Goal: Task Accomplishment & Management: Complete application form

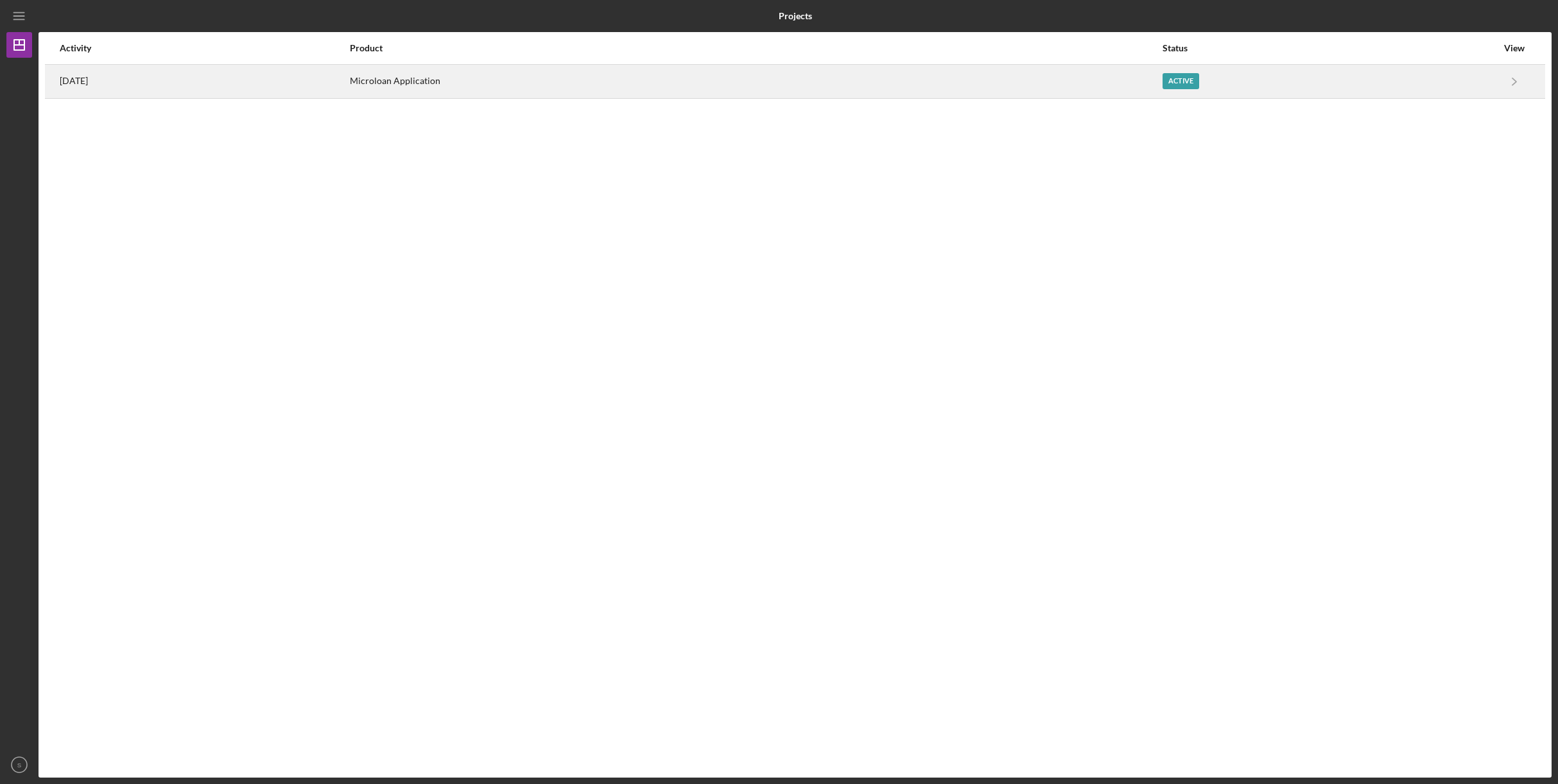
click at [1496, 86] on div "Active" at bounding box center [1330, 82] width 335 height 32
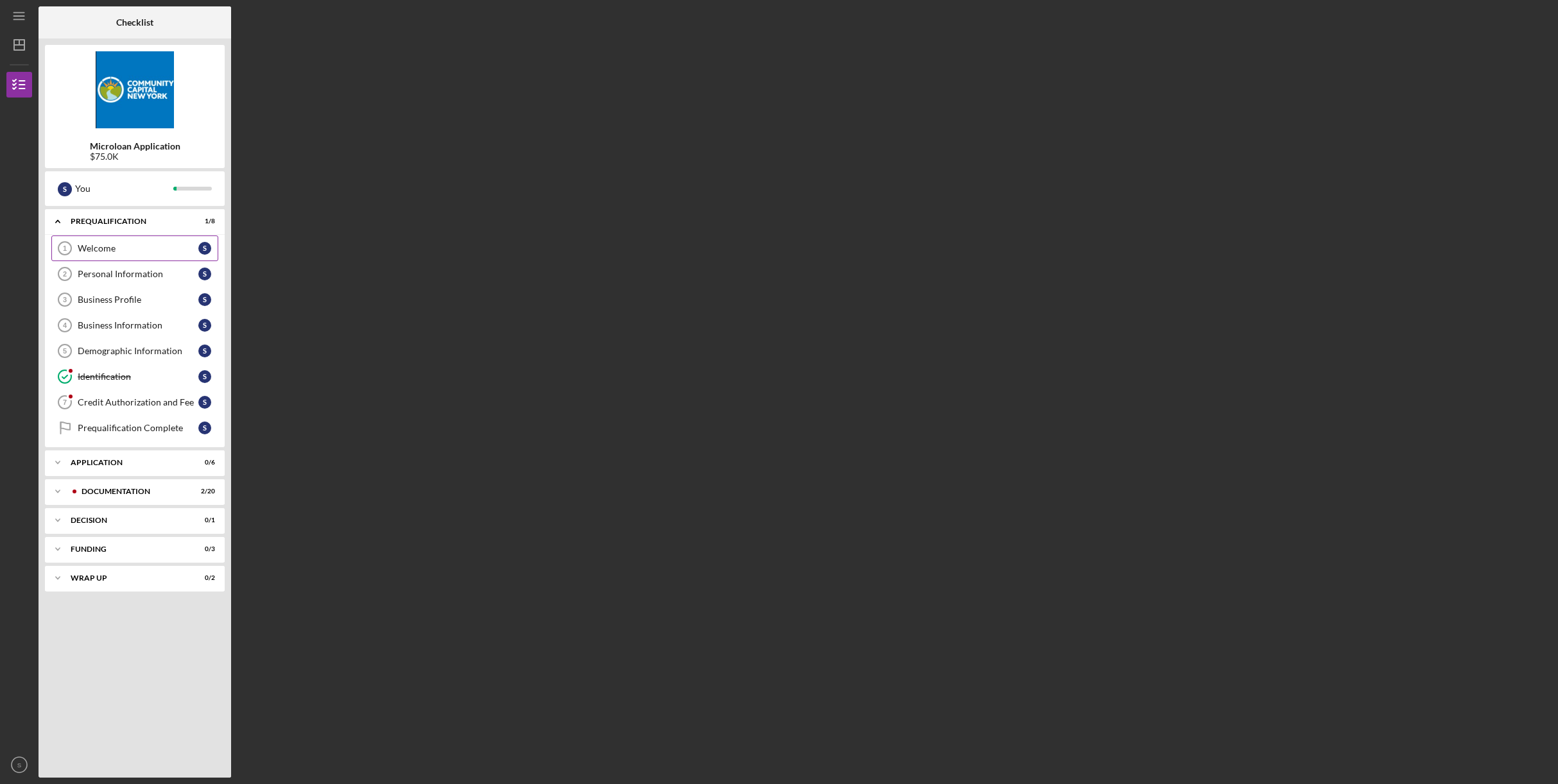
click at [122, 251] on div "Welcome" at bounding box center [137, 248] width 121 height 10
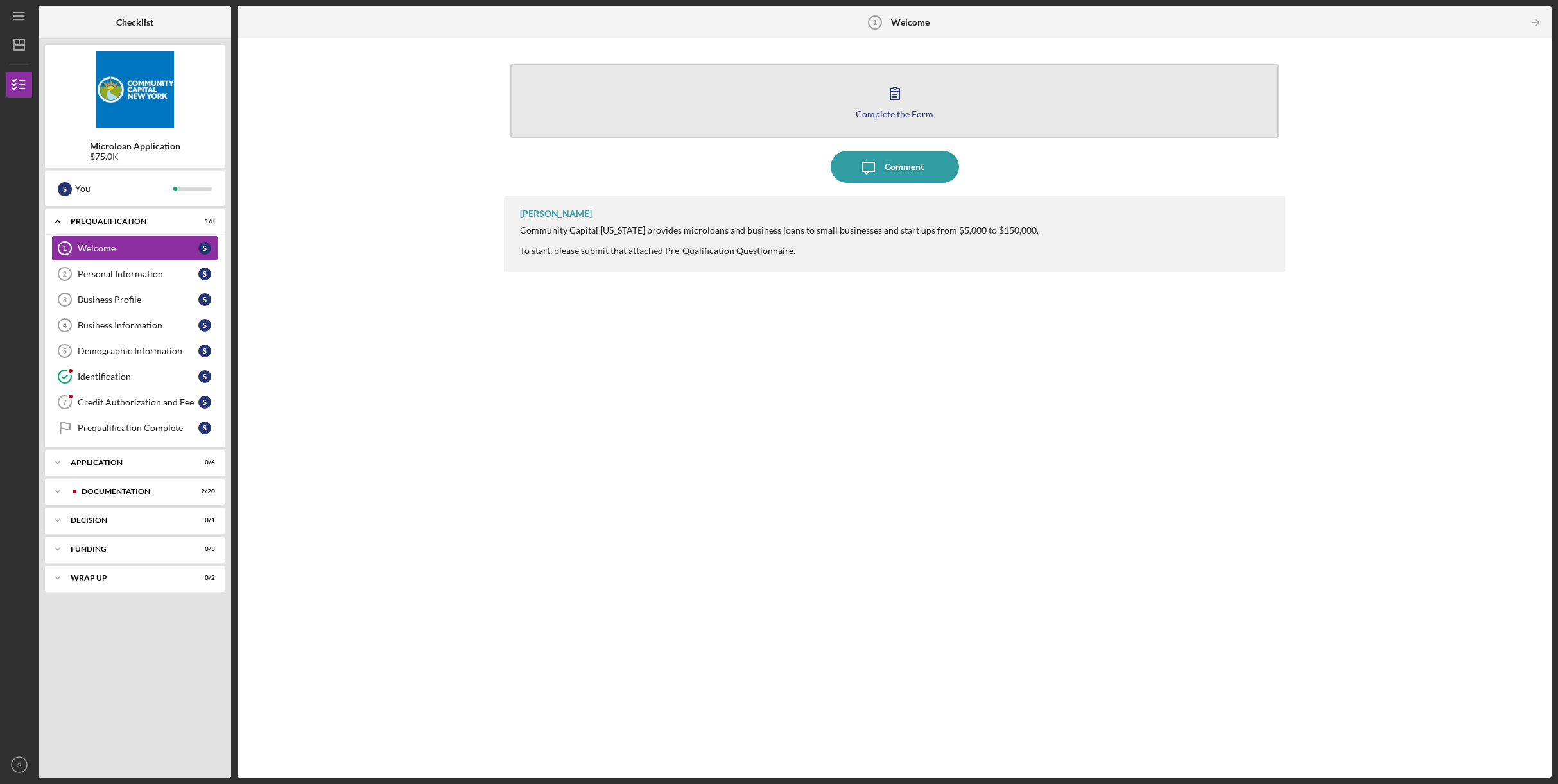
click at [859, 109] on div "Complete the Form" at bounding box center [894, 114] width 77 height 10
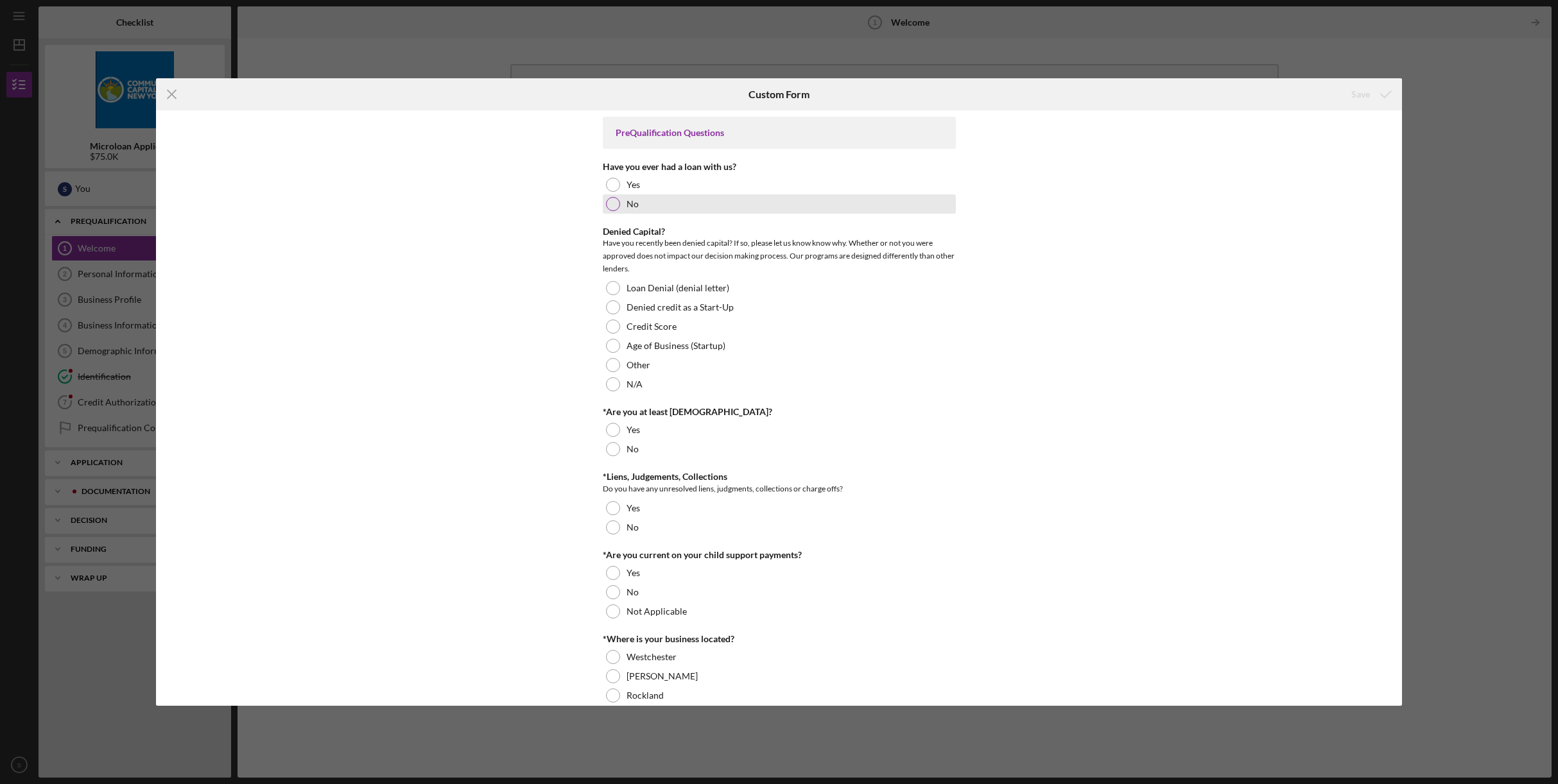
click at [616, 203] on div at bounding box center [613, 204] width 14 height 14
click at [614, 385] on div at bounding box center [613, 384] width 14 height 14
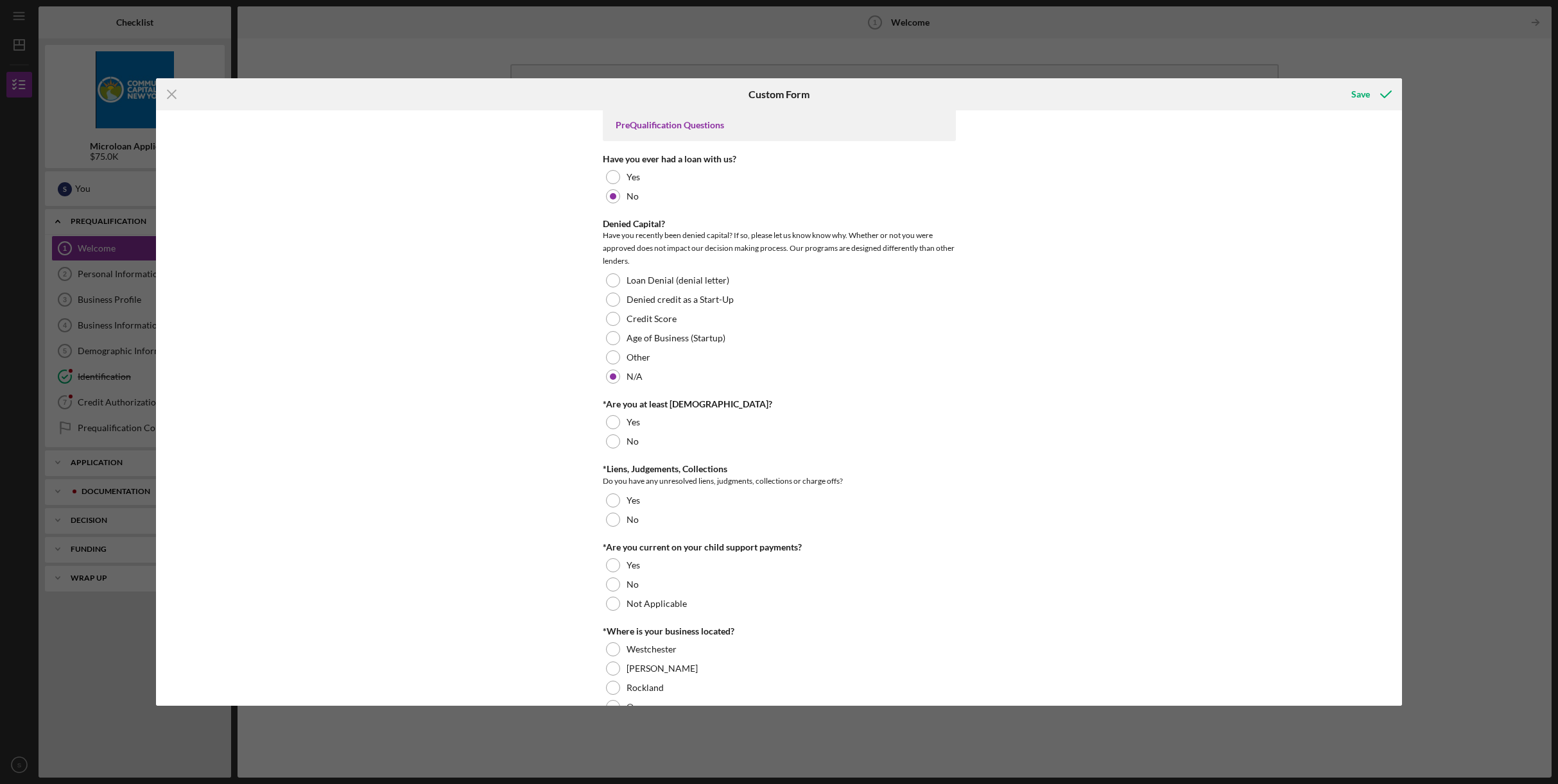
scroll to position [18, 0]
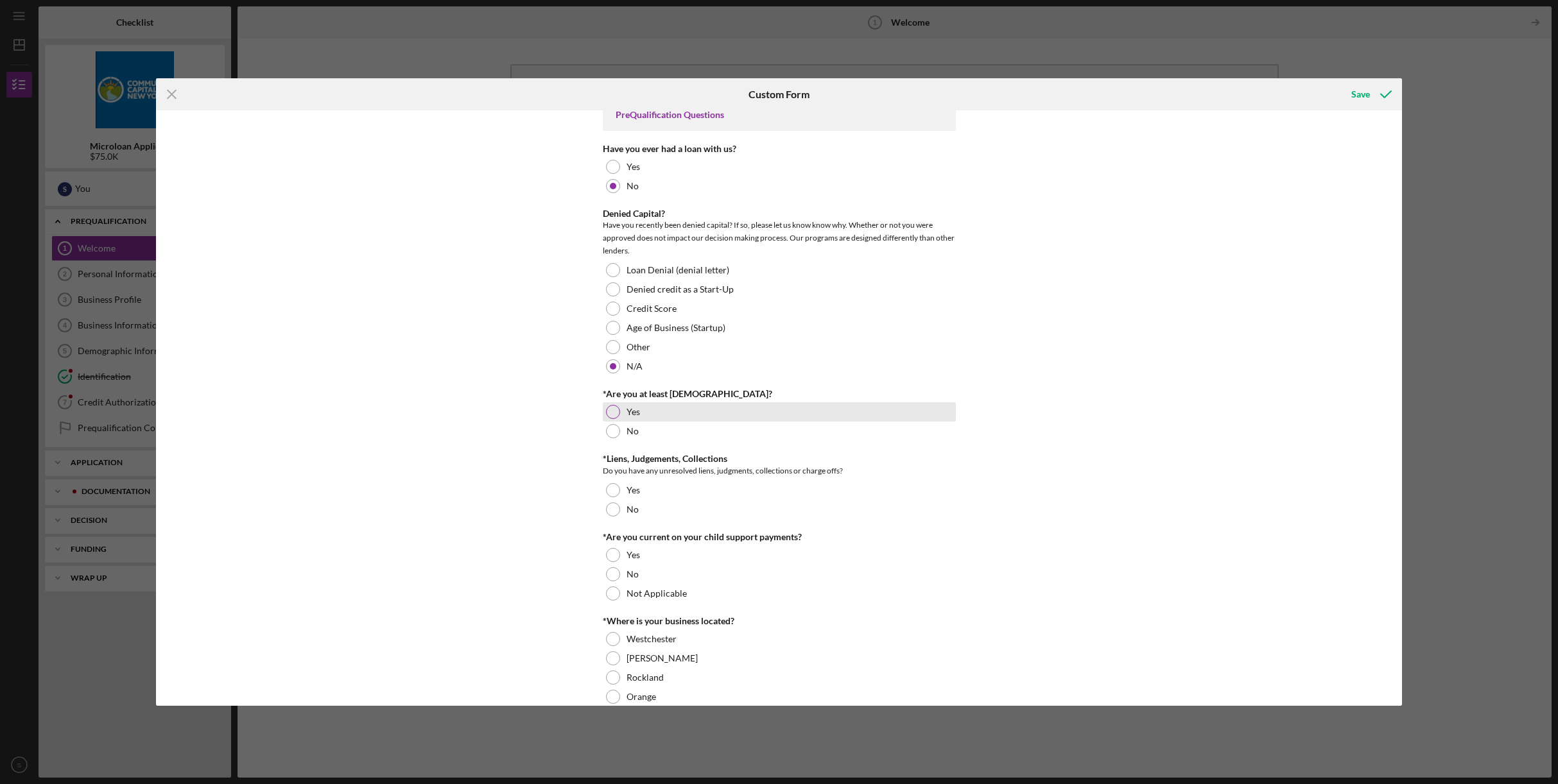
click at [616, 410] on div at bounding box center [613, 412] width 14 height 14
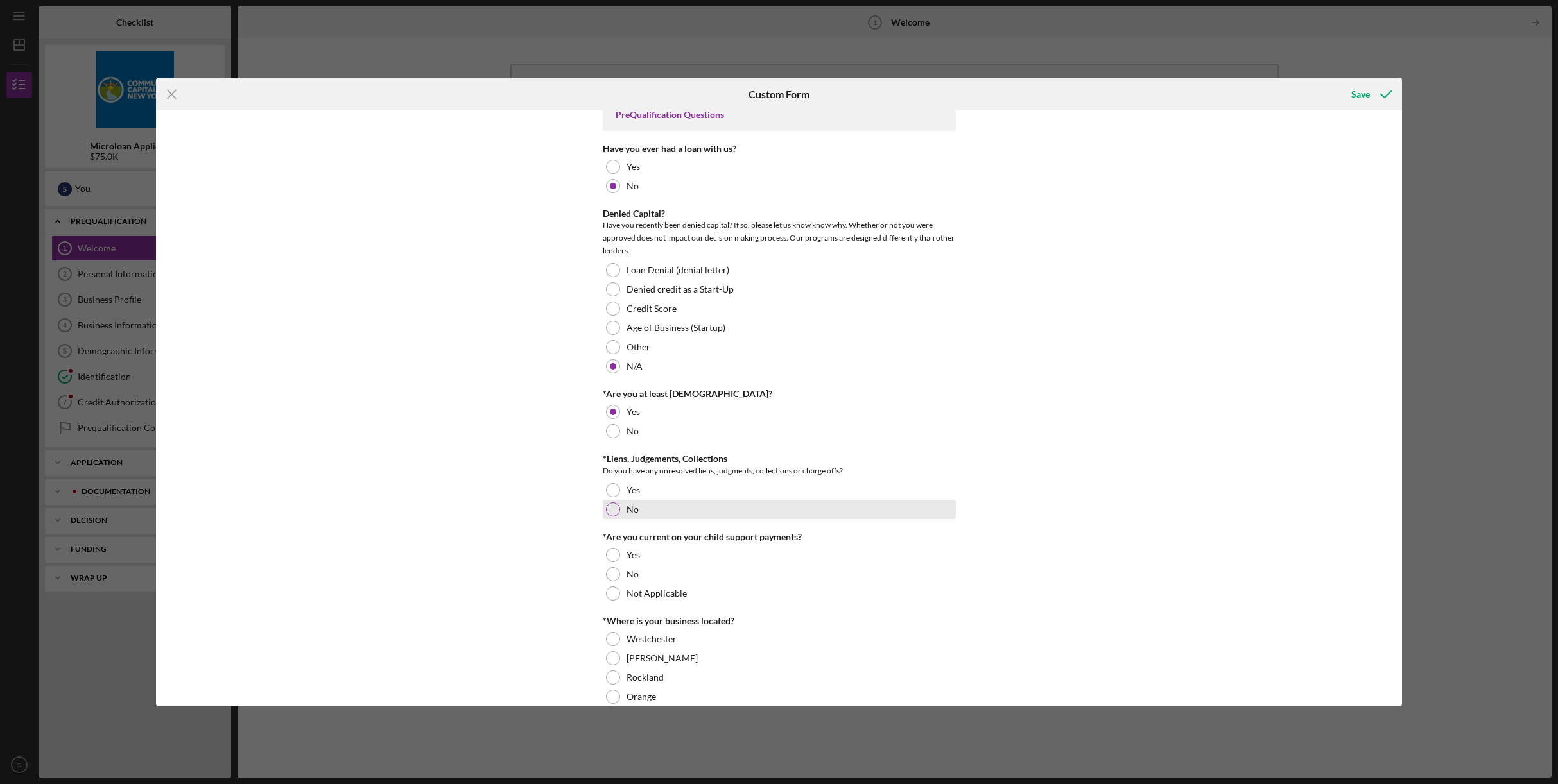
click at [610, 512] on div at bounding box center [613, 509] width 14 height 14
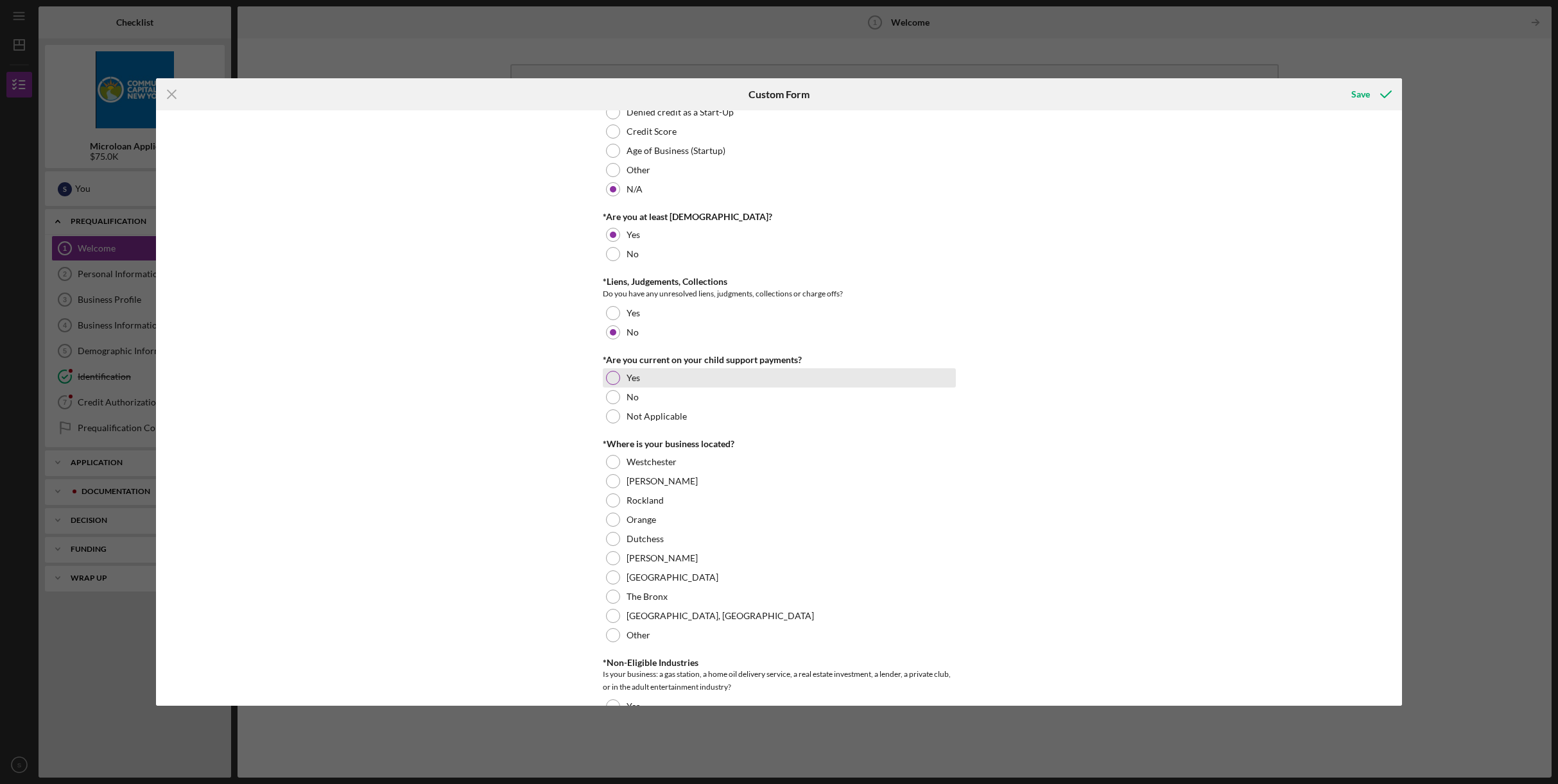
scroll to position [201, 0]
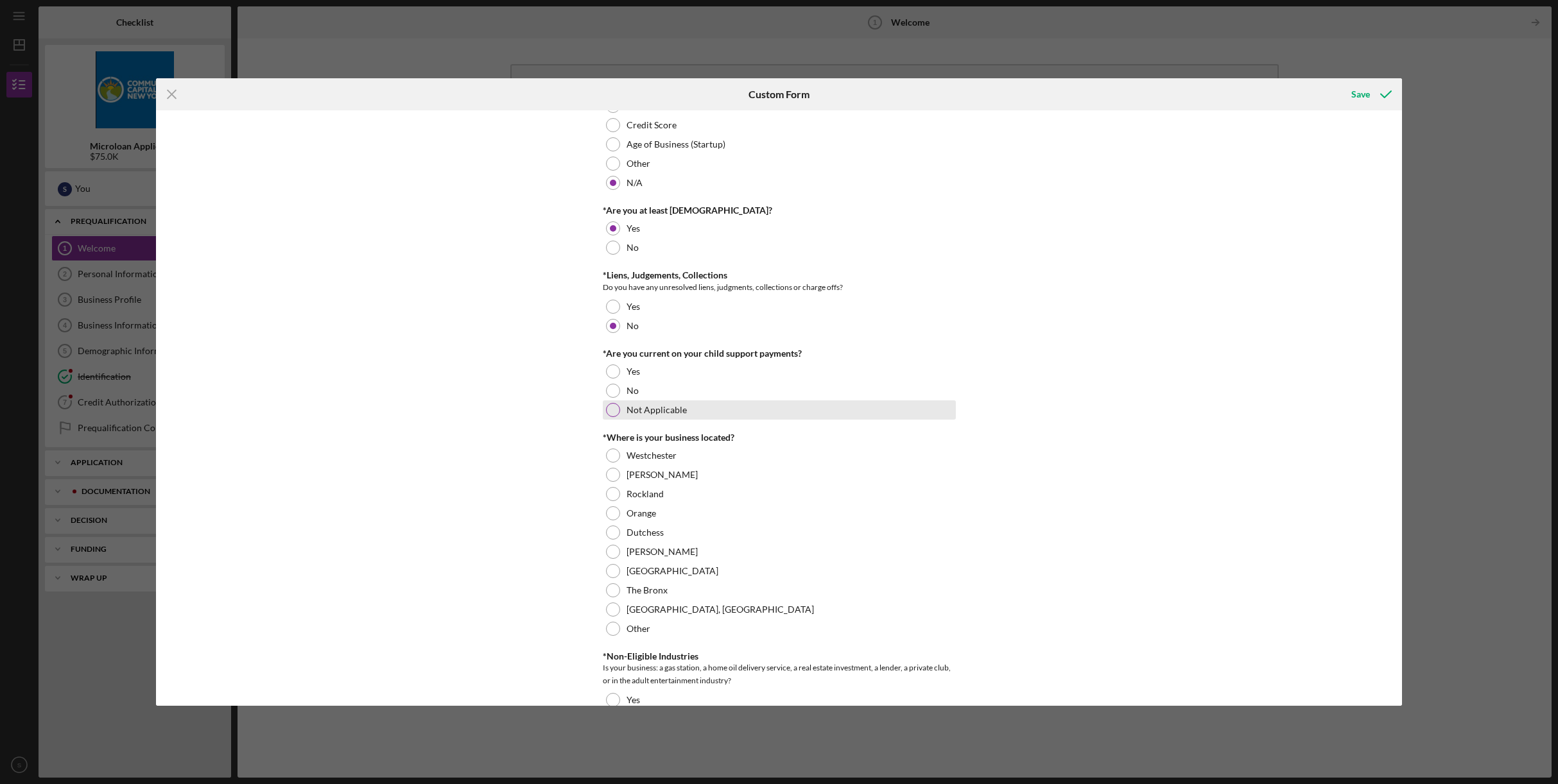
click at [607, 404] on div at bounding box center [613, 409] width 14 height 14
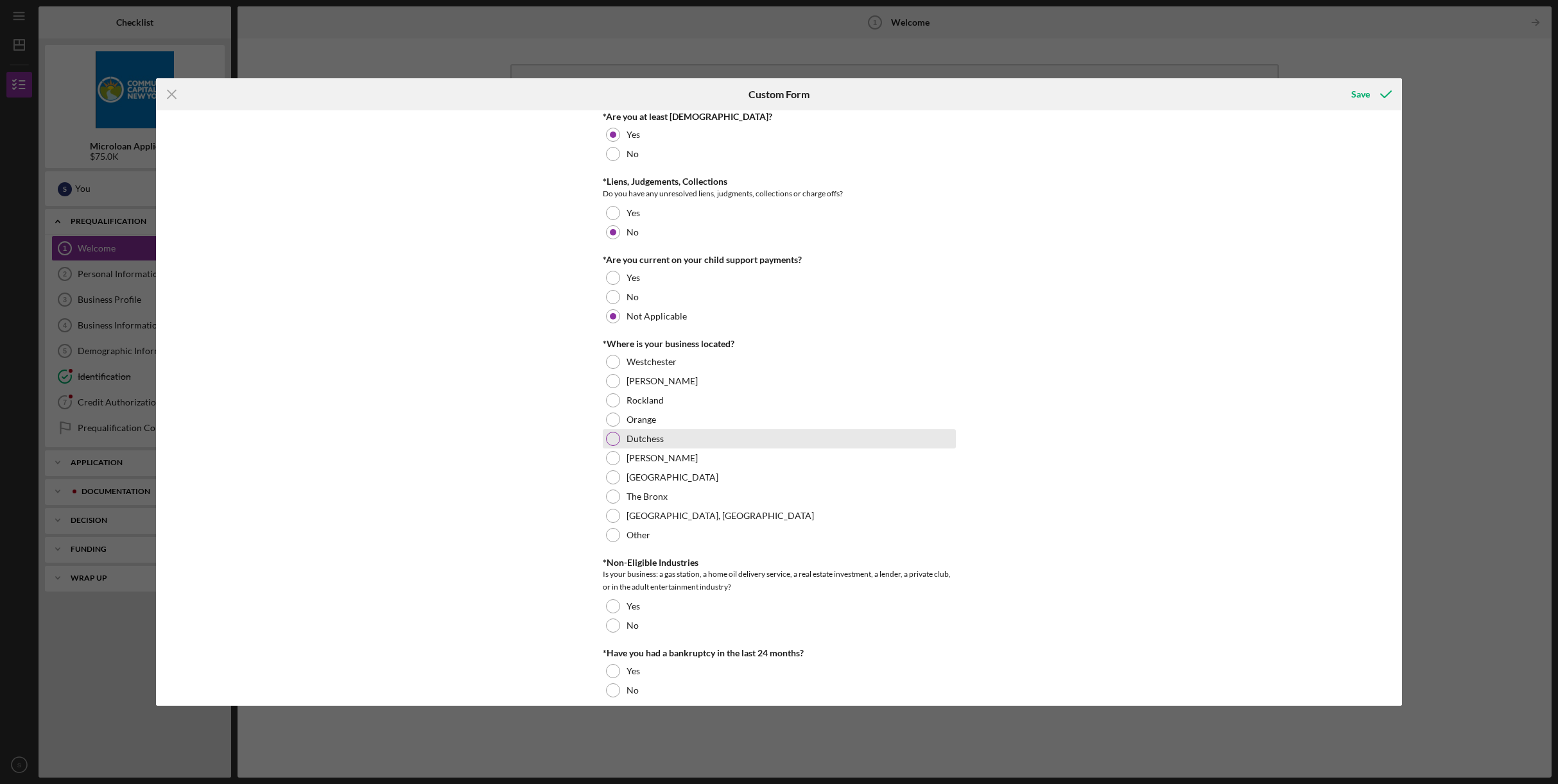
scroll to position [352, 0]
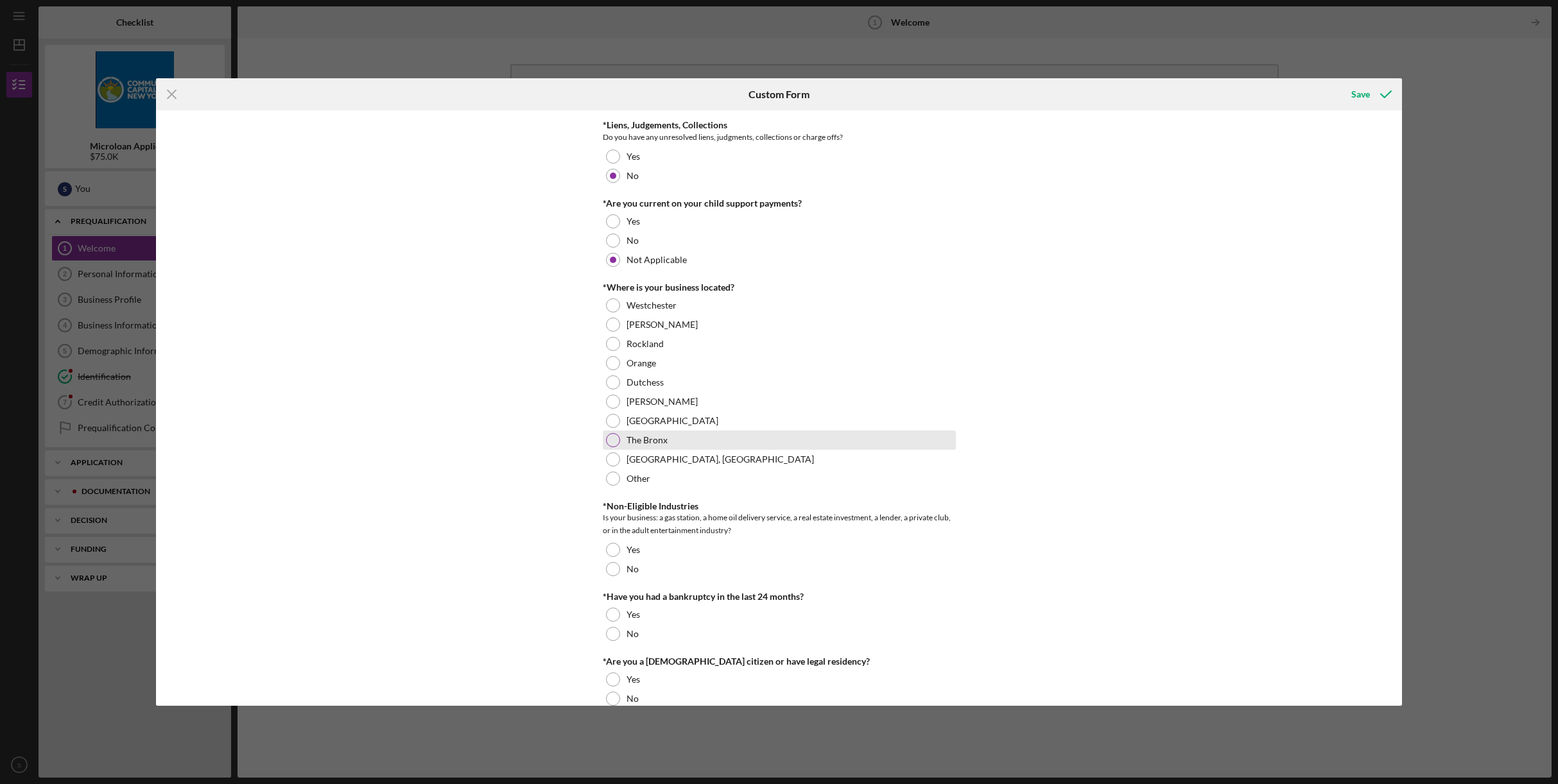
click at [611, 438] on div at bounding box center [613, 439] width 14 height 14
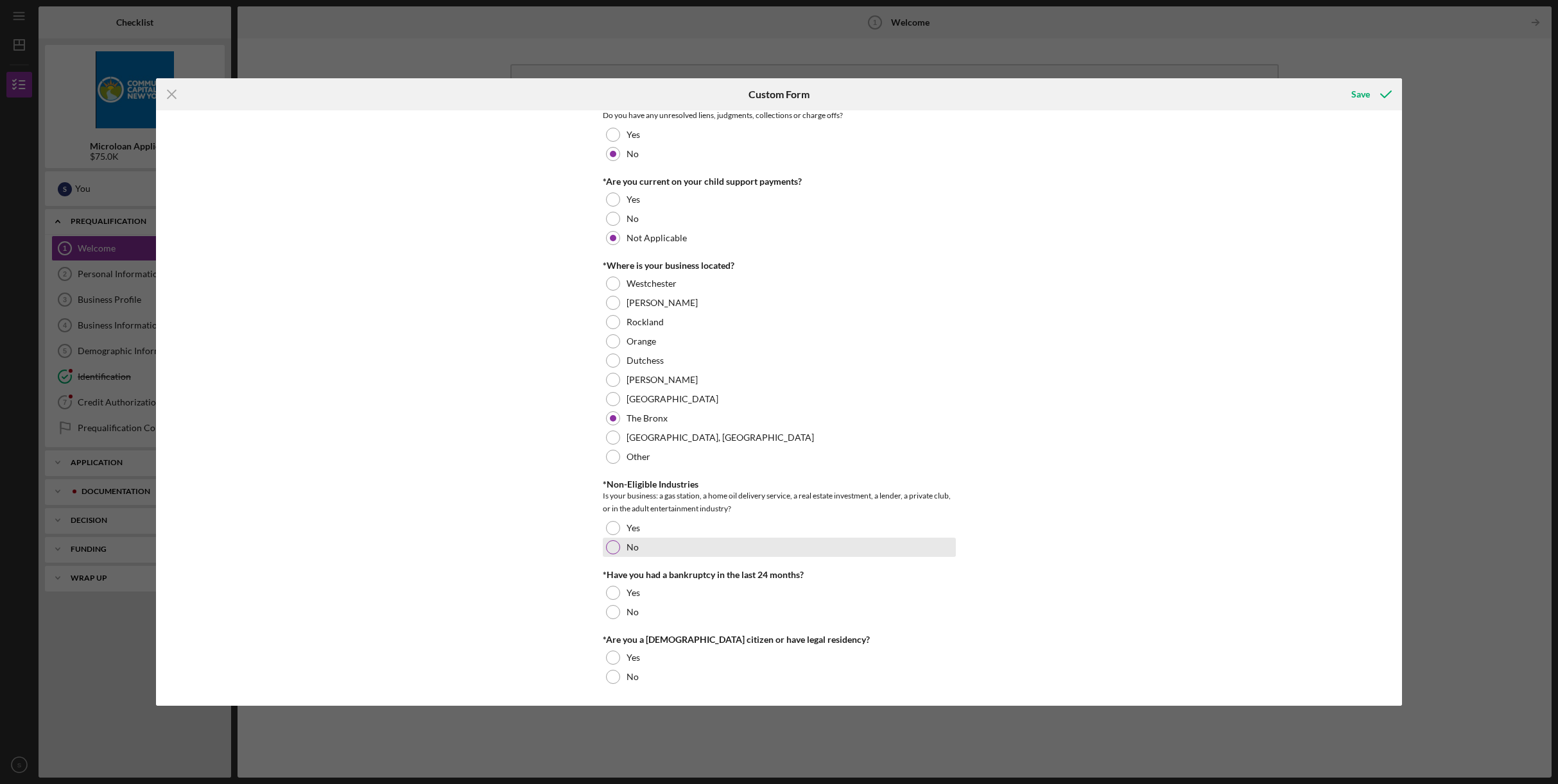
click at [620, 545] on div "No" at bounding box center [779, 547] width 353 height 19
click at [613, 609] on div at bounding box center [613, 612] width 14 height 14
click at [615, 656] on div at bounding box center [613, 657] width 14 height 14
click at [1356, 96] on div "Save" at bounding box center [1361, 94] width 18 height 26
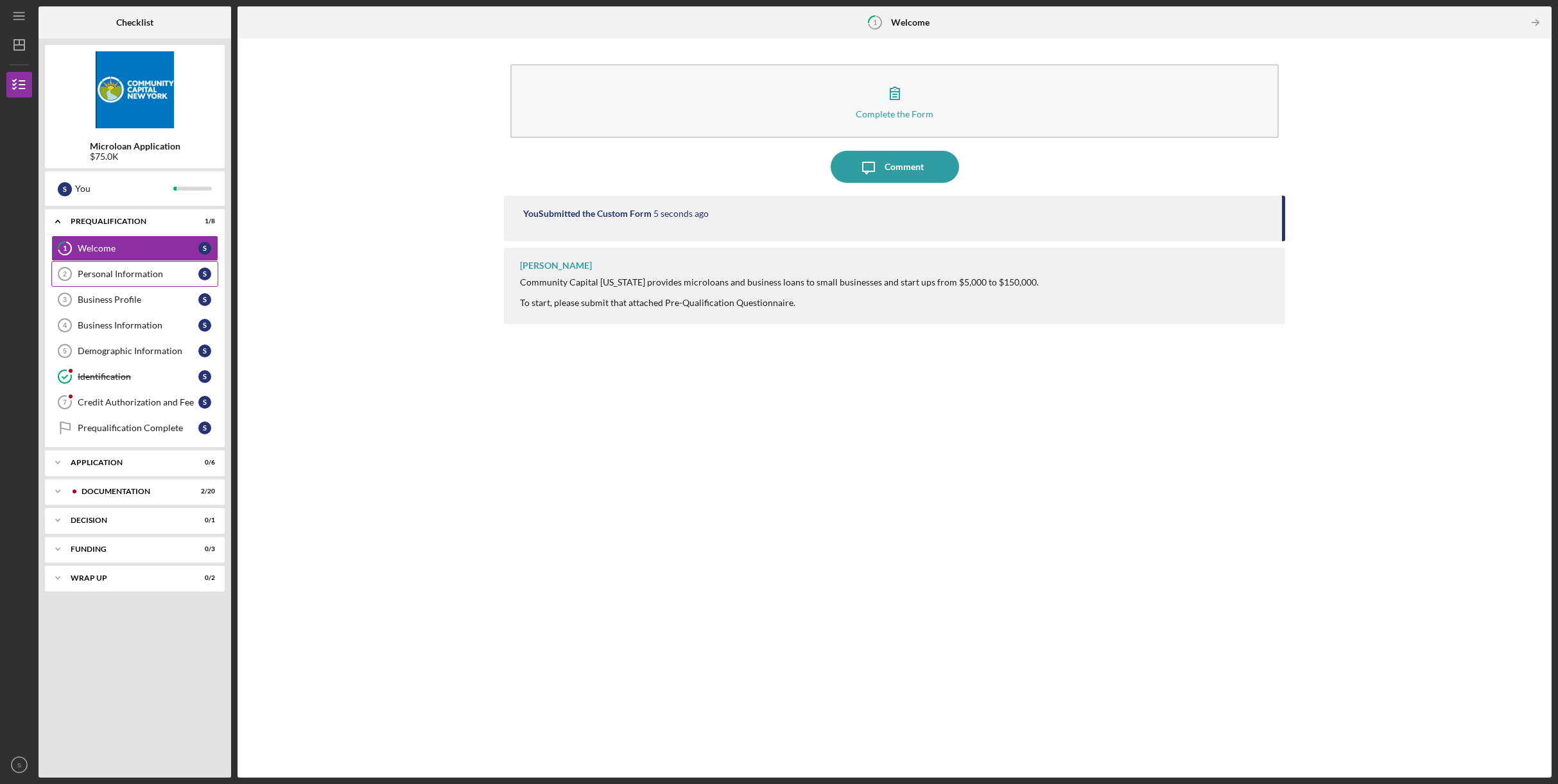
click at [133, 272] on div "Personal Information" at bounding box center [137, 274] width 121 height 10
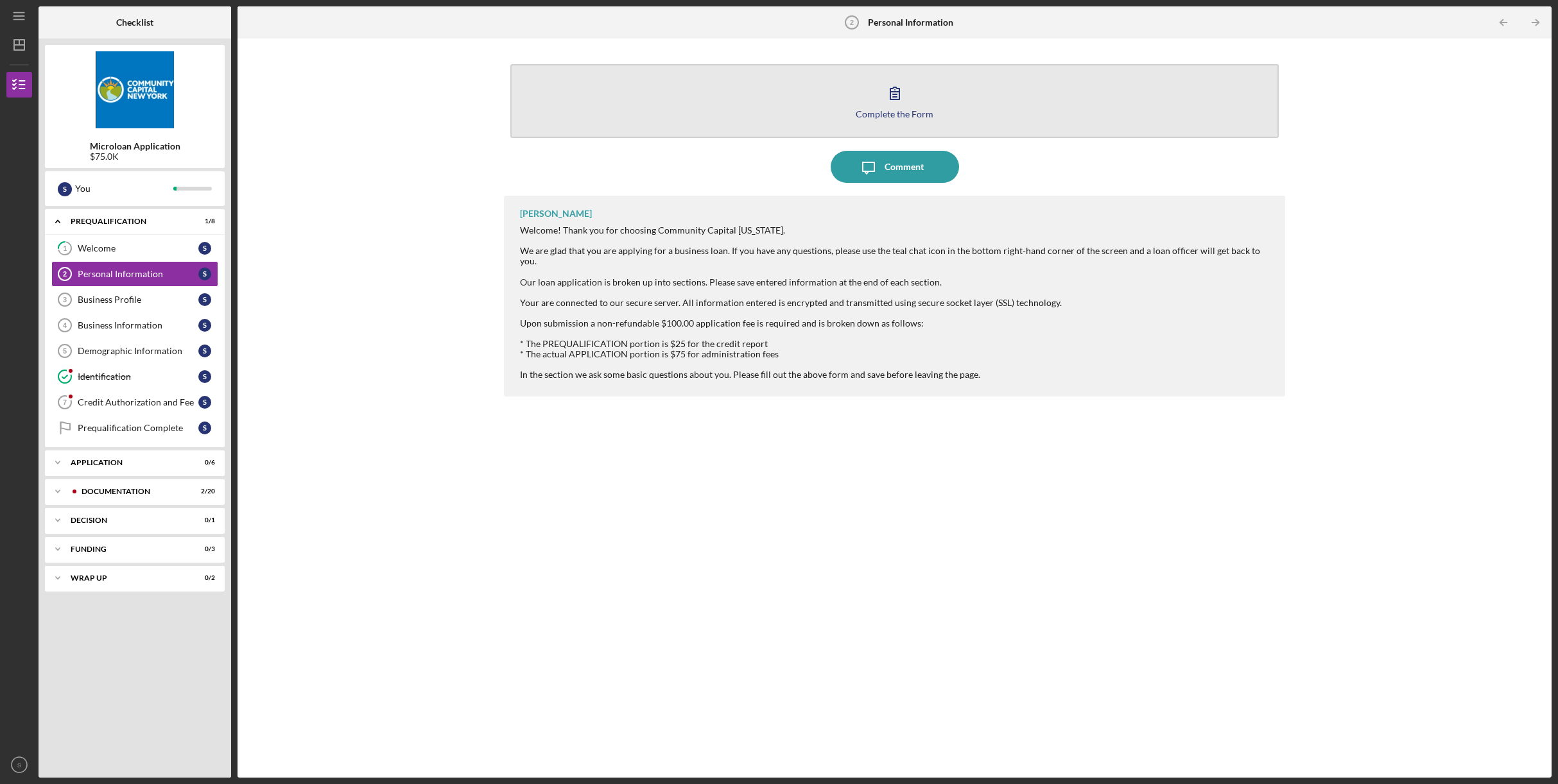
click at [865, 110] on div "Complete the Form" at bounding box center [894, 114] width 77 height 10
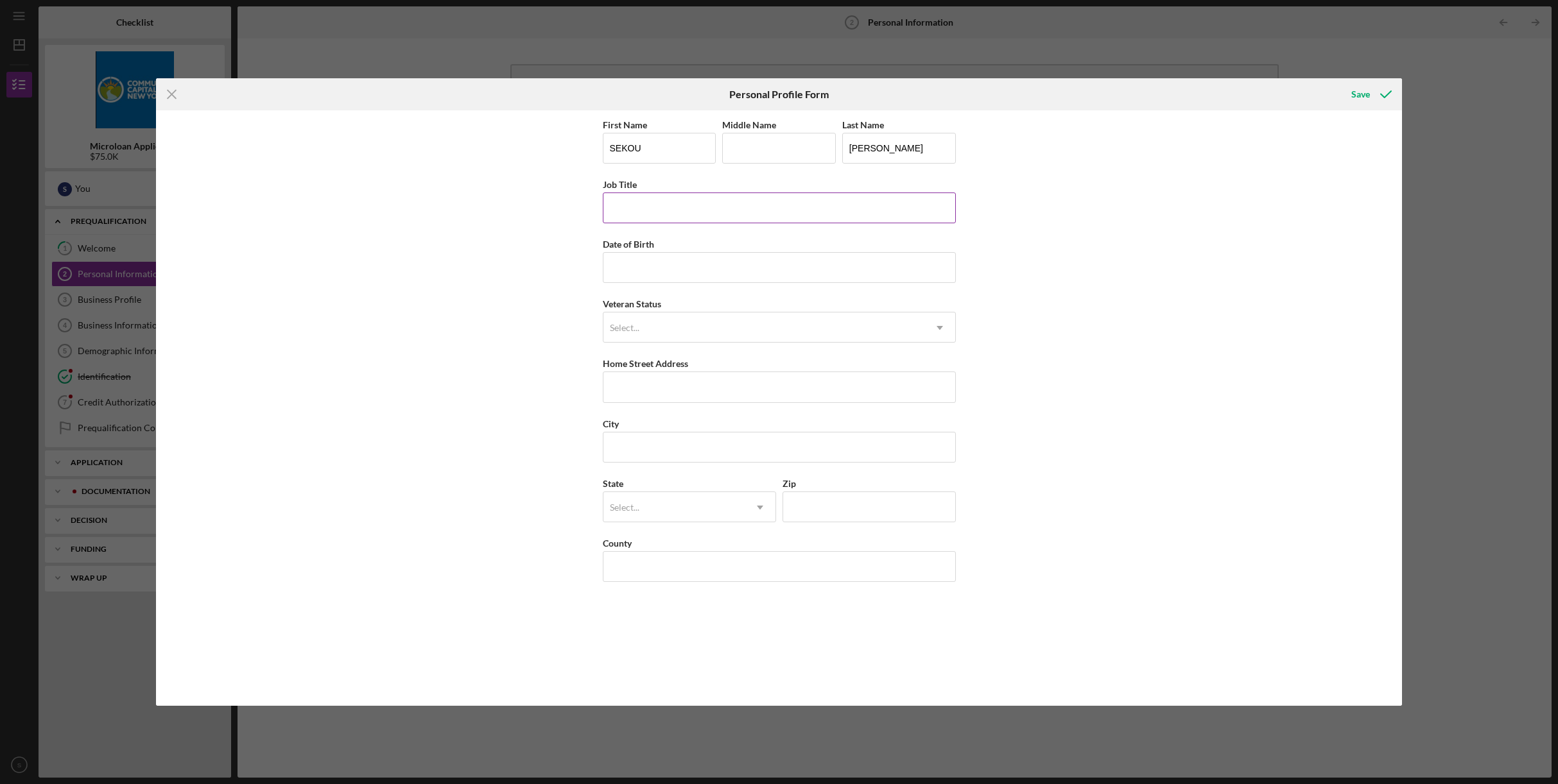
click at [699, 200] on input "Job Title" at bounding box center [779, 207] width 353 height 31
type input "W"
type input "OWNER"
click at [725, 261] on input "Date of Birth" at bounding box center [779, 267] width 353 height 31
type input "[DATE]"
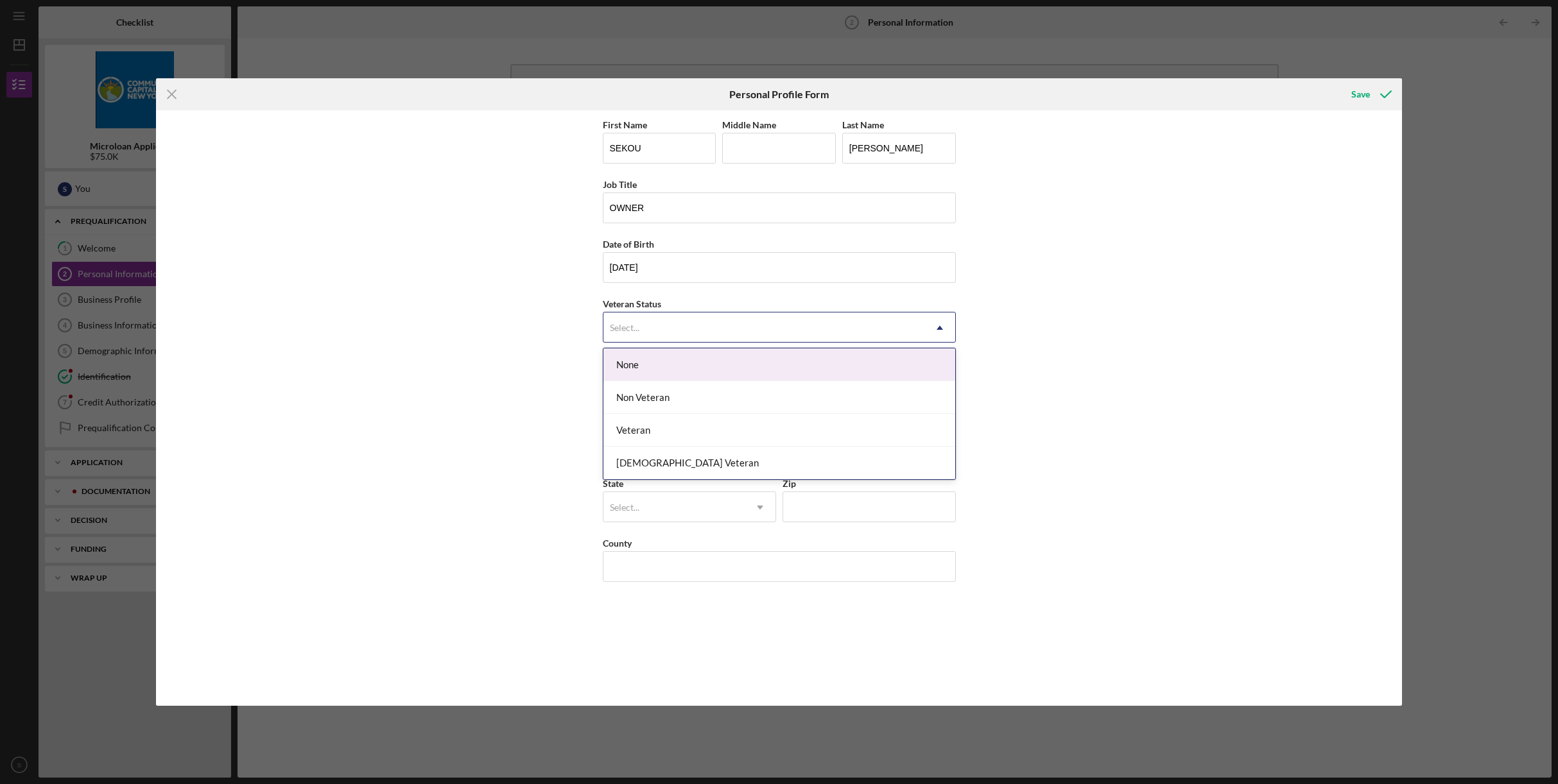
click at [763, 324] on div "Select..." at bounding box center [764, 327] width 321 height 29
click at [748, 393] on div "Non Veteran" at bounding box center [779, 397] width 352 height 32
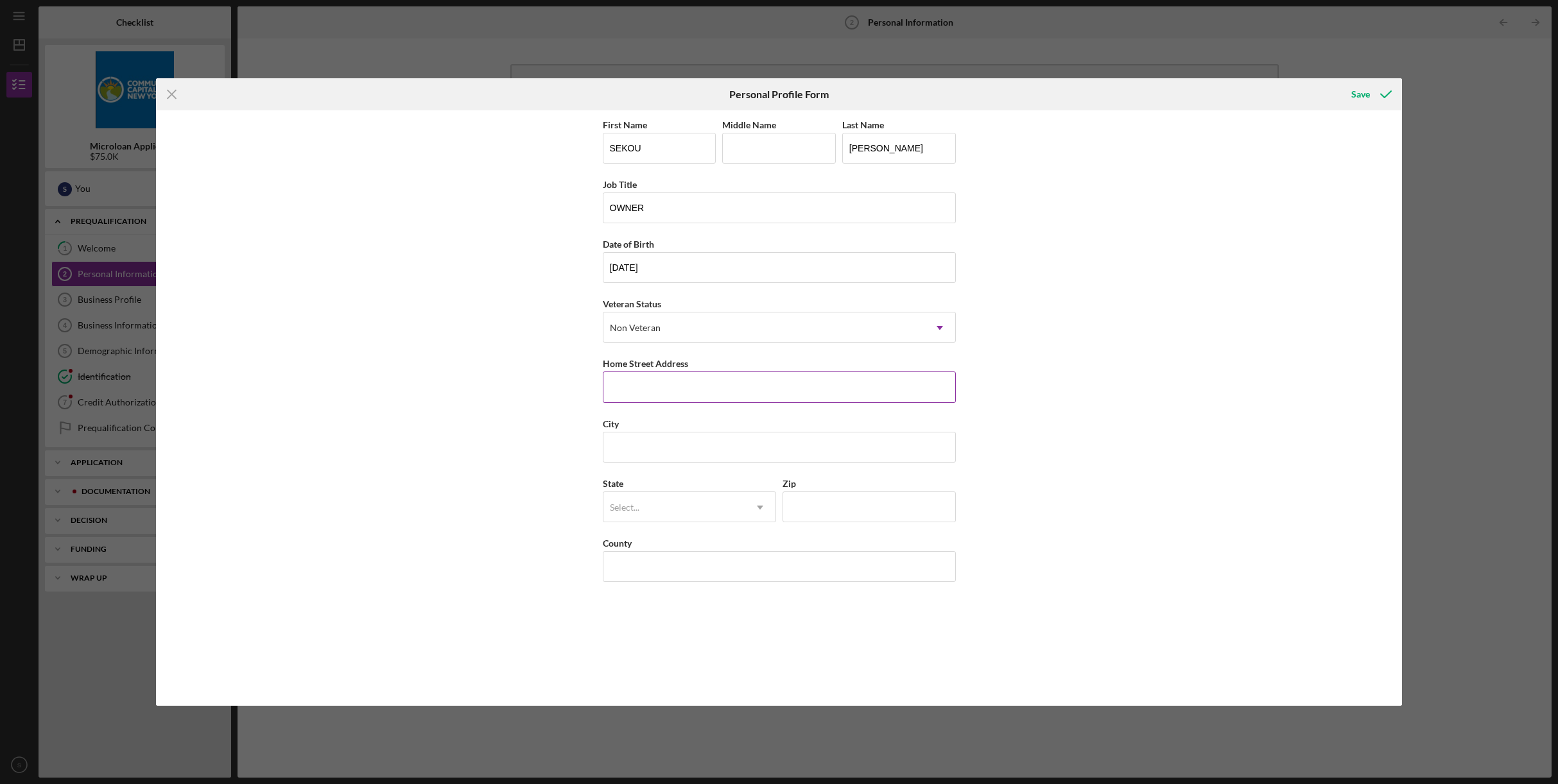
click at [715, 387] on input "Home Street Address" at bounding box center [779, 386] width 353 height 31
type input "[STREET_ADDRESS]"
type input "[GEOGRAPHIC_DATA]"
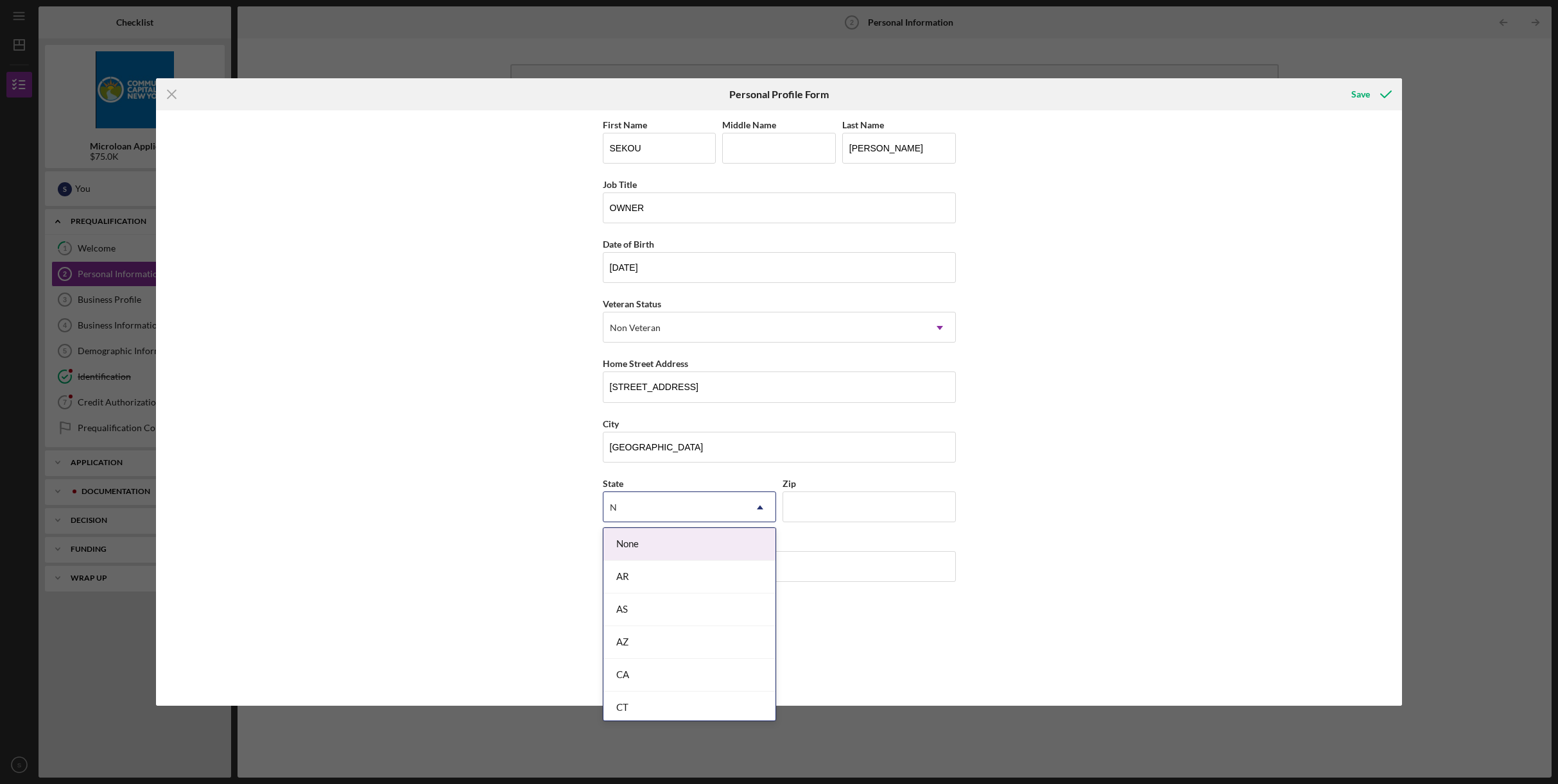
type input "N"
click at [1066, 518] on div "First Name [PERSON_NAME] Middle Name Last Name [PERSON_NAME] Job Title OWNER Da…" at bounding box center [779, 409] width 1247 height 596
click at [744, 516] on icon "Icon/Dropdown Arrow" at bounding box center [759, 507] width 31 height 31
click at [697, 627] on div "NY" at bounding box center [689, 632] width 172 height 32
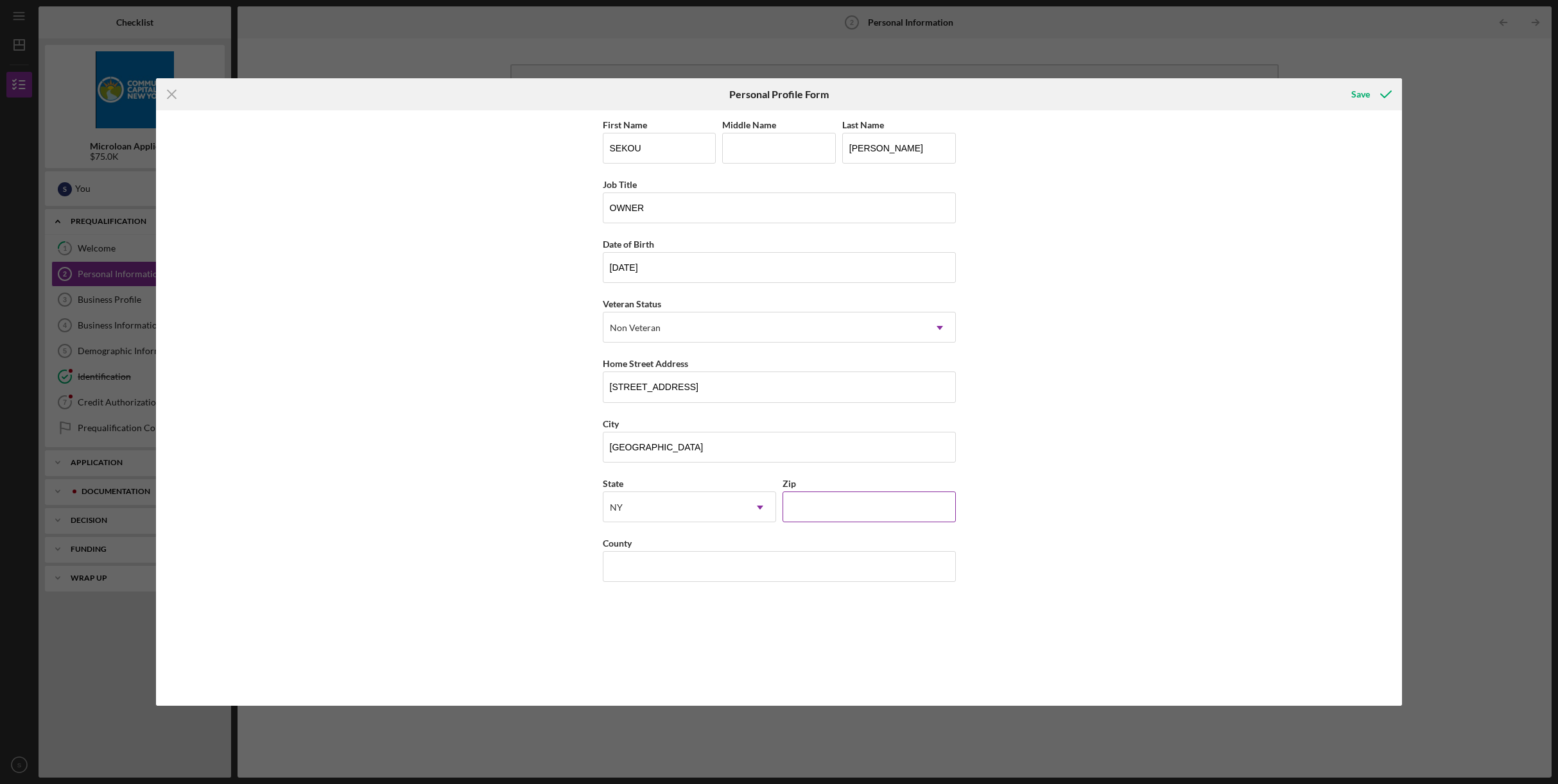
click at [819, 511] on input "Zip" at bounding box center [869, 507] width 173 height 31
type input "10457"
click at [775, 573] on input "County" at bounding box center [779, 566] width 353 height 31
type input "[GEOGRAPHIC_DATA]"
click at [1371, 94] on icon "submit" at bounding box center [1386, 94] width 32 height 32
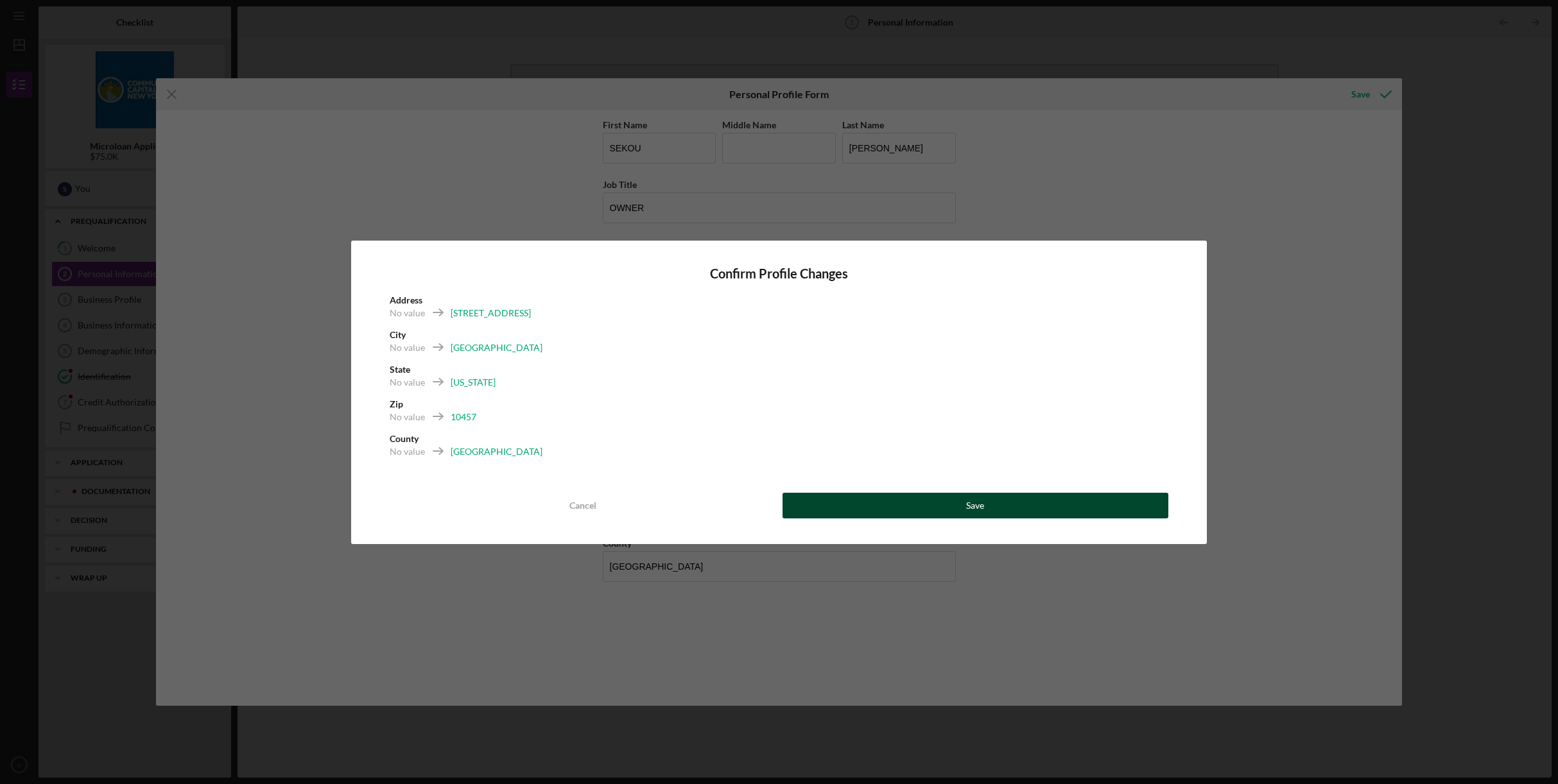
click at [959, 502] on button "Save" at bounding box center [976, 505] width 386 height 26
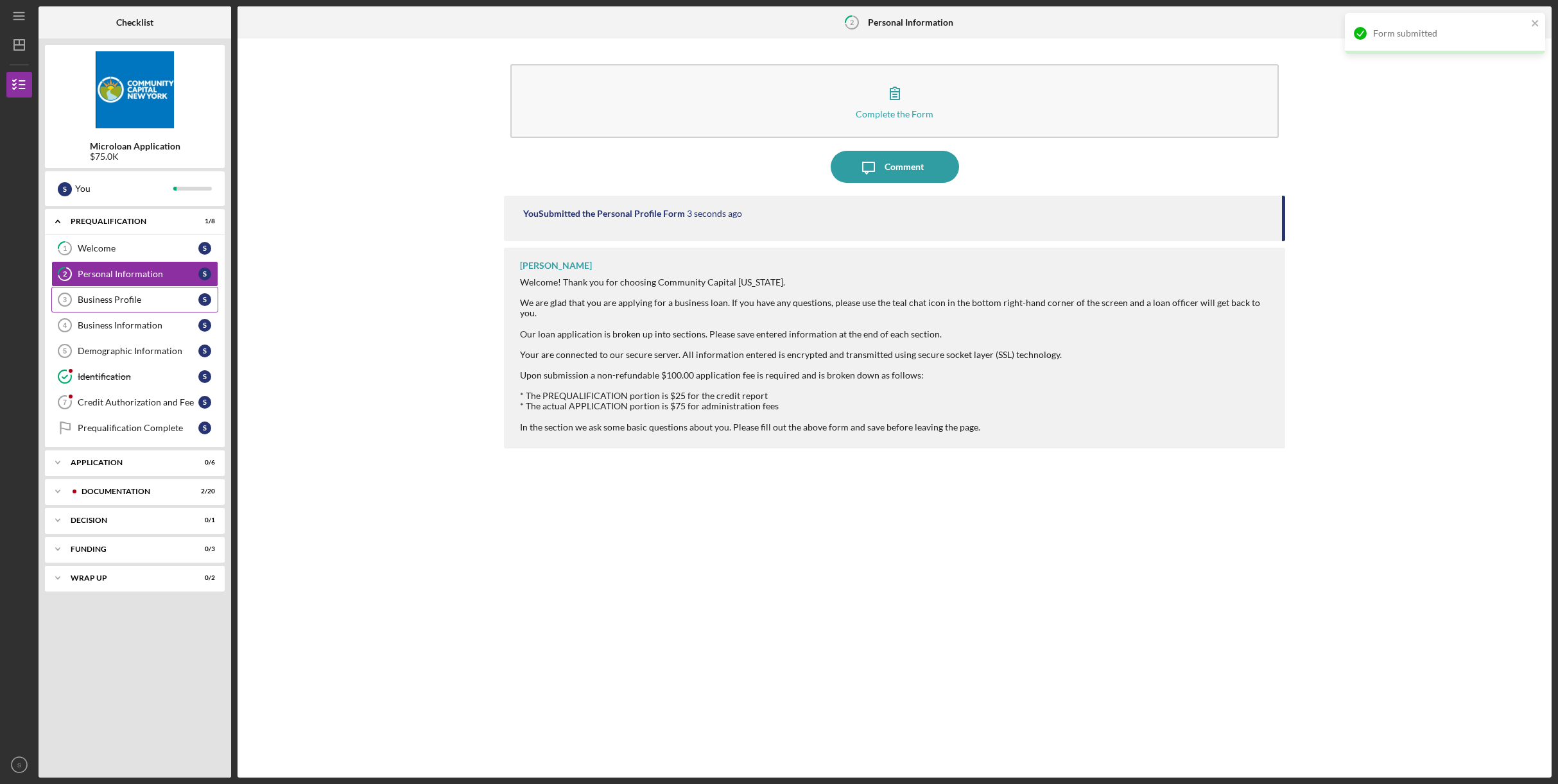
click at [115, 300] on div "Business Profile" at bounding box center [137, 300] width 121 height 10
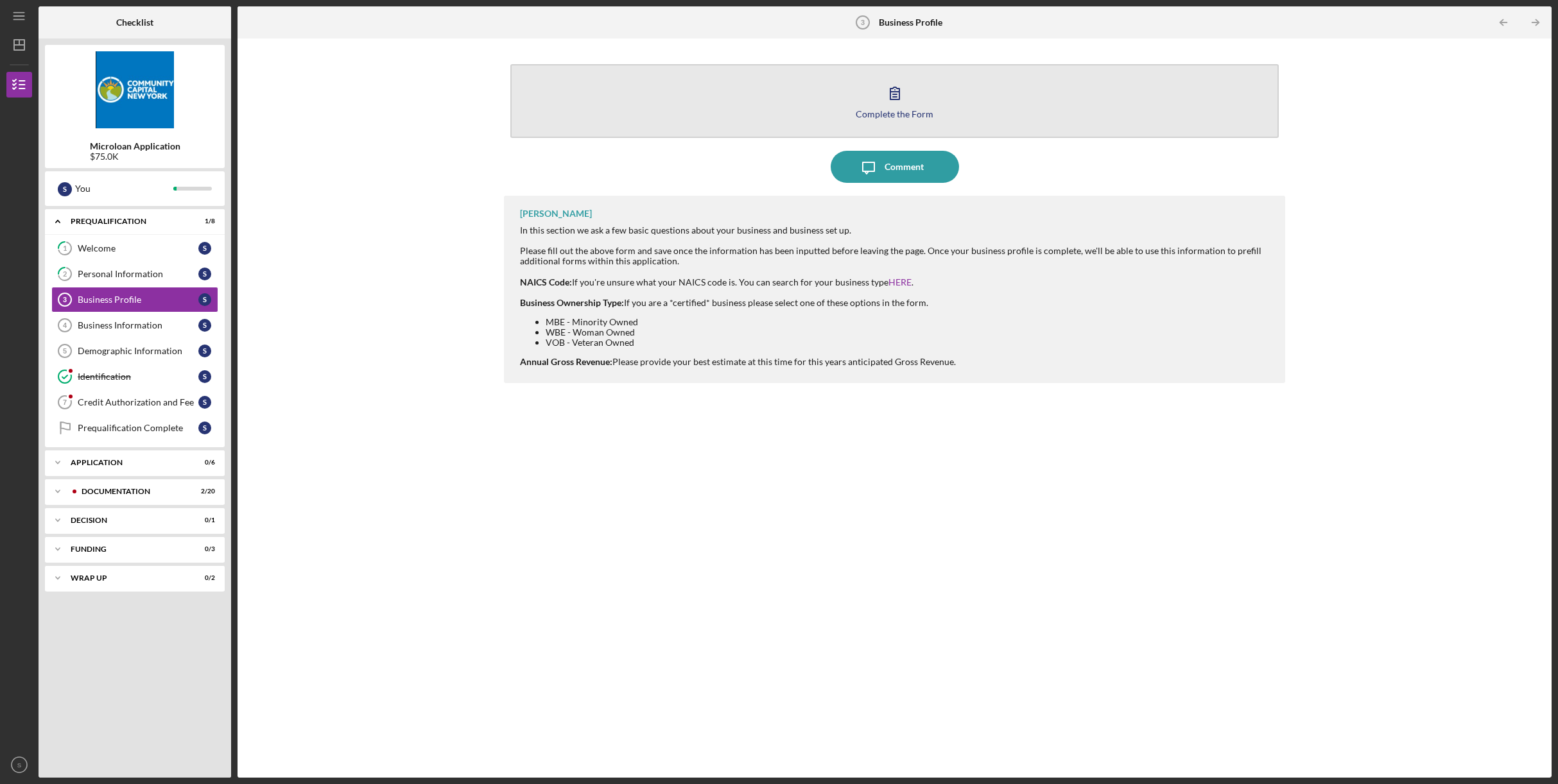
click at [896, 115] on div "Complete the Form" at bounding box center [894, 114] width 77 height 10
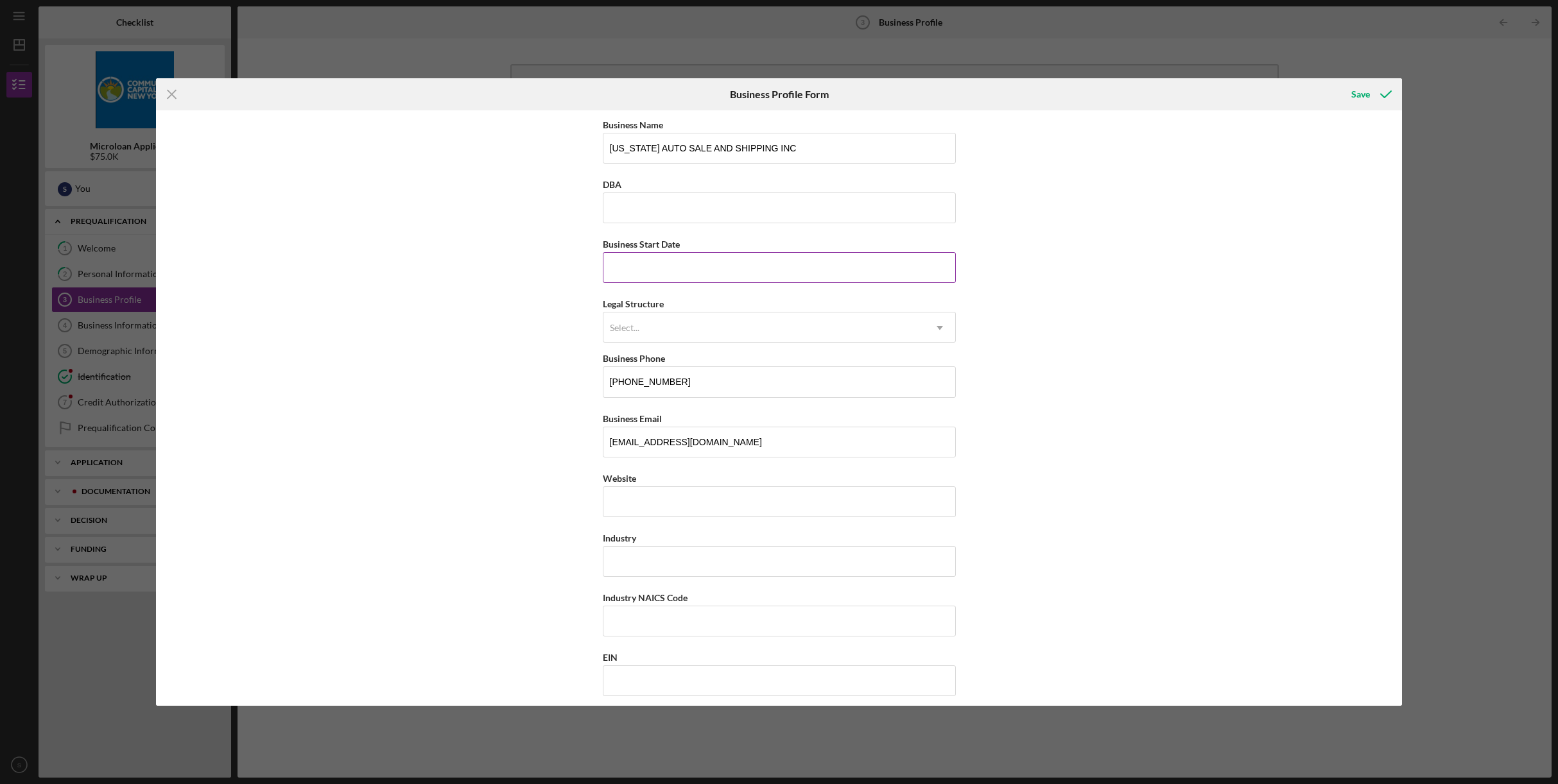
click at [669, 270] on input "Business Start Date" at bounding box center [779, 267] width 353 height 31
type input "[DATE]"
click at [689, 325] on div "Select..." at bounding box center [764, 327] width 321 height 29
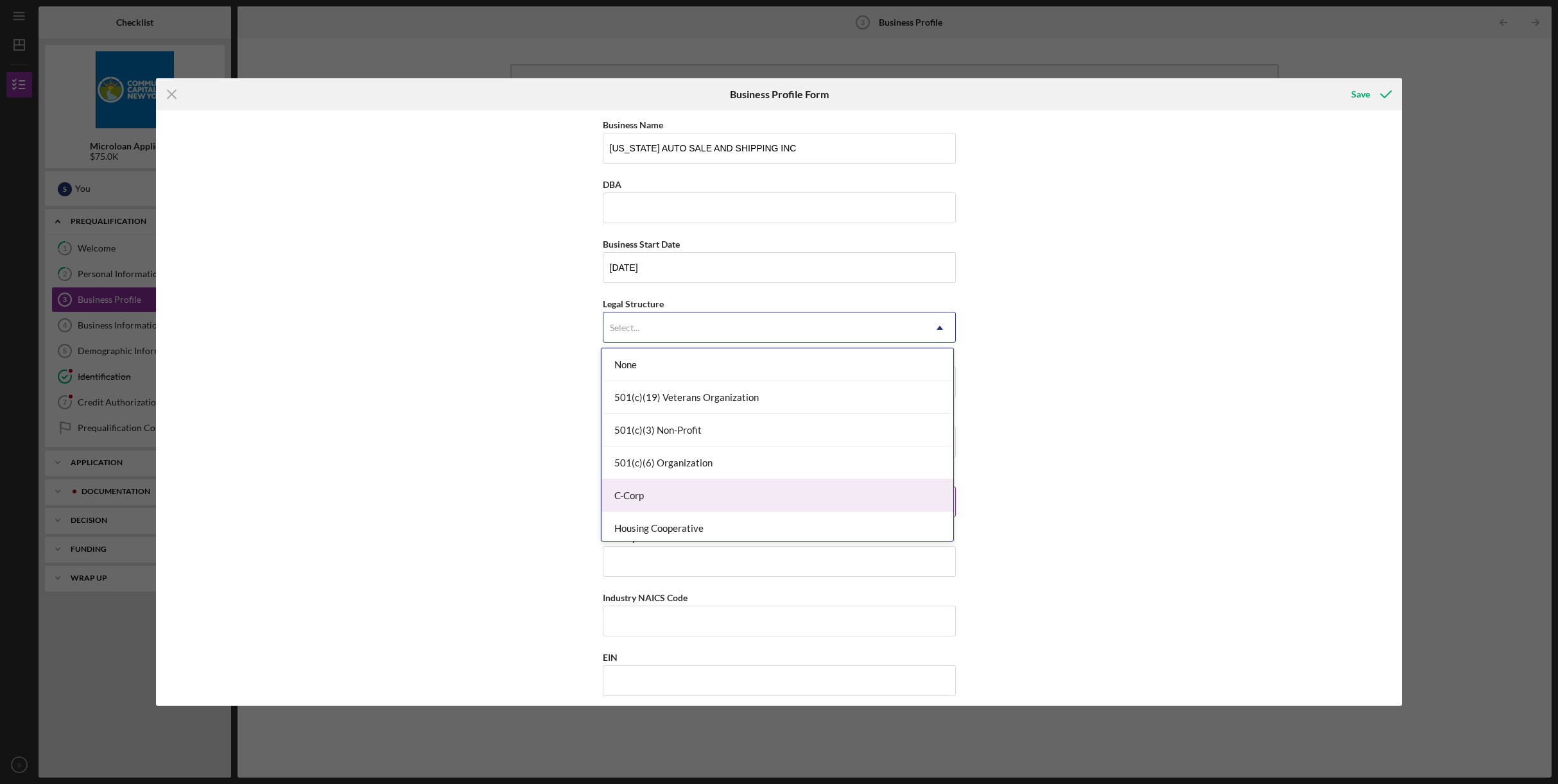
click at [709, 490] on div "C-Corp" at bounding box center [777, 495] width 352 height 32
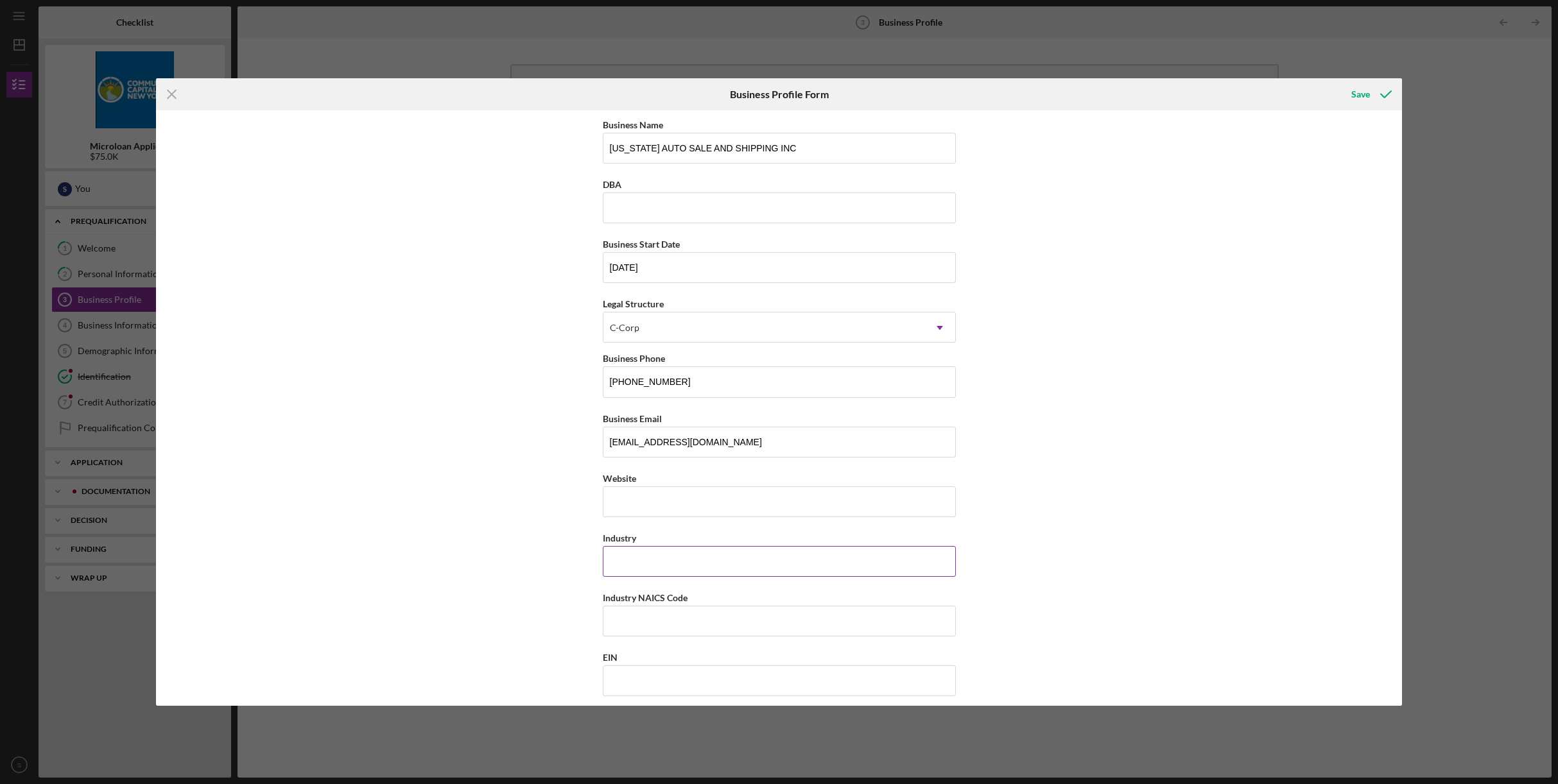
scroll to position [2, 0]
click at [714, 554] on input "Industry" at bounding box center [779, 558] width 353 height 31
click at [660, 560] on input "Industry" at bounding box center [779, 558] width 353 height 31
type input "AUTO PARTS AND SALE"
click at [702, 618] on input "Industry NAICS Code" at bounding box center [779, 618] width 353 height 31
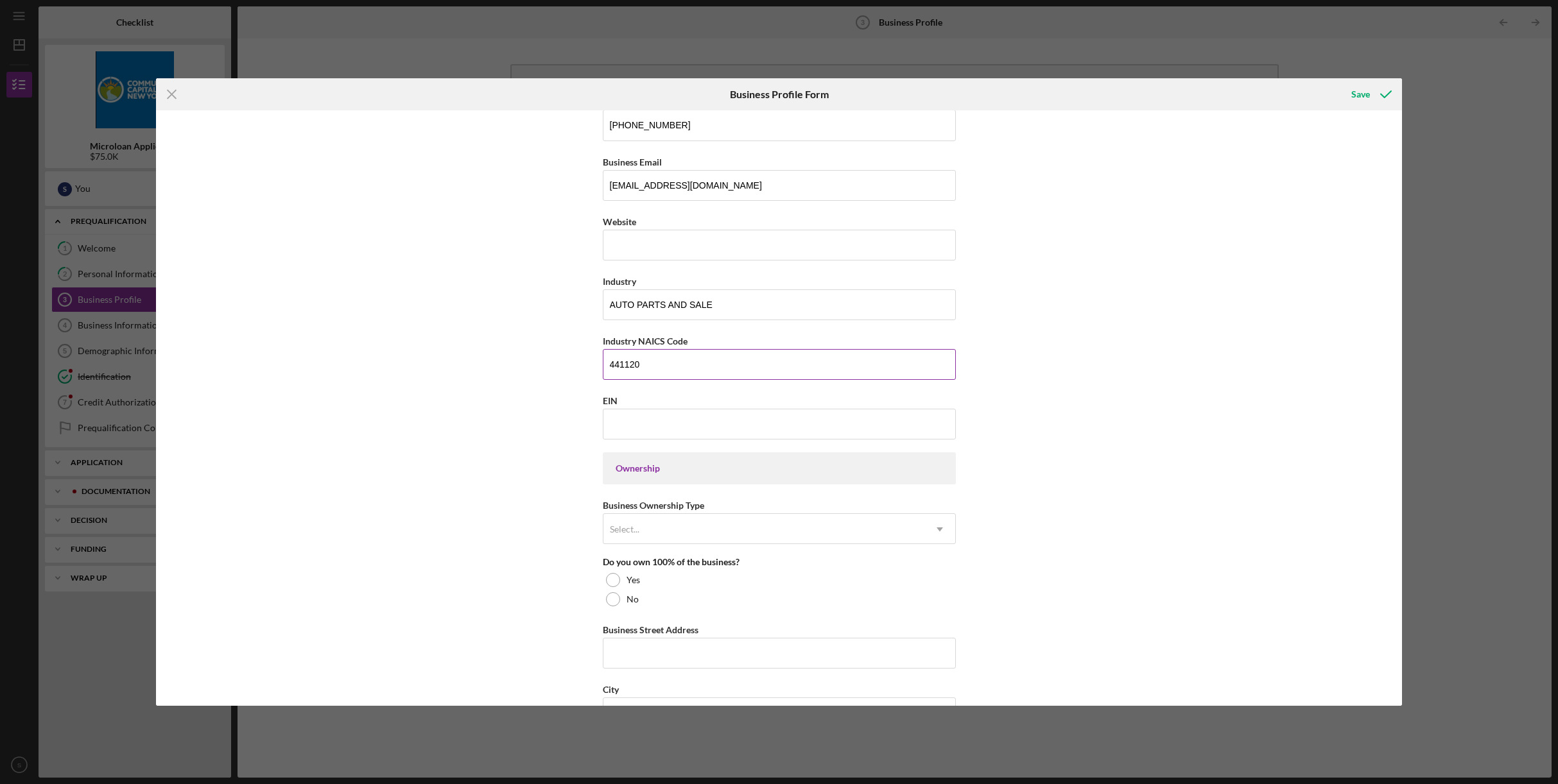
scroll to position [279, 0]
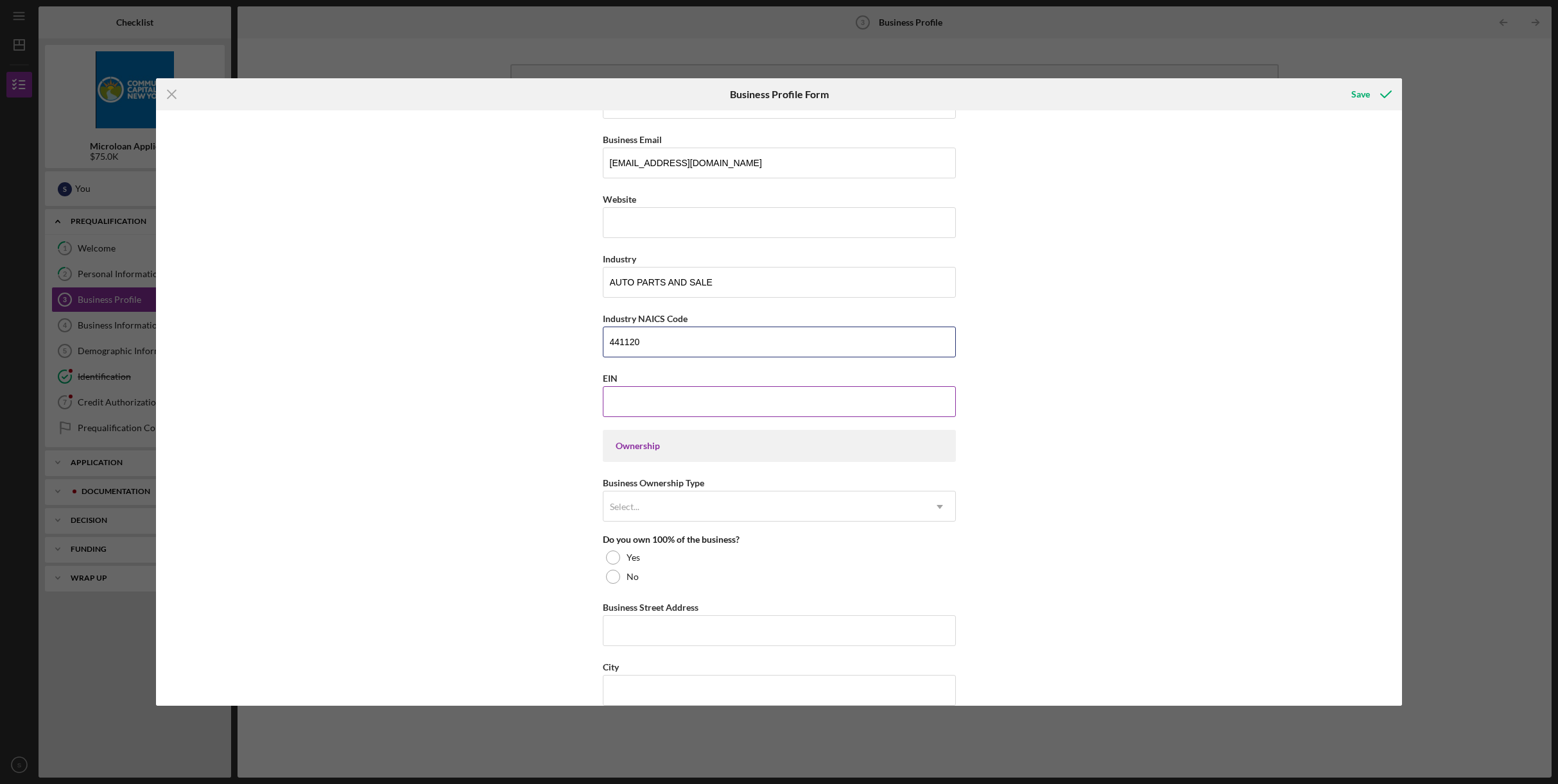
type input "441120"
click at [645, 405] on input "EIN" at bounding box center [779, 401] width 353 height 31
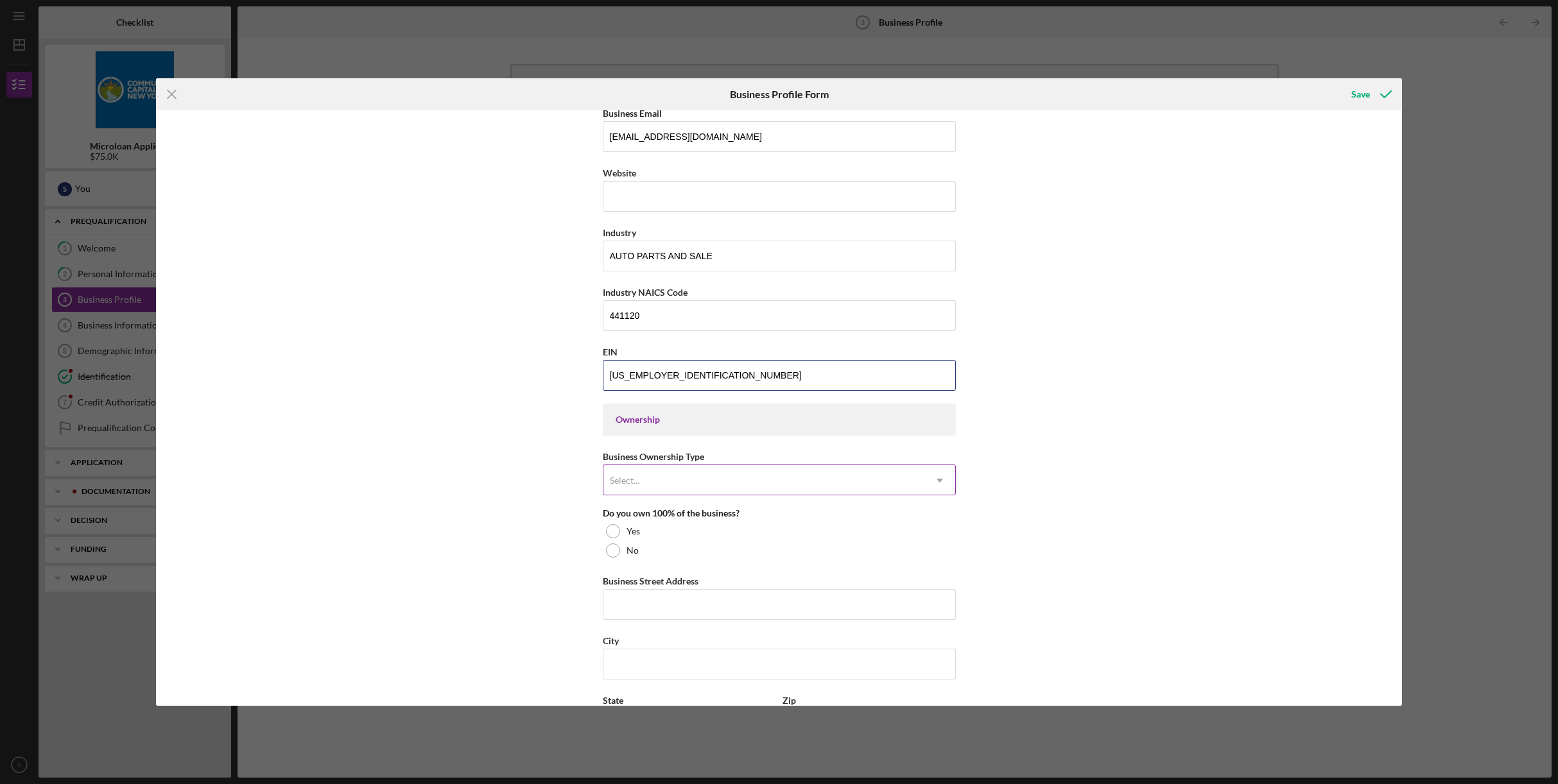
type input "[US_EMPLOYER_IDENTIFICATION_NUMBER]"
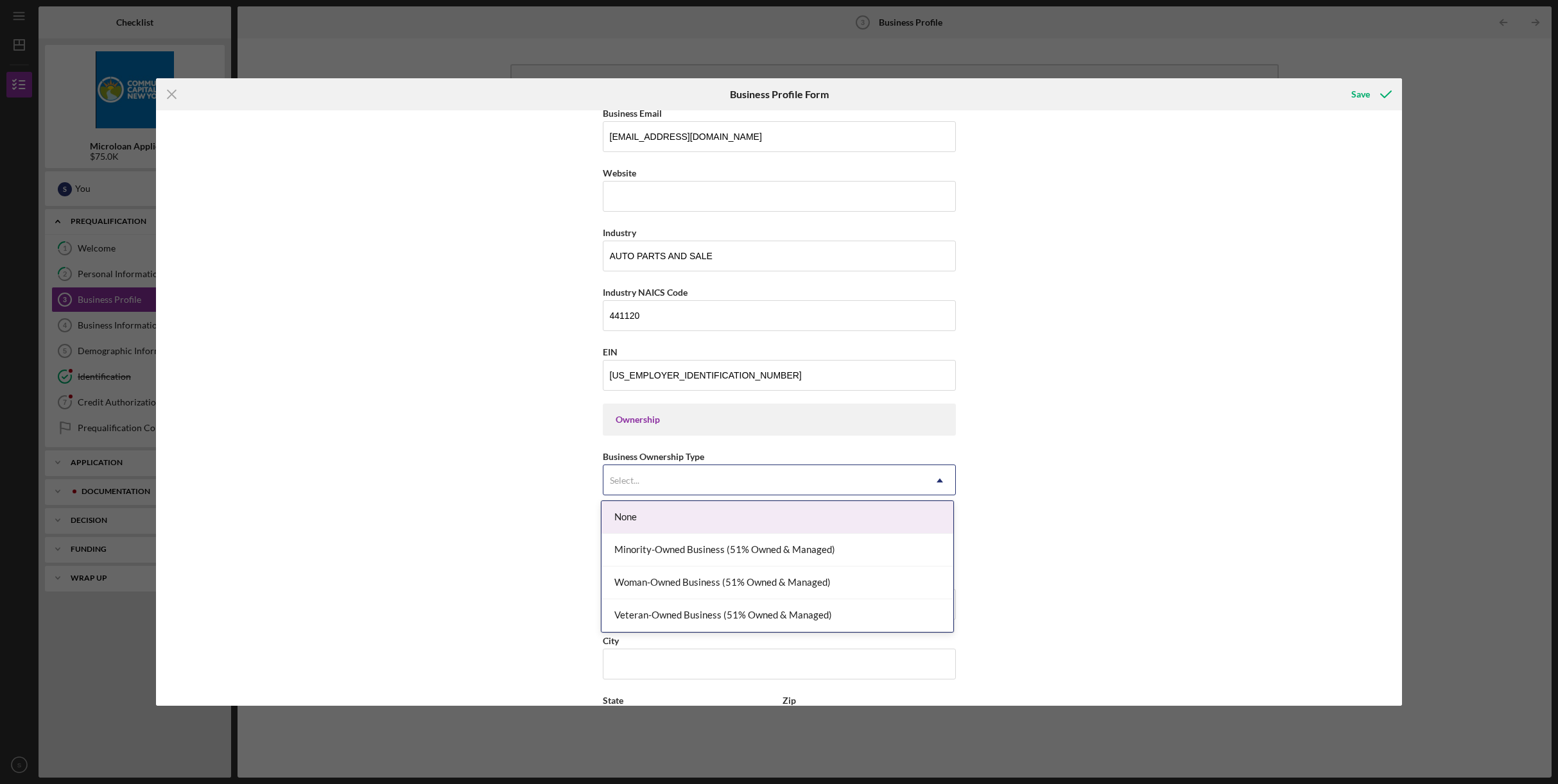
click at [811, 481] on div "Select..." at bounding box center [764, 480] width 321 height 29
click at [793, 551] on div "Minority-Owned Business (51% Owned & Managed)" at bounding box center [777, 550] width 352 height 32
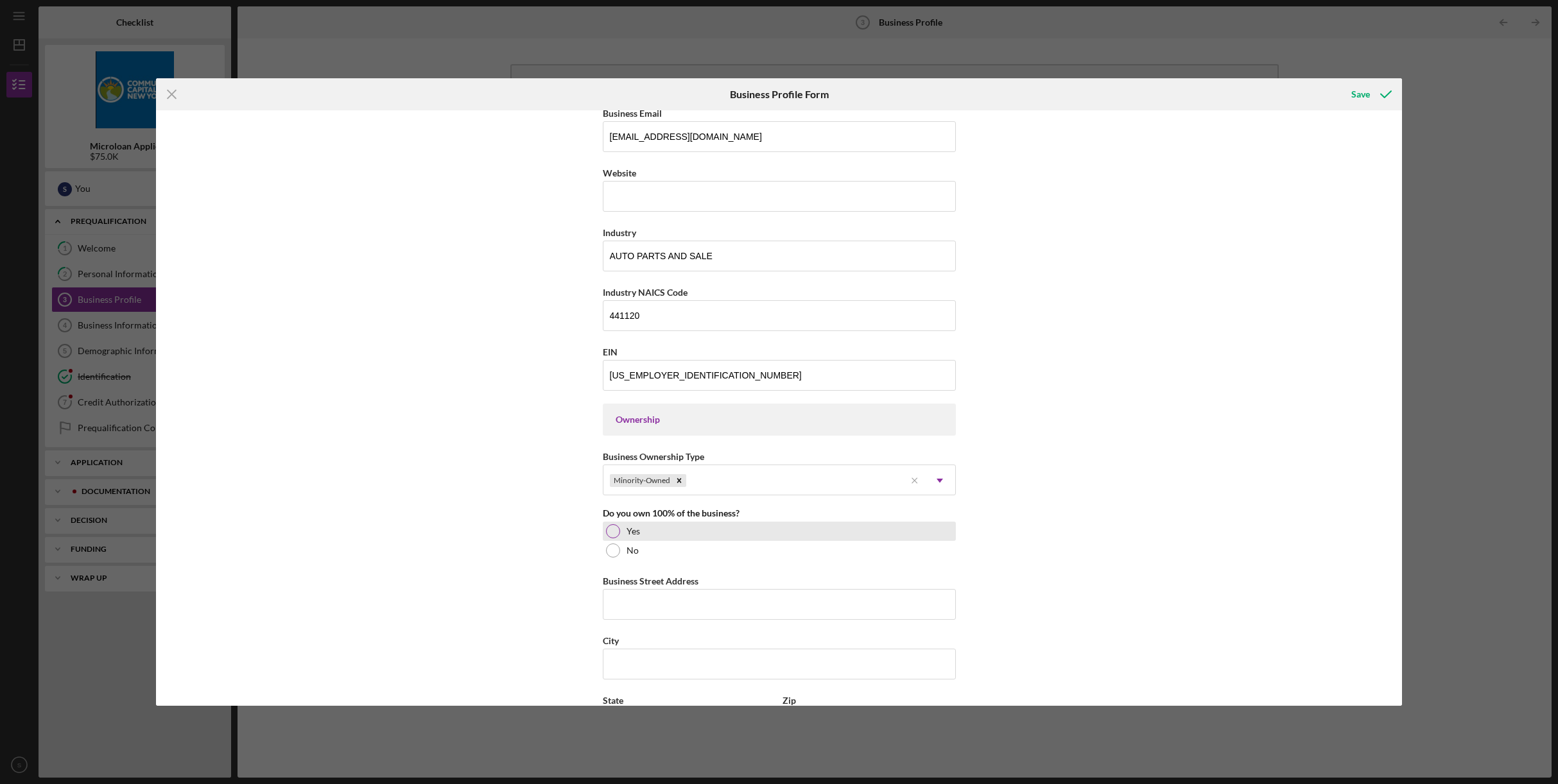
click at [620, 532] on div "Yes" at bounding box center [779, 531] width 353 height 19
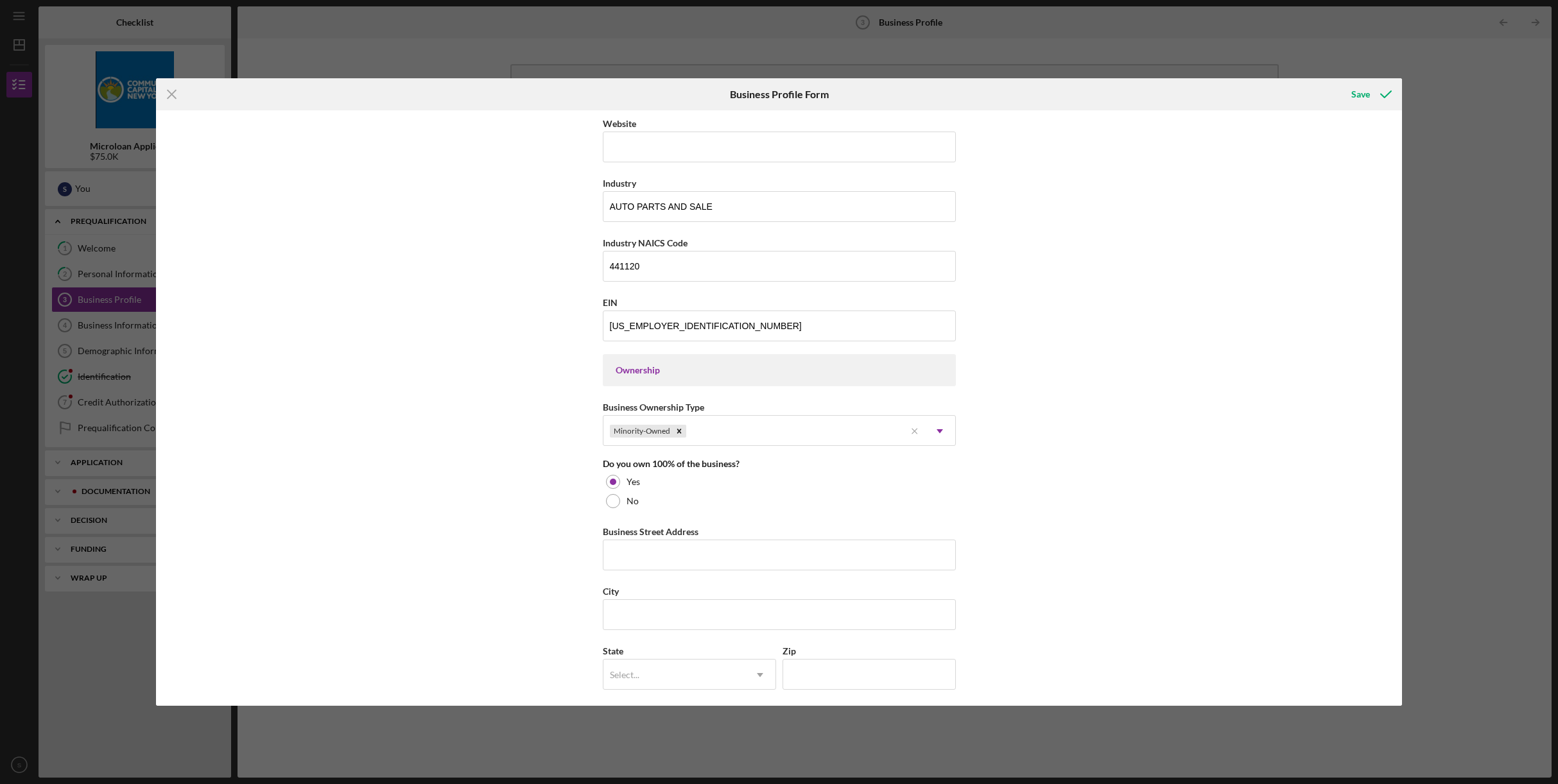
scroll to position [357, 0]
click at [750, 554] on input "Business Street Address" at bounding box center [779, 553] width 353 height 31
type input "[STREET_ADDRESS][US_STATE]"
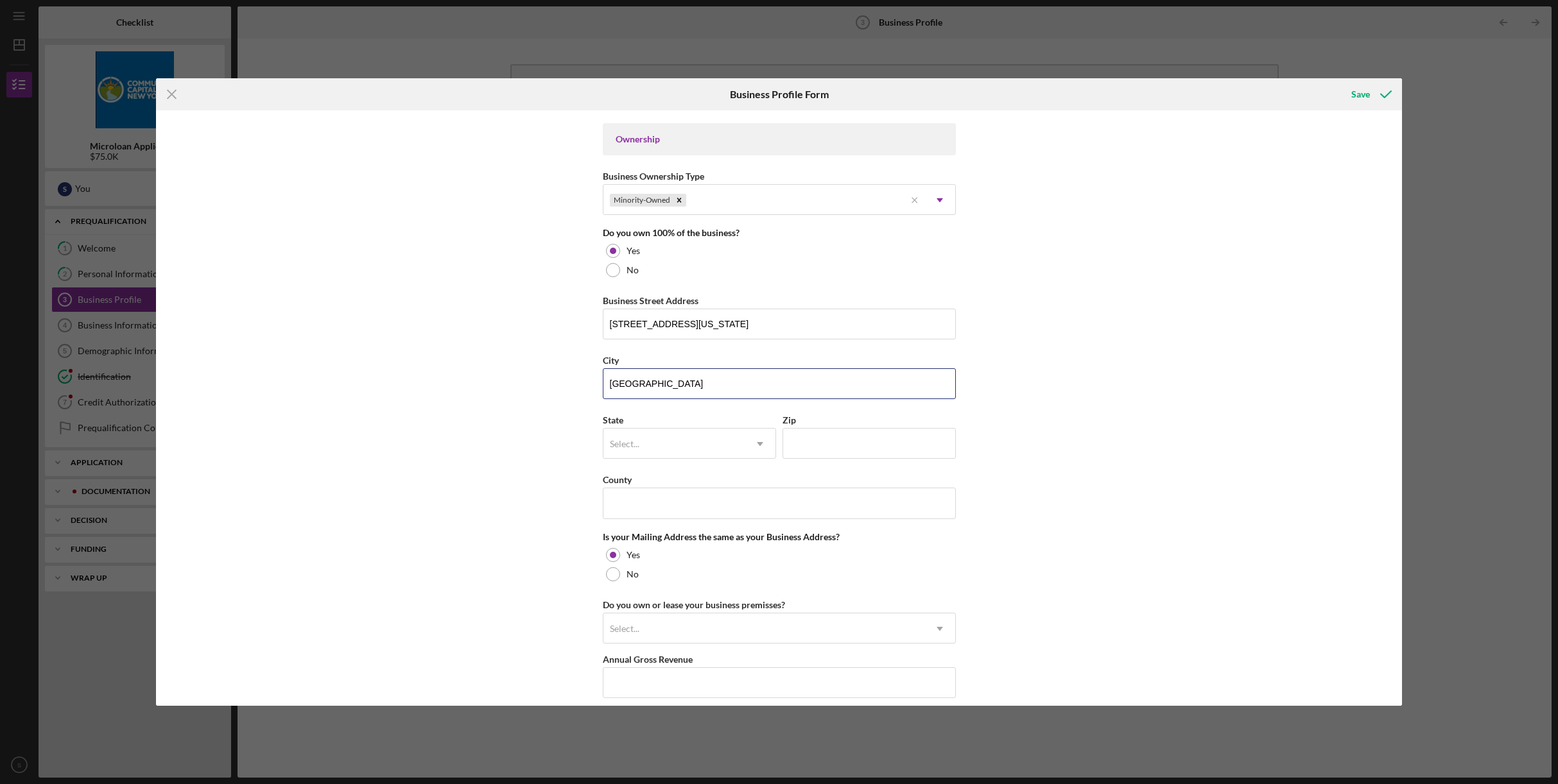
scroll to position [717, 0]
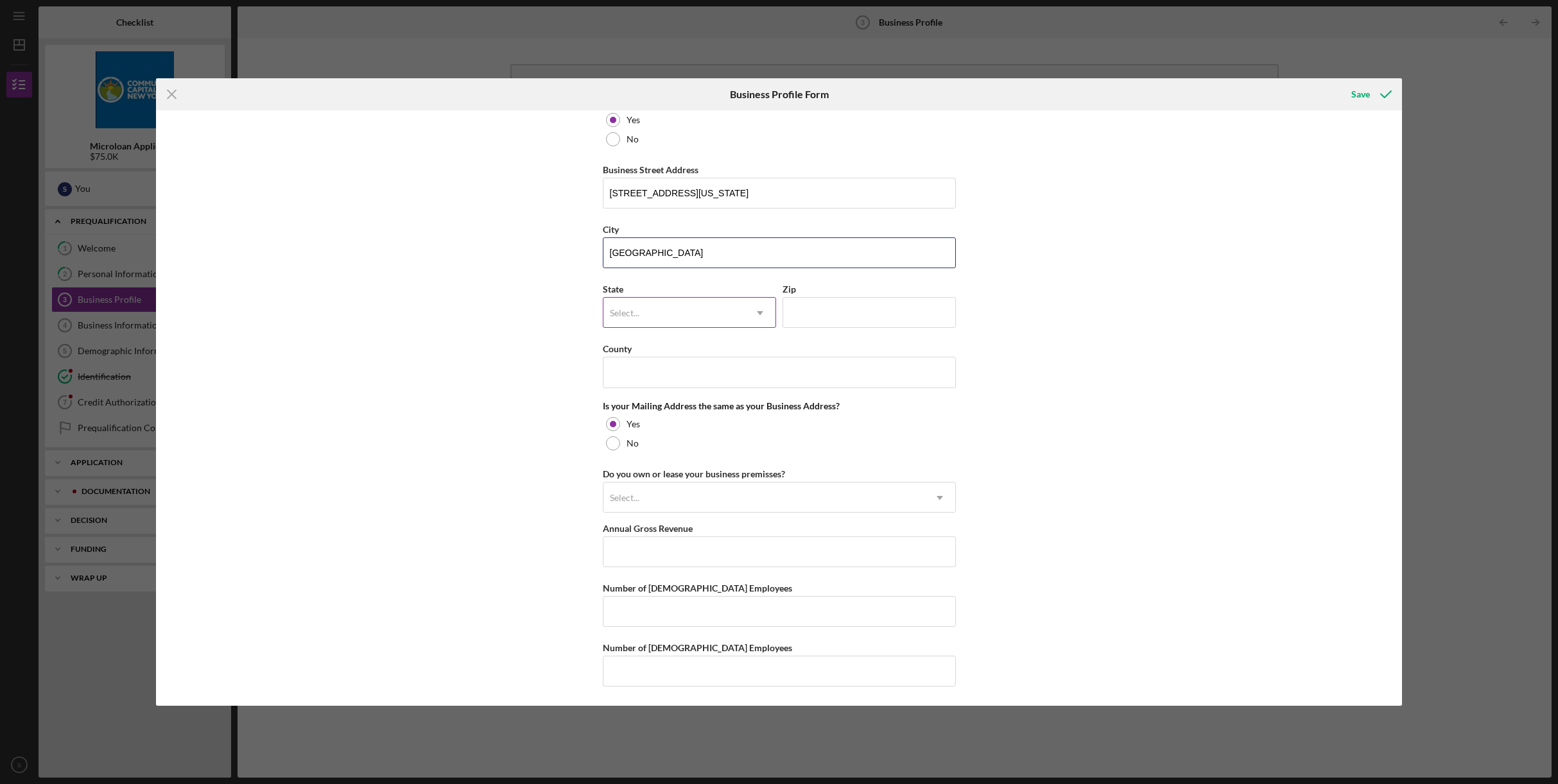
type input "[GEOGRAPHIC_DATA]"
click at [725, 315] on div "Select..." at bounding box center [674, 313] width 142 height 29
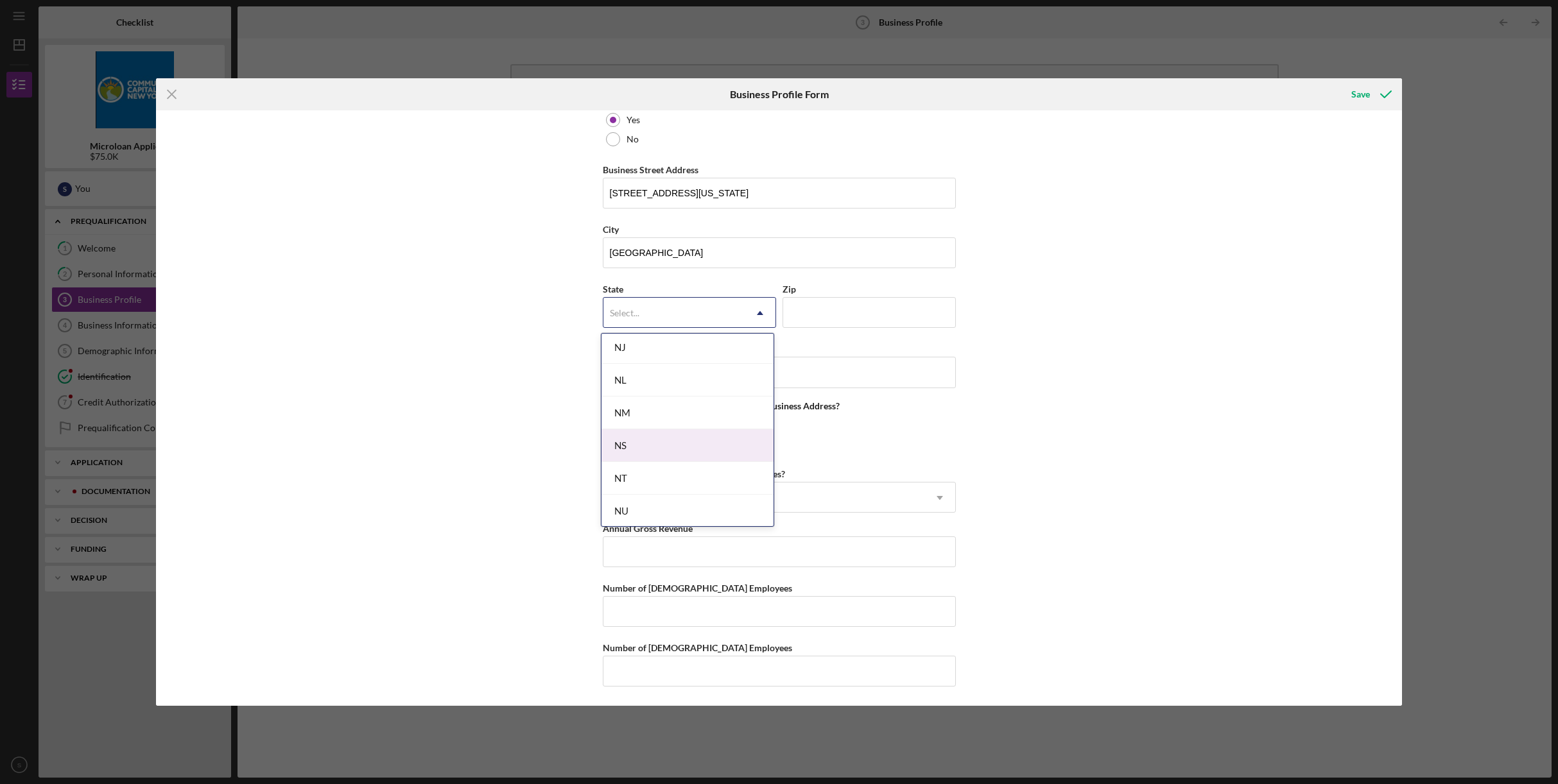
scroll to position [1571, 0]
click at [679, 453] on div "NY" at bounding box center [687, 447] width 172 height 32
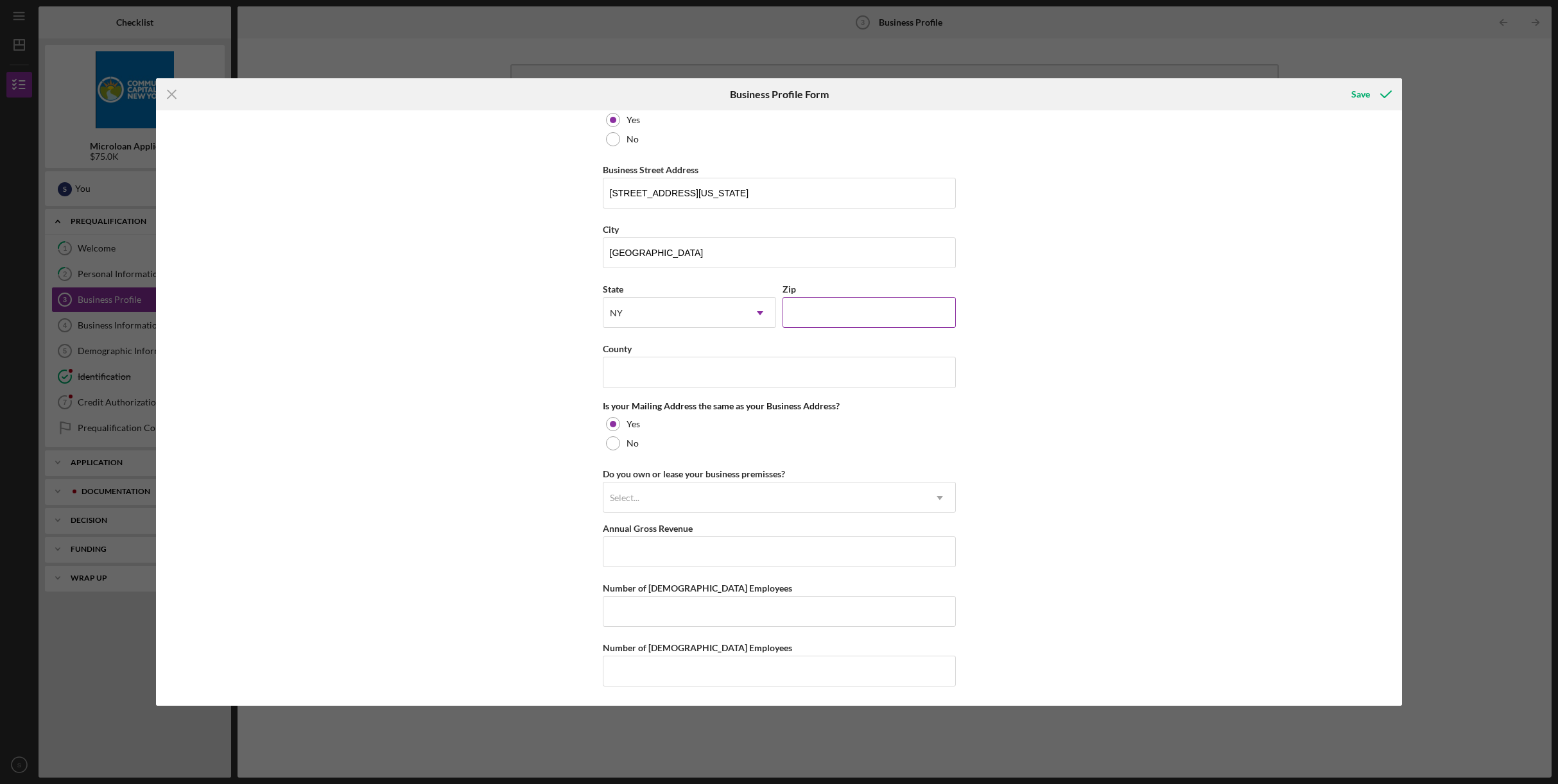
click at [832, 312] on input "Zip" at bounding box center [869, 312] width 173 height 31
type input "10456"
click at [714, 374] on input "County" at bounding box center [779, 372] width 353 height 31
type input "[GEOGRAPHIC_DATA]"
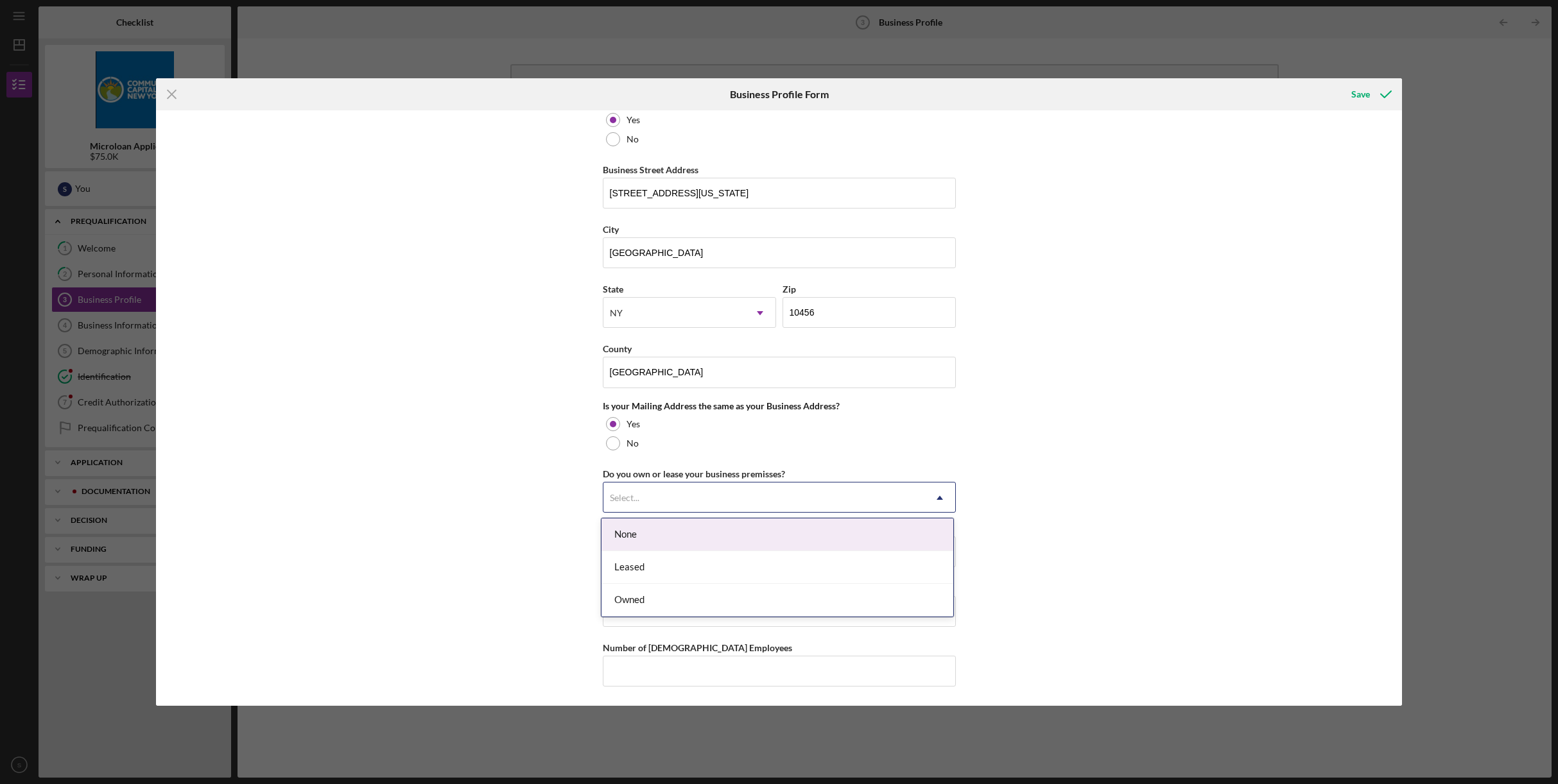
click at [845, 504] on div "Select..." at bounding box center [764, 498] width 321 height 29
click at [762, 563] on div "Leased" at bounding box center [777, 567] width 352 height 32
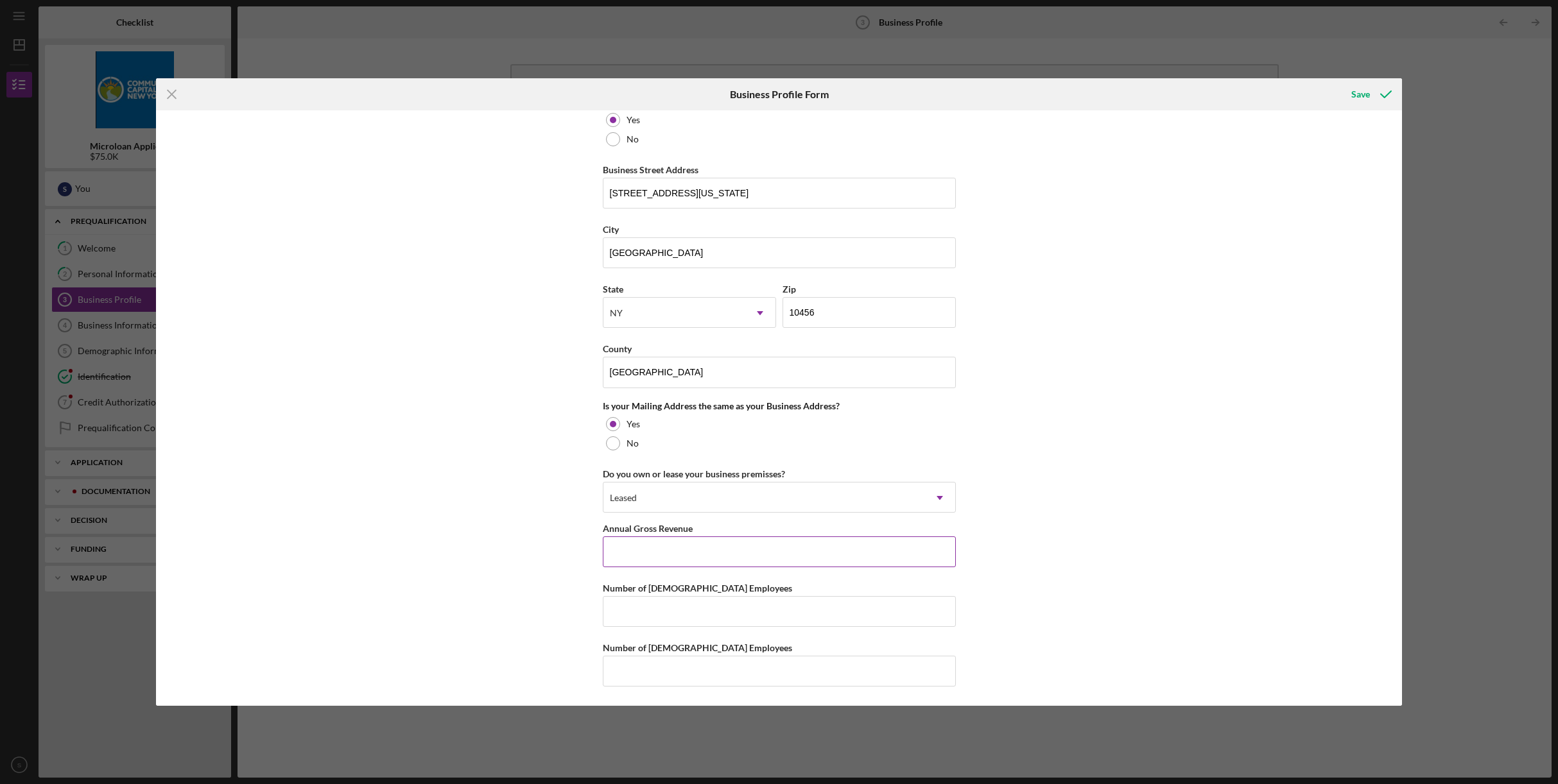
click at [709, 546] on input "Annual Gross Revenue" at bounding box center [779, 552] width 353 height 31
type input "$697,325"
click at [782, 608] on input "Number of [DEMOGRAPHIC_DATA] Employees" at bounding box center [779, 611] width 353 height 31
type input "2"
click at [703, 676] on input "Number of [DEMOGRAPHIC_DATA] Employees" at bounding box center [779, 671] width 353 height 31
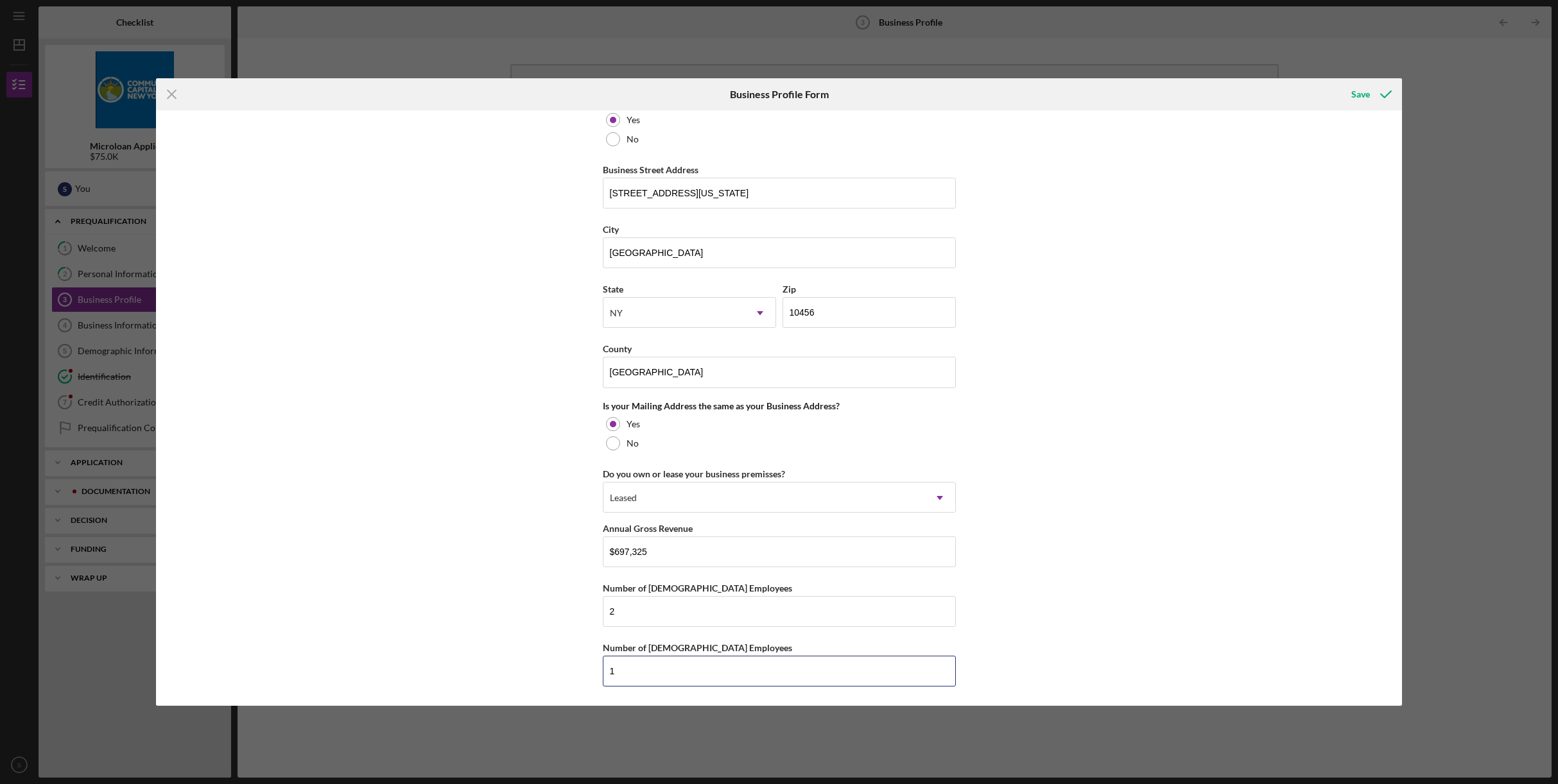
type input "1"
click at [625, 610] on input "2" at bounding box center [779, 611] width 353 height 31
type input "3"
click at [618, 666] on input "1" at bounding box center [779, 671] width 353 height 31
type input "2"
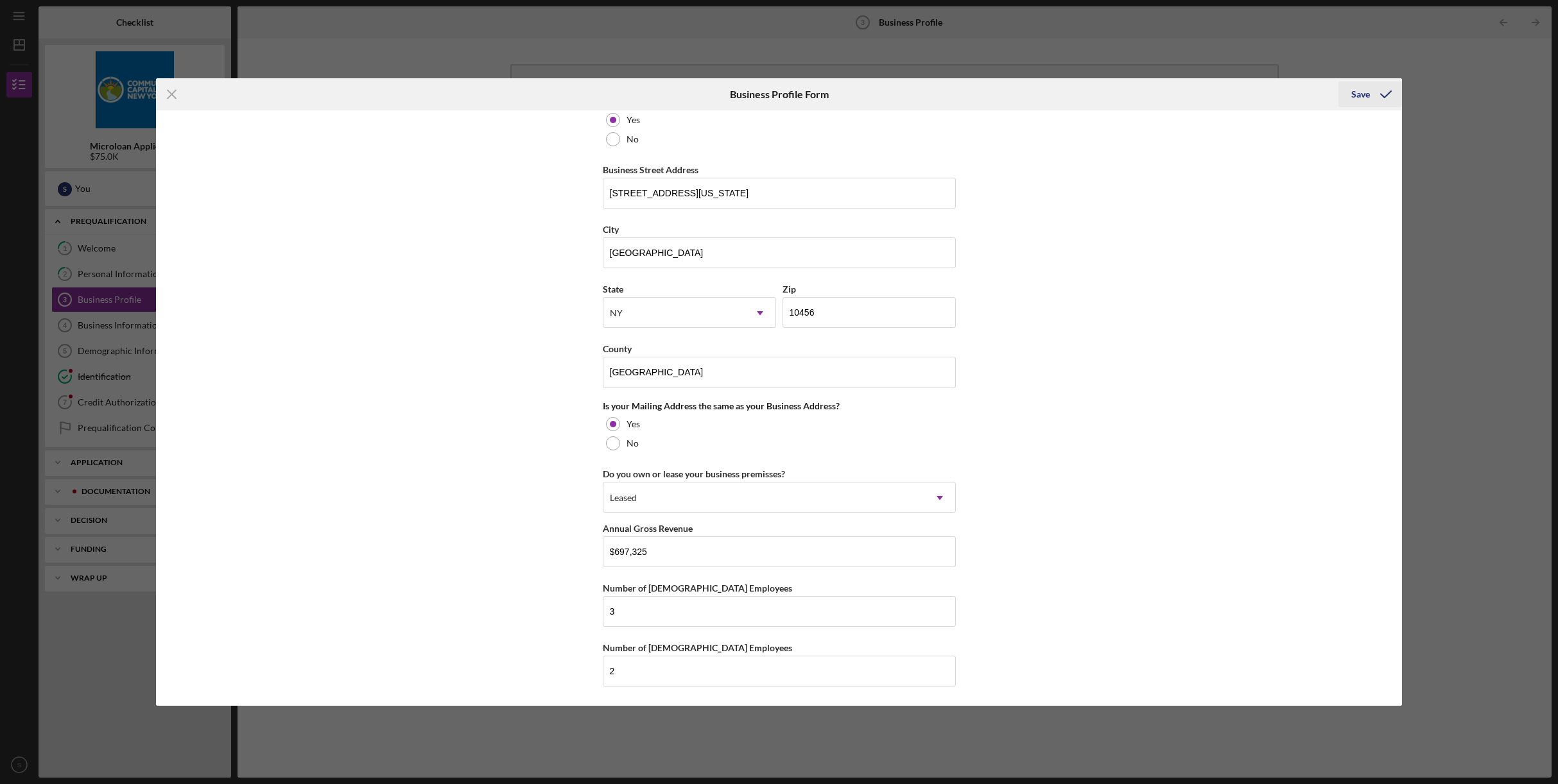
click at [1361, 91] on div "Save" at bounding box center [1361, 94] width 18 height 26
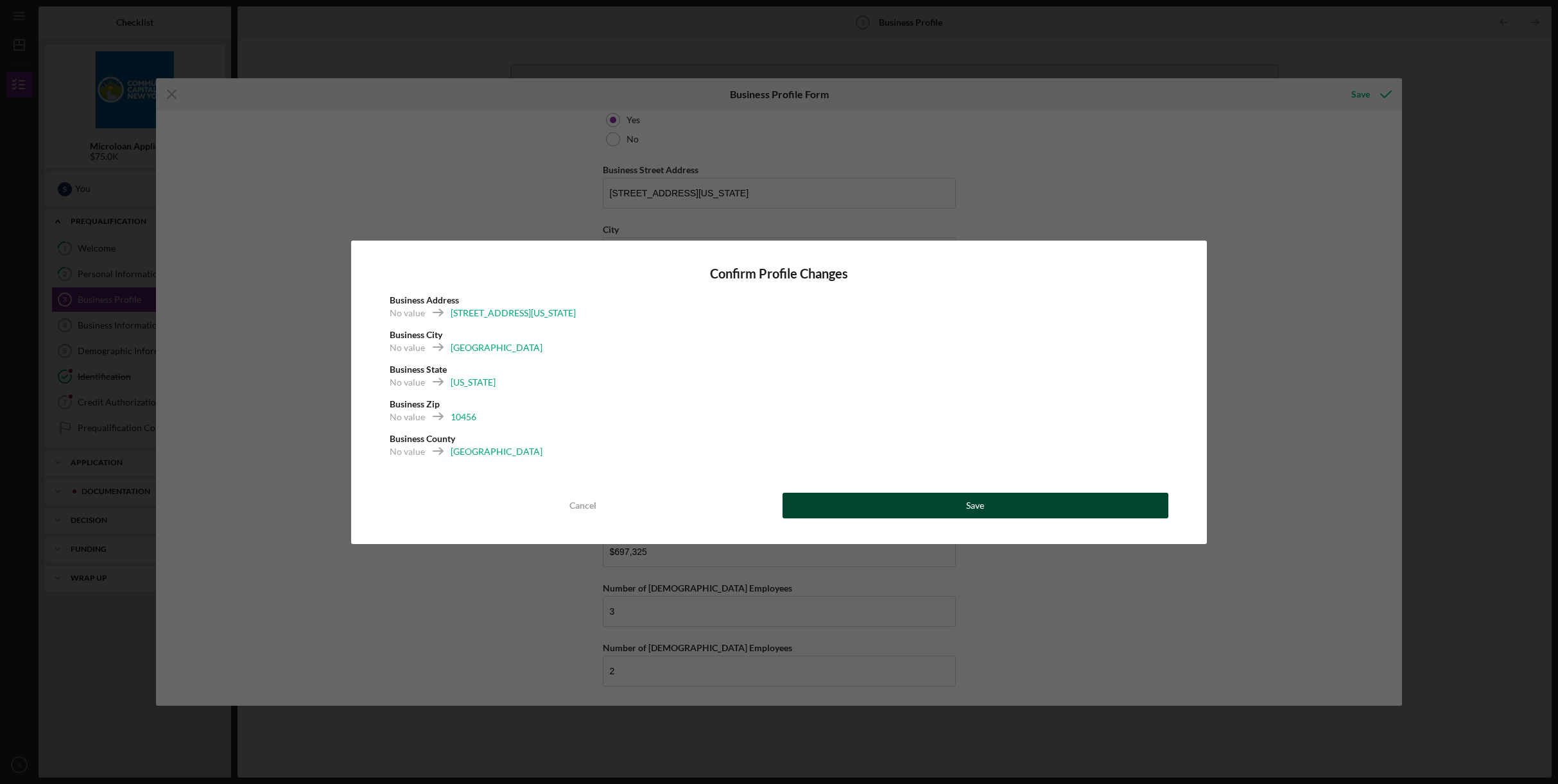
click at [875, 503] on button "Save" at bounding box center [976, 505] width 386 height 26
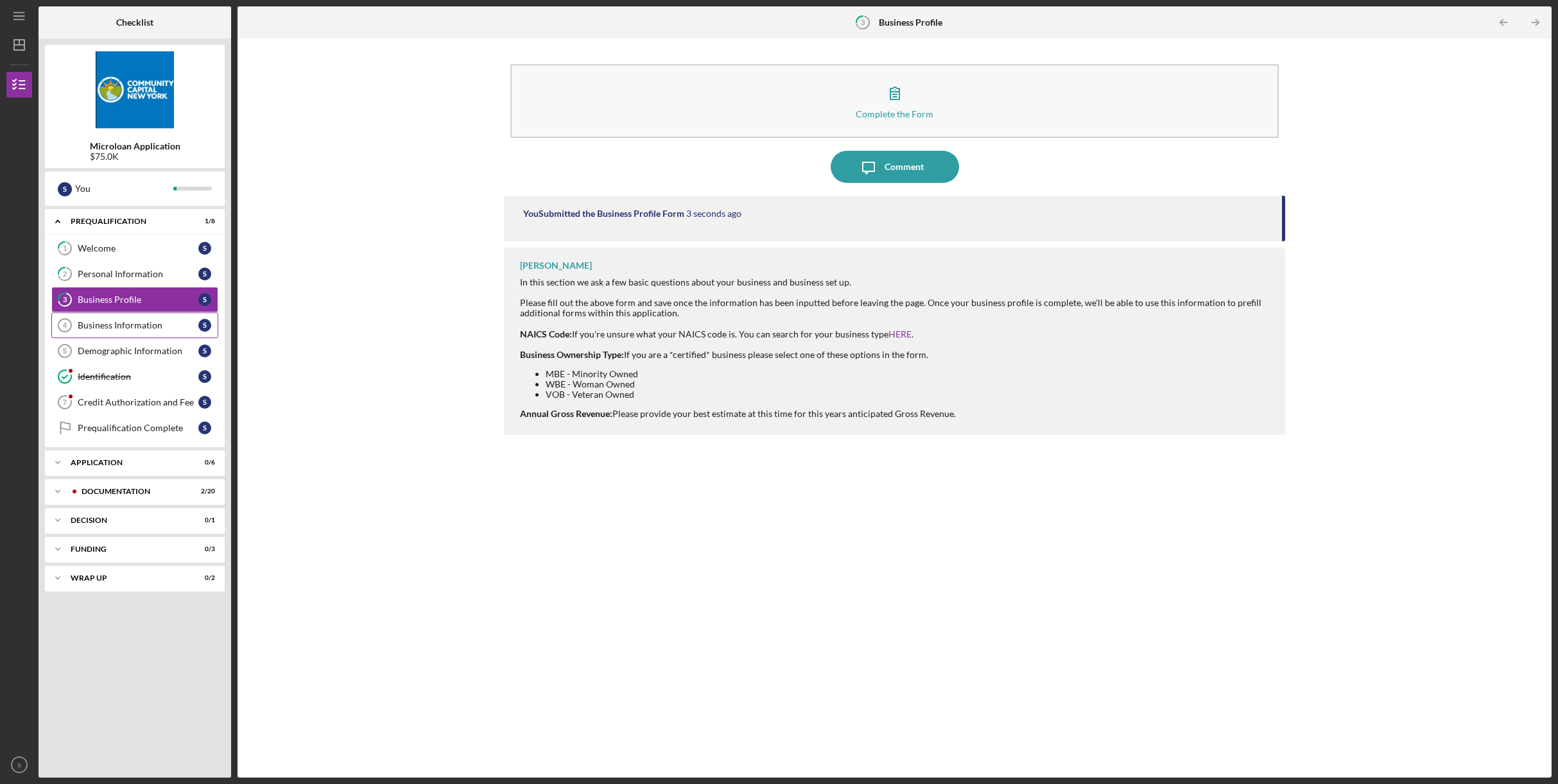
click at [122, 321] on div "Business Information" at bounding box center [137, 325] width 121 height 10
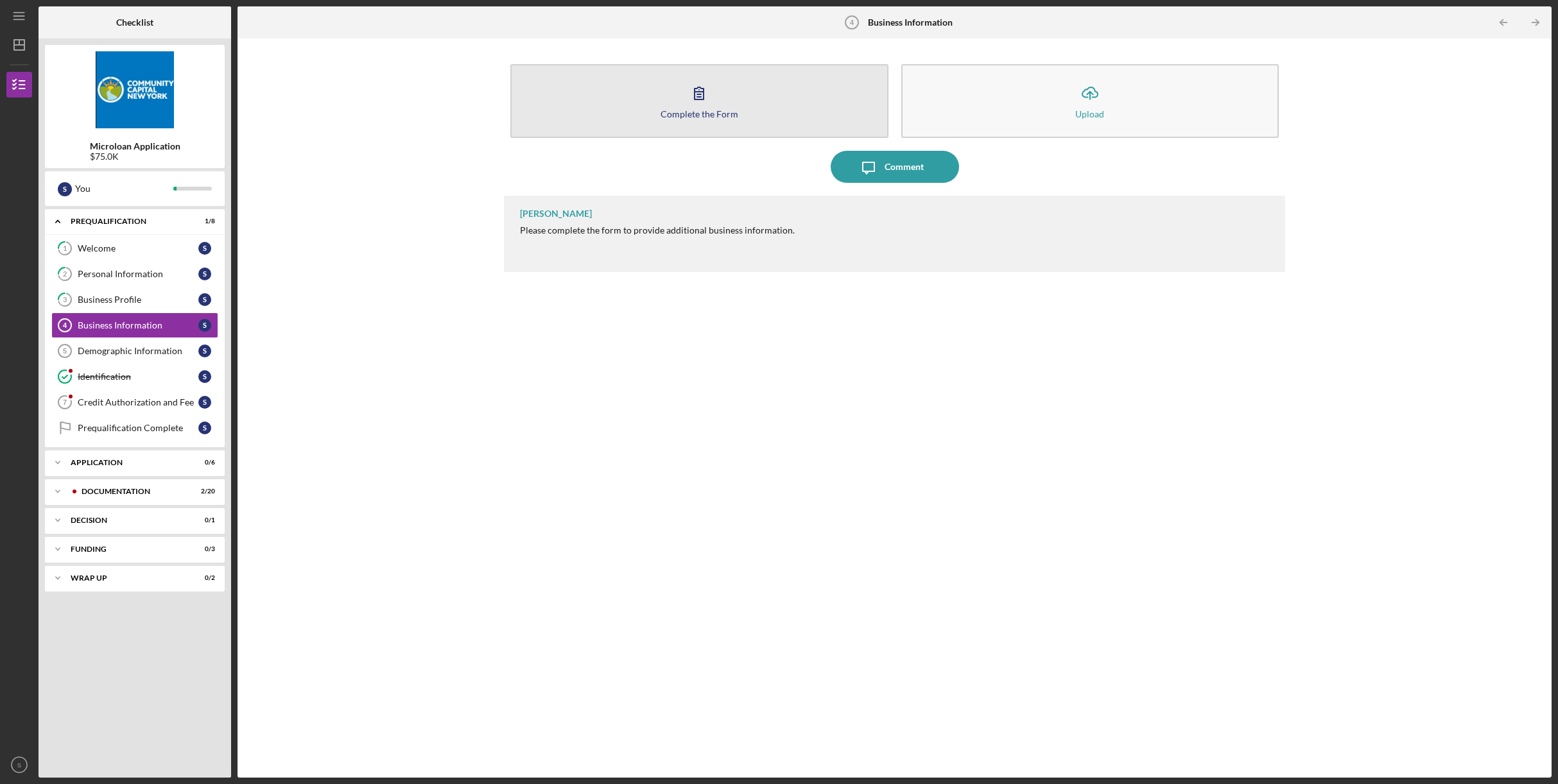
click at [702, 107] on icon "button" at bounding box center [699, 93] width 32 height 32
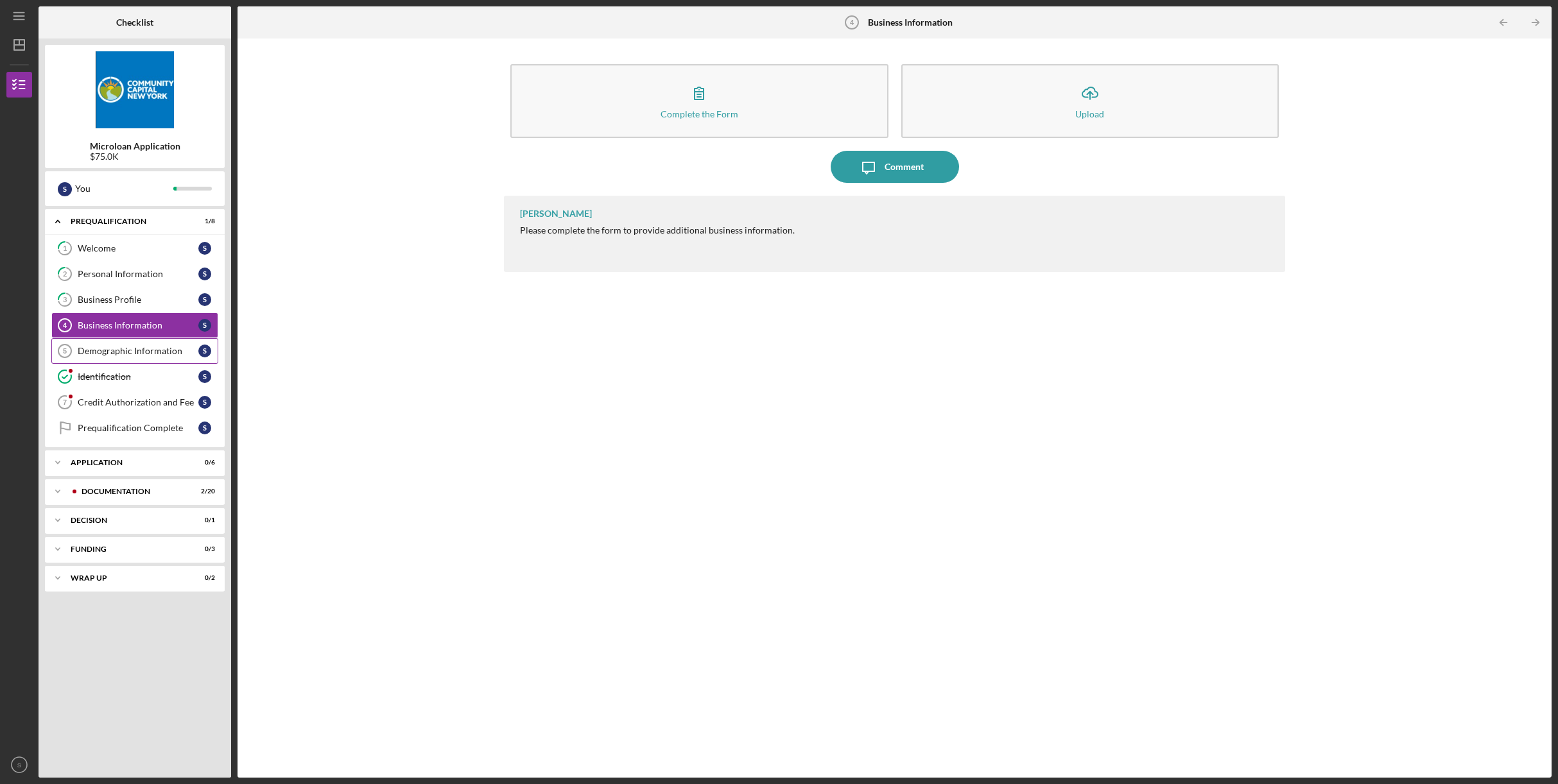
click at [162, 352] on div "Demographic Information" at bounding box center [137, 351] width 121 height 10
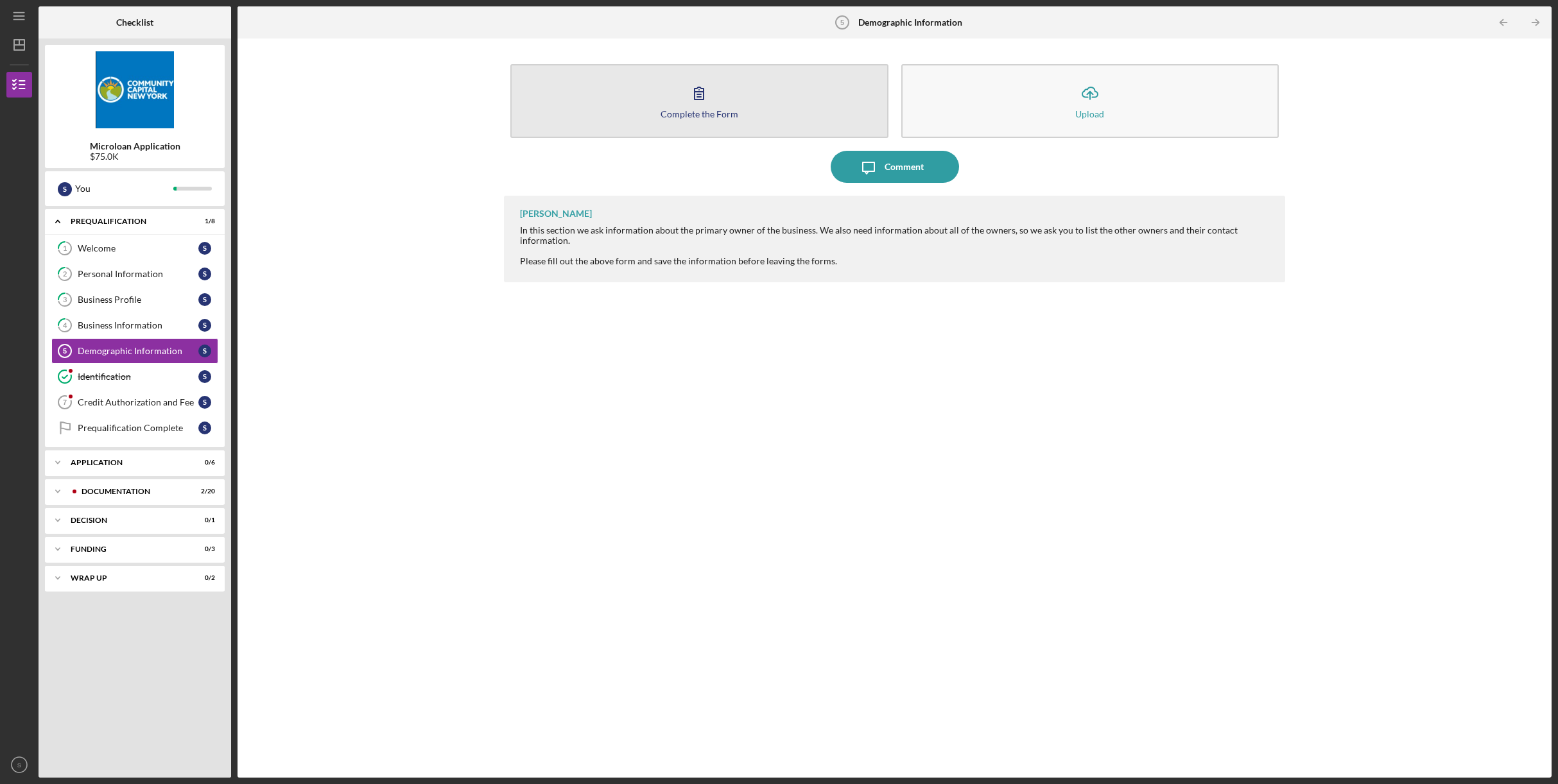
click at [724, 102] on button "Complete the Form Form" at bounding box center [699, 101] width 377 height 74
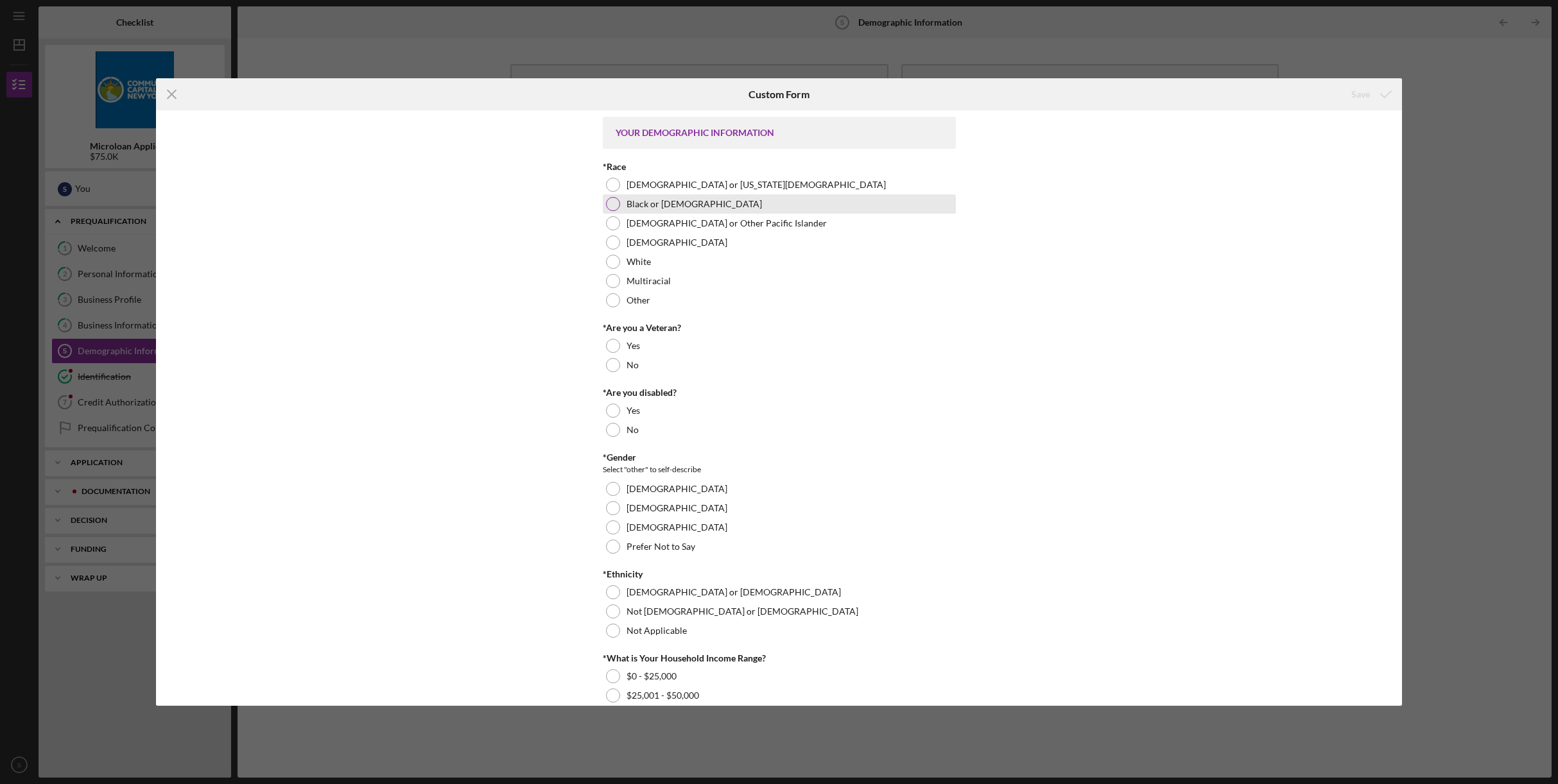
click at [612, 203] on div at bounding box center [613, 204] width 14 height 14
click at [613, 365] on div at bounding box center [613, 365] width 14 height 14
click at [611, 428] on div at bounding box center [613, 429] width 14 height 14
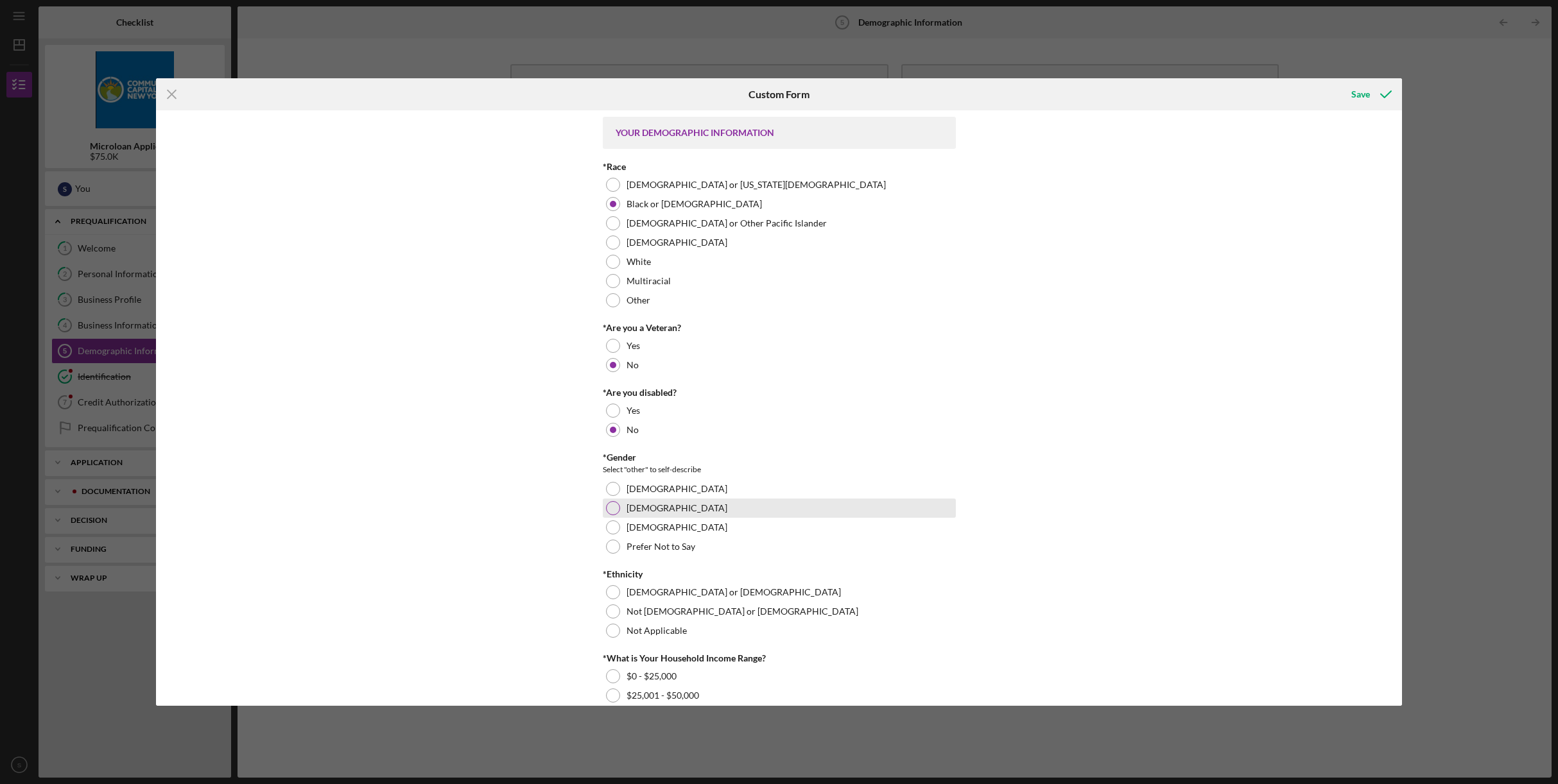
click at [606, 506] on div at bounding box center [613, 508] width 14 height 14
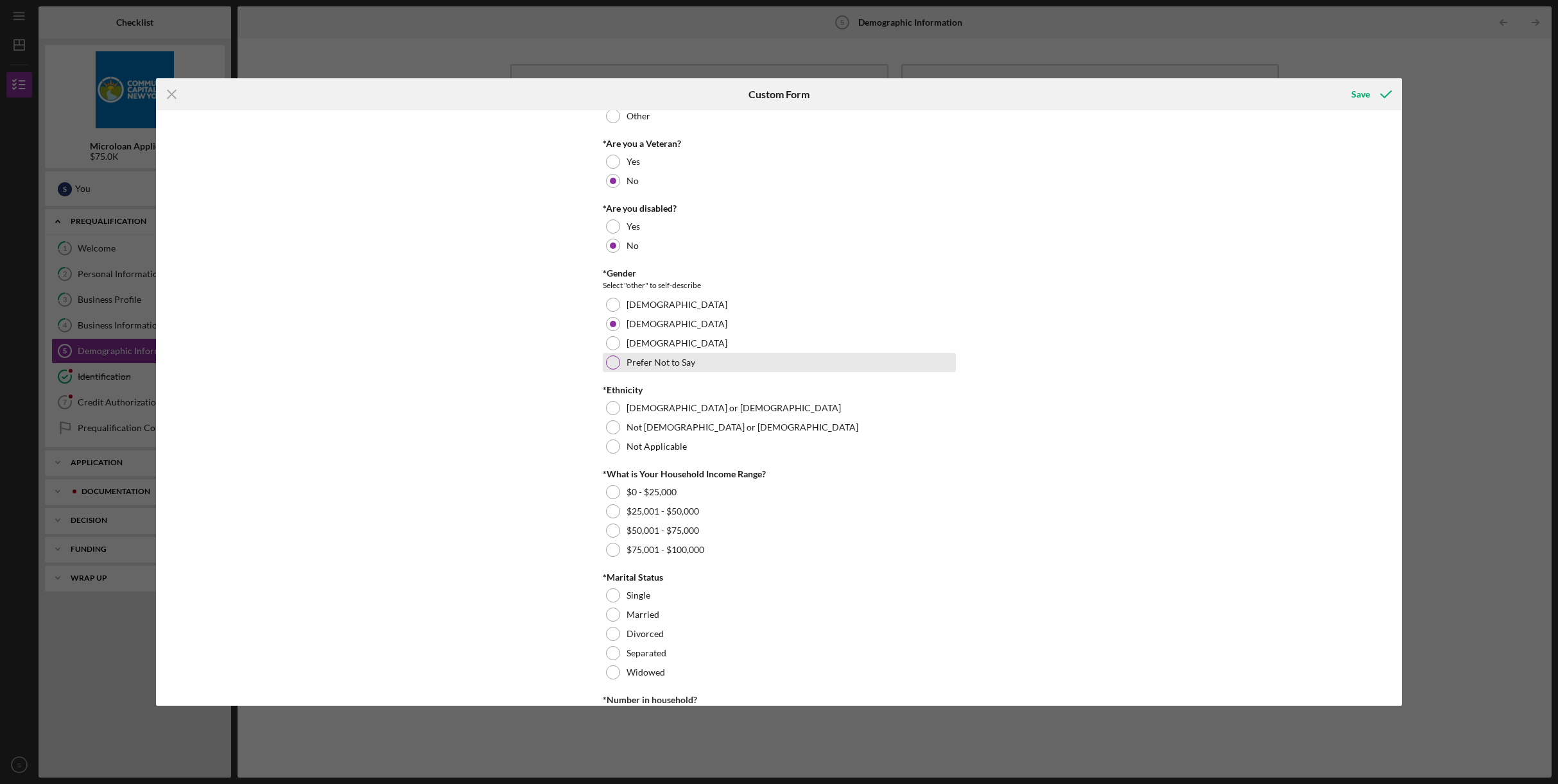
scroll to position [187, 0]
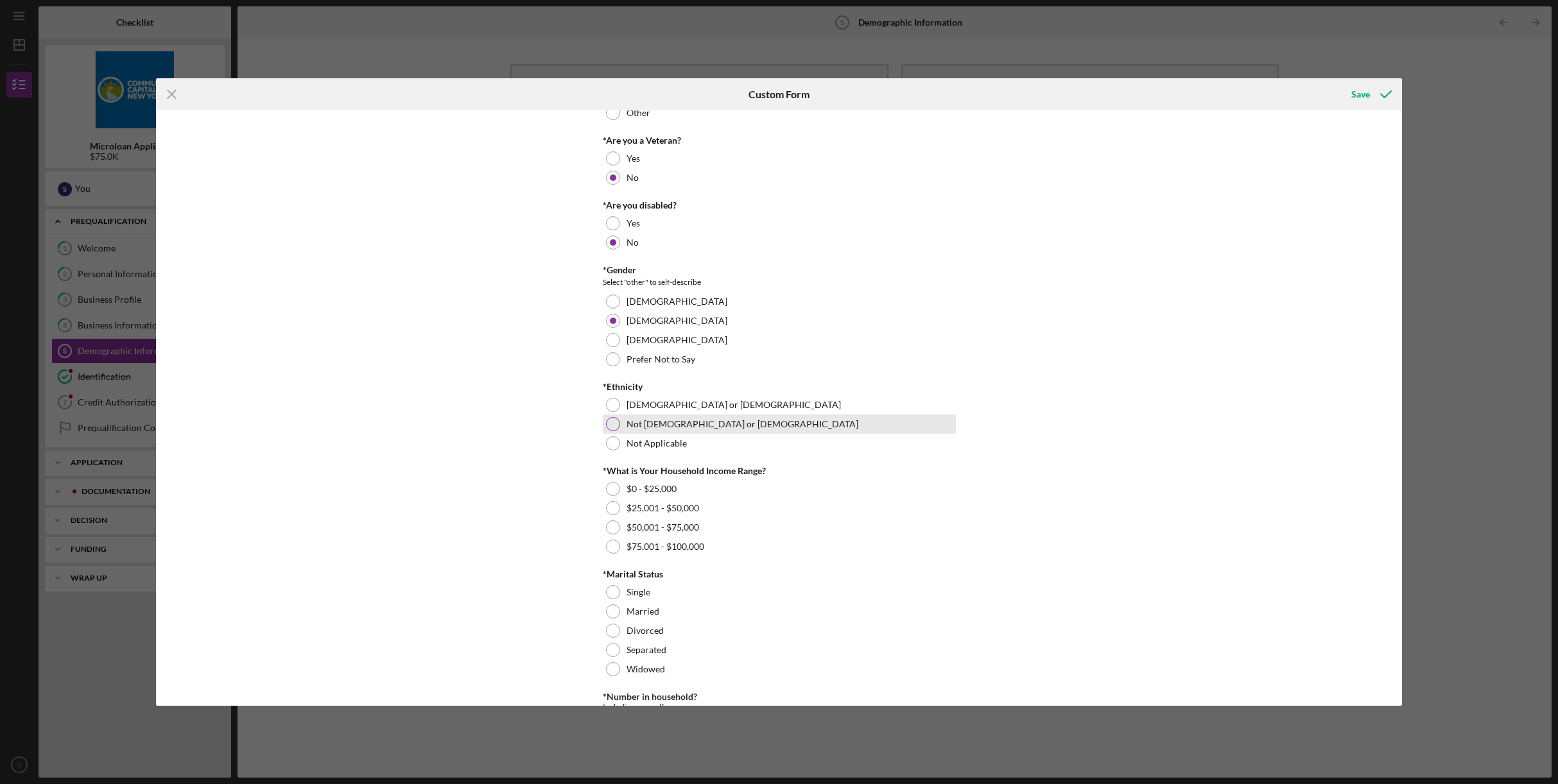
click at [615, 423] on div at bounding box center [613, 424] width 14 height 14
click at [610, 528] on div at bounding box center [613, 527] width 14 height 14
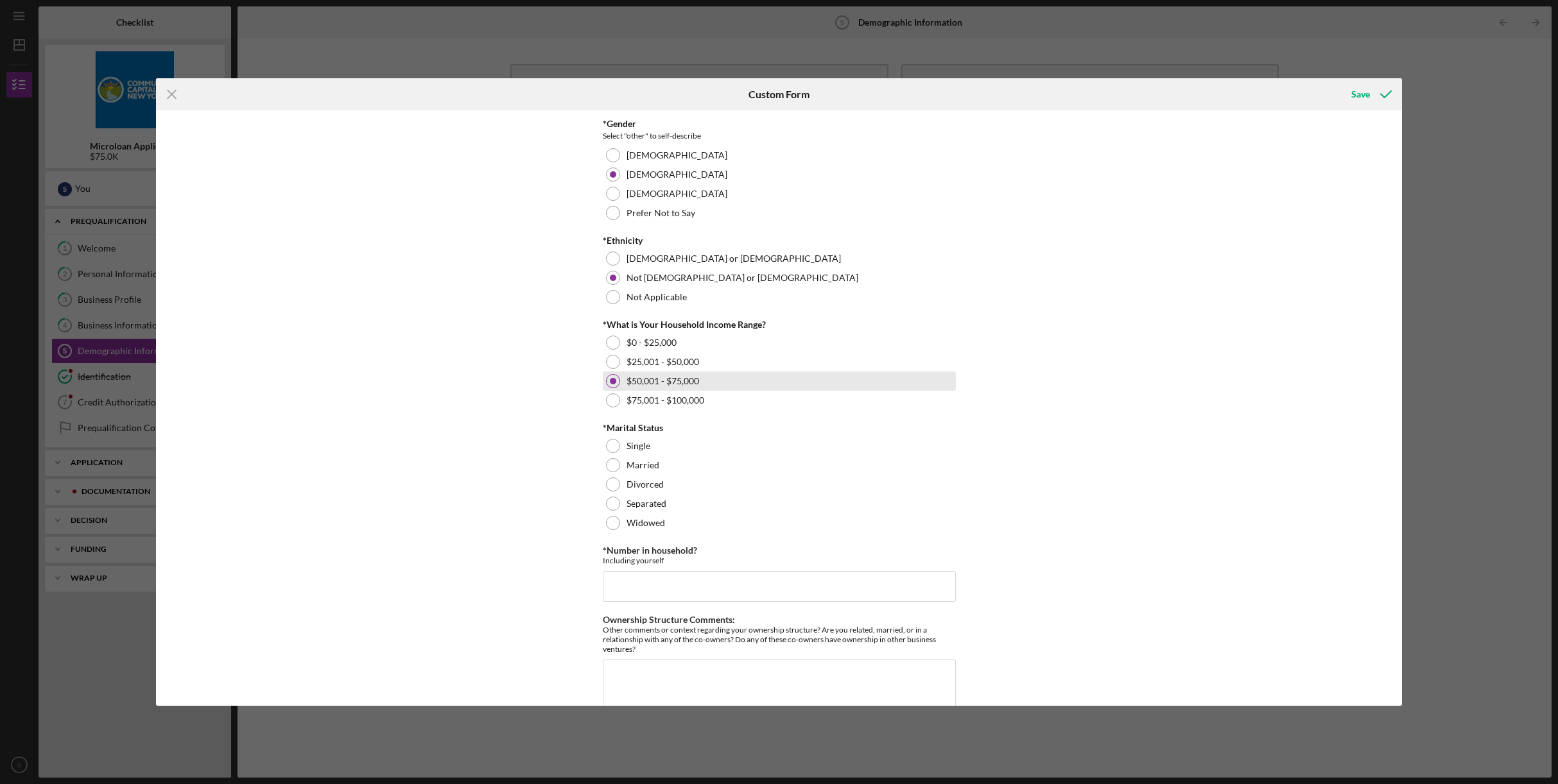
scroll to position [370, 0]
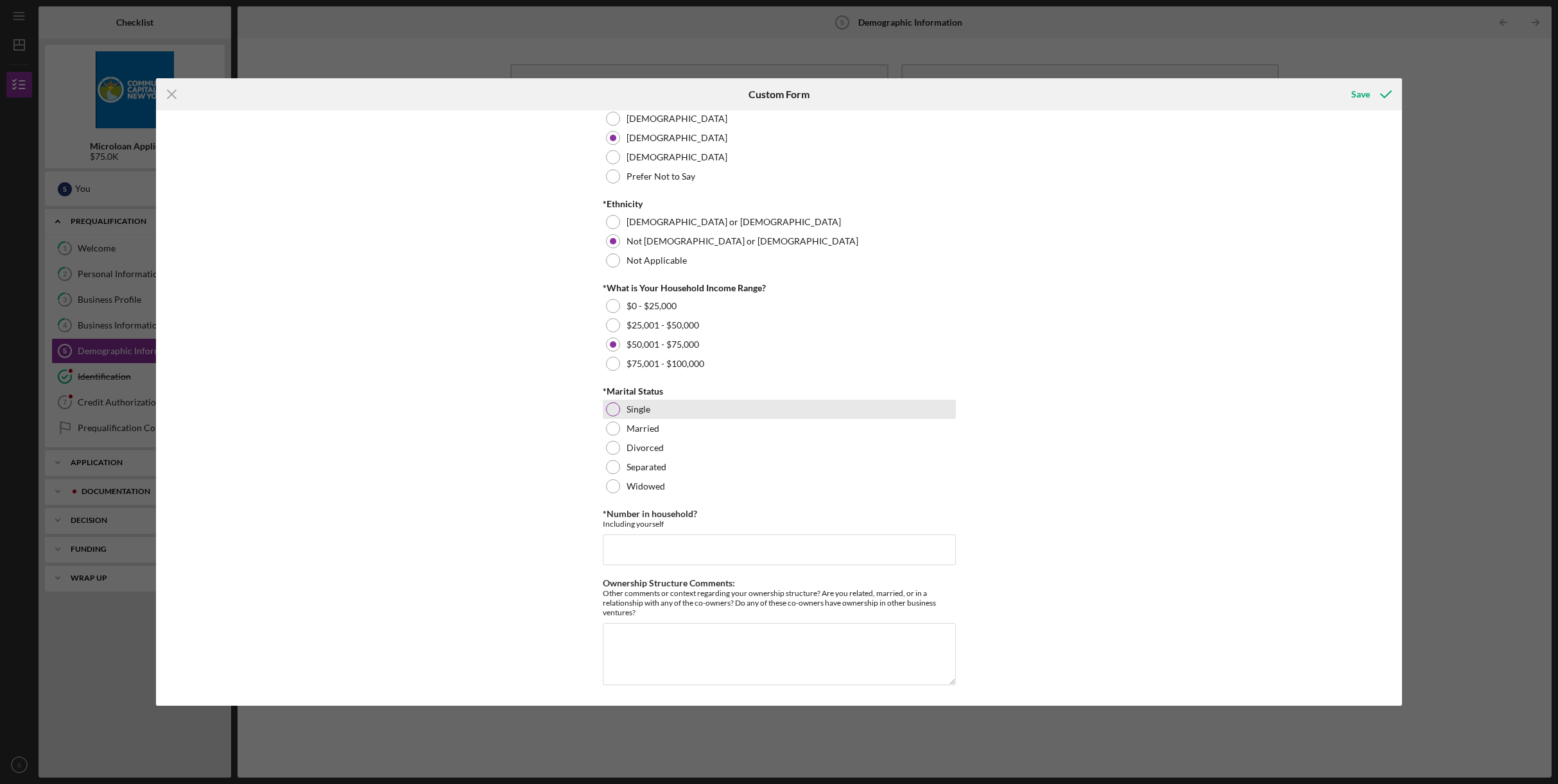
click at [609, 409] on div at bounding box center [613, 409] width 14 height 14
click at [670, 548] on input "*Number in household?" at bounding box center [779, 549] width 353 height 31
type input "1"
click at [1365, 90] on div "Save" at bounding box center [1361, 94] width 18 height 26
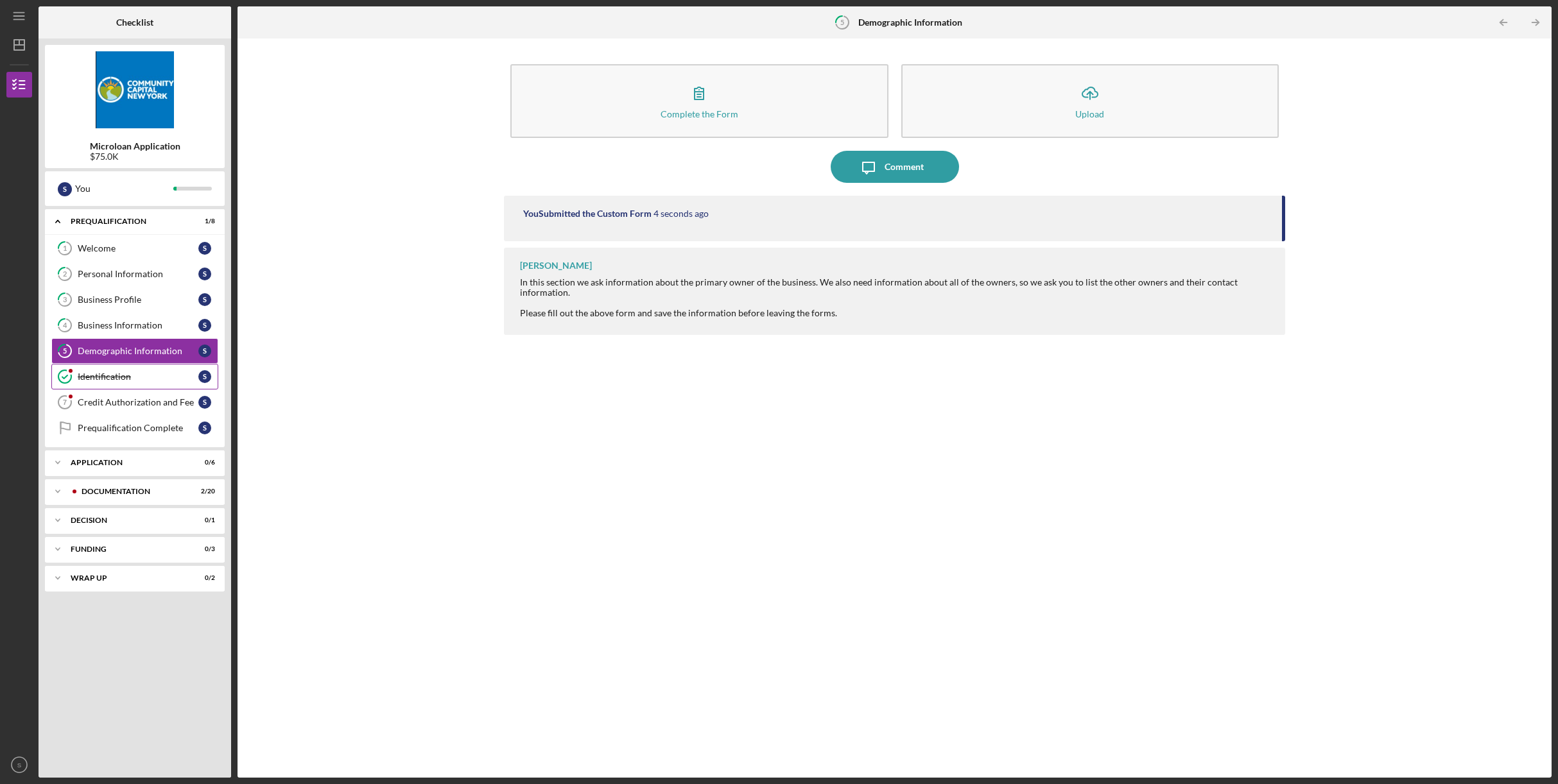
click at [104, 380] on div "Identification" at bounding box center [137, 376] width 121 height 10
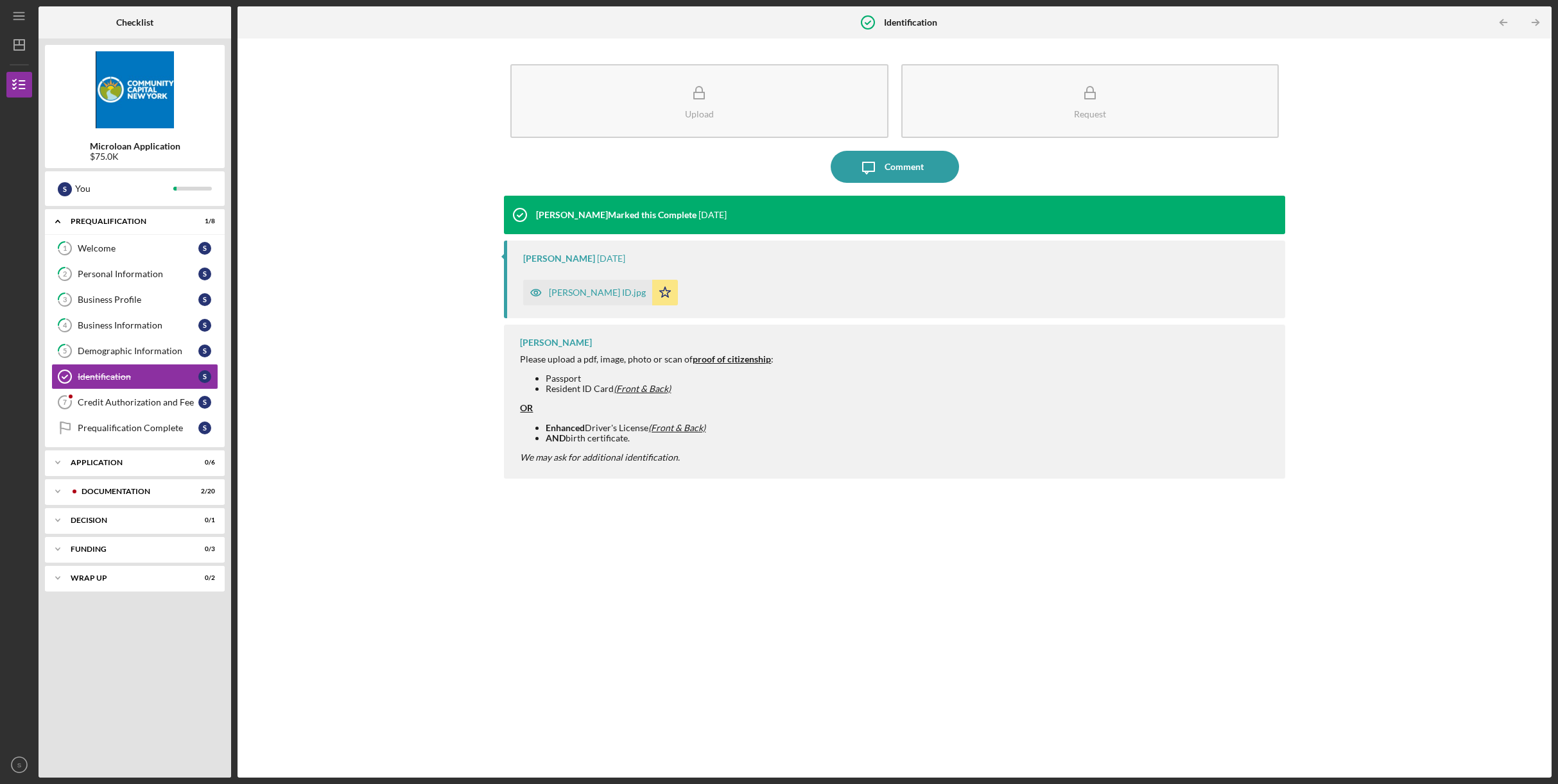
click at [600, 293] on div "[PERSON_NAME] ID.jpg" at bounding box center [597, 292] width 97 height 10
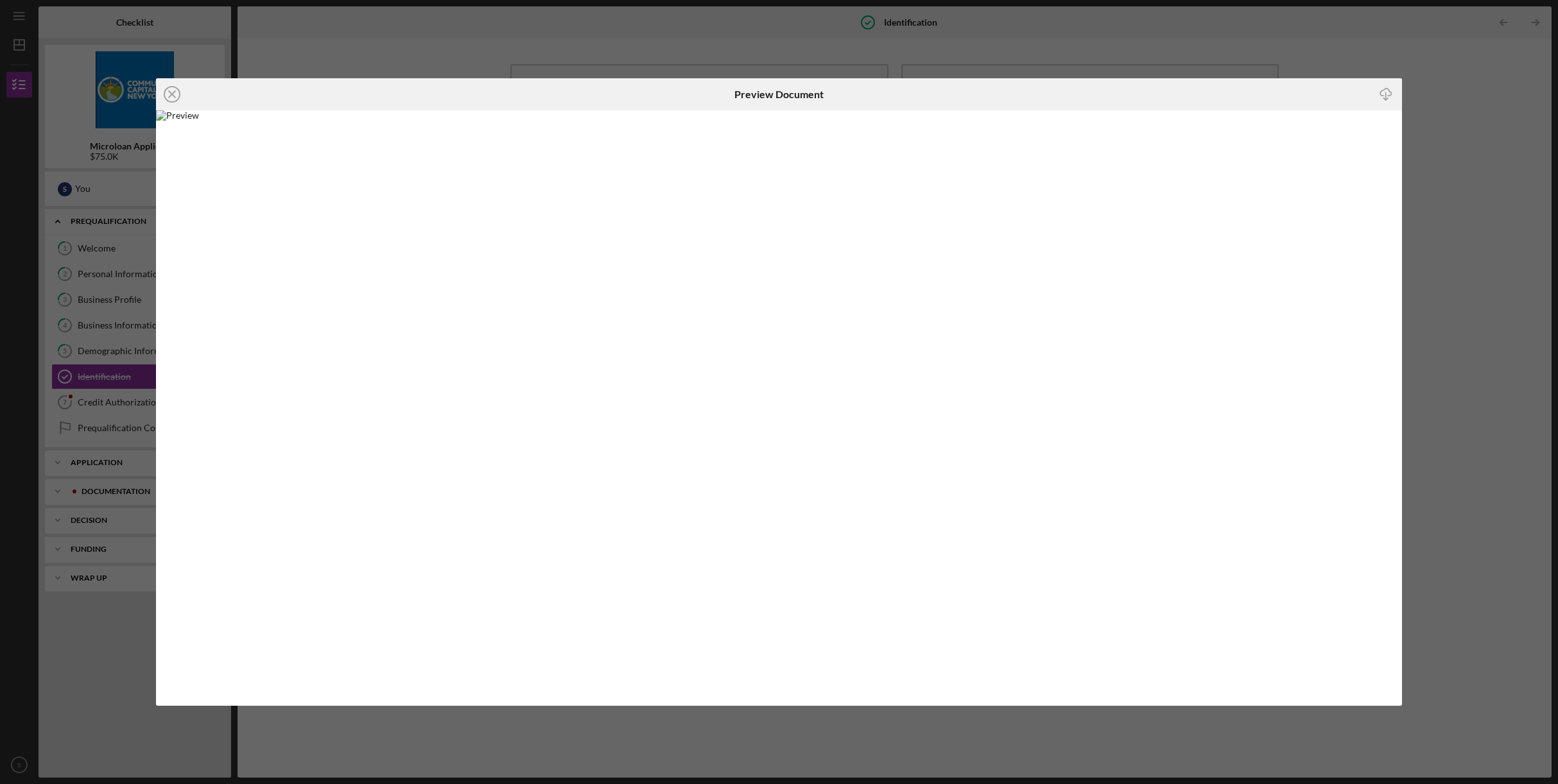
click at [171, 97] on icon "Icon/Close" at bounding box center [172, 94] width 32 height 32
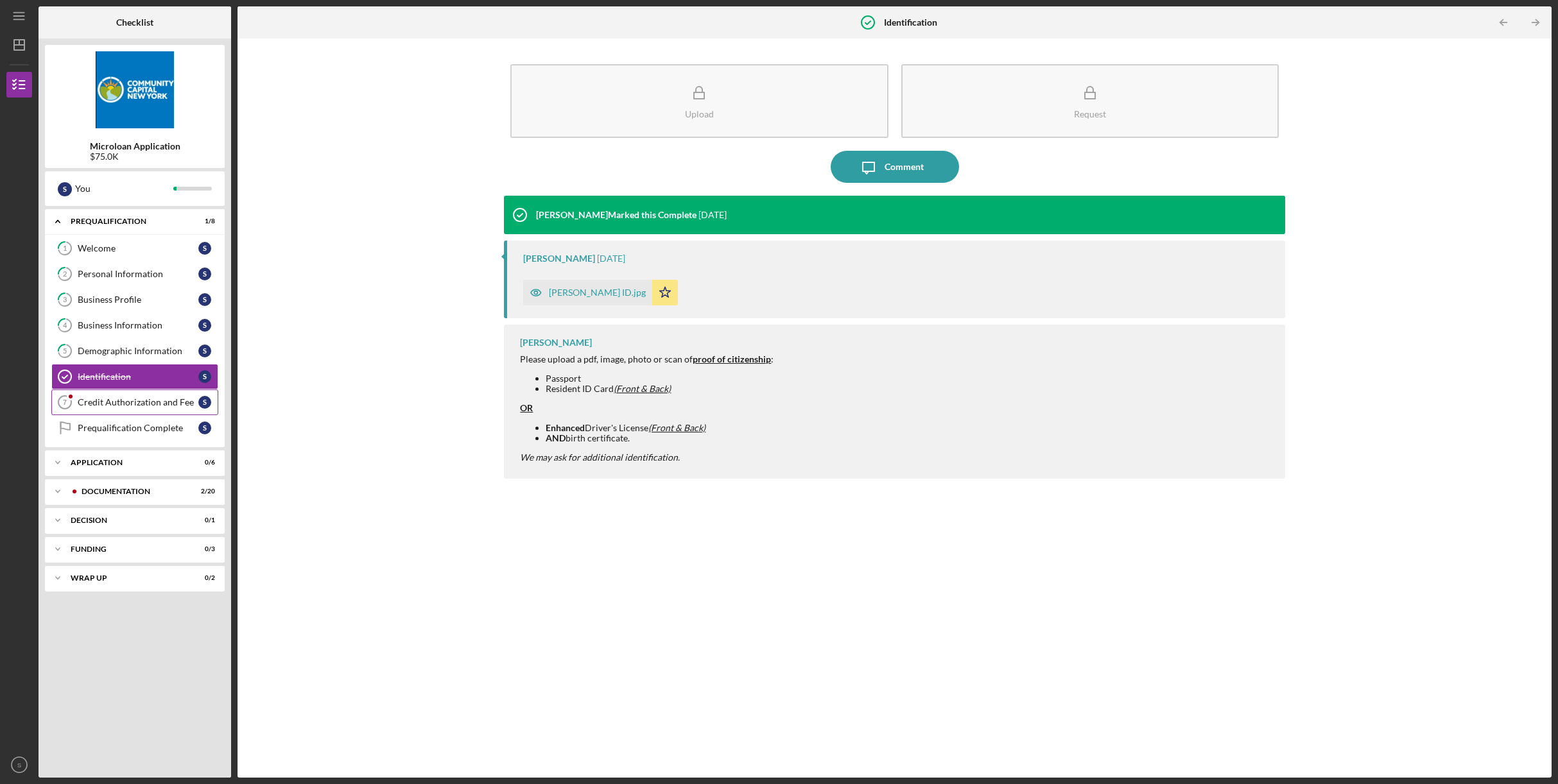
click at [146, 404] on div "Credit Authorization and Fee" at bounding box center [137, 402] width 121 height 10
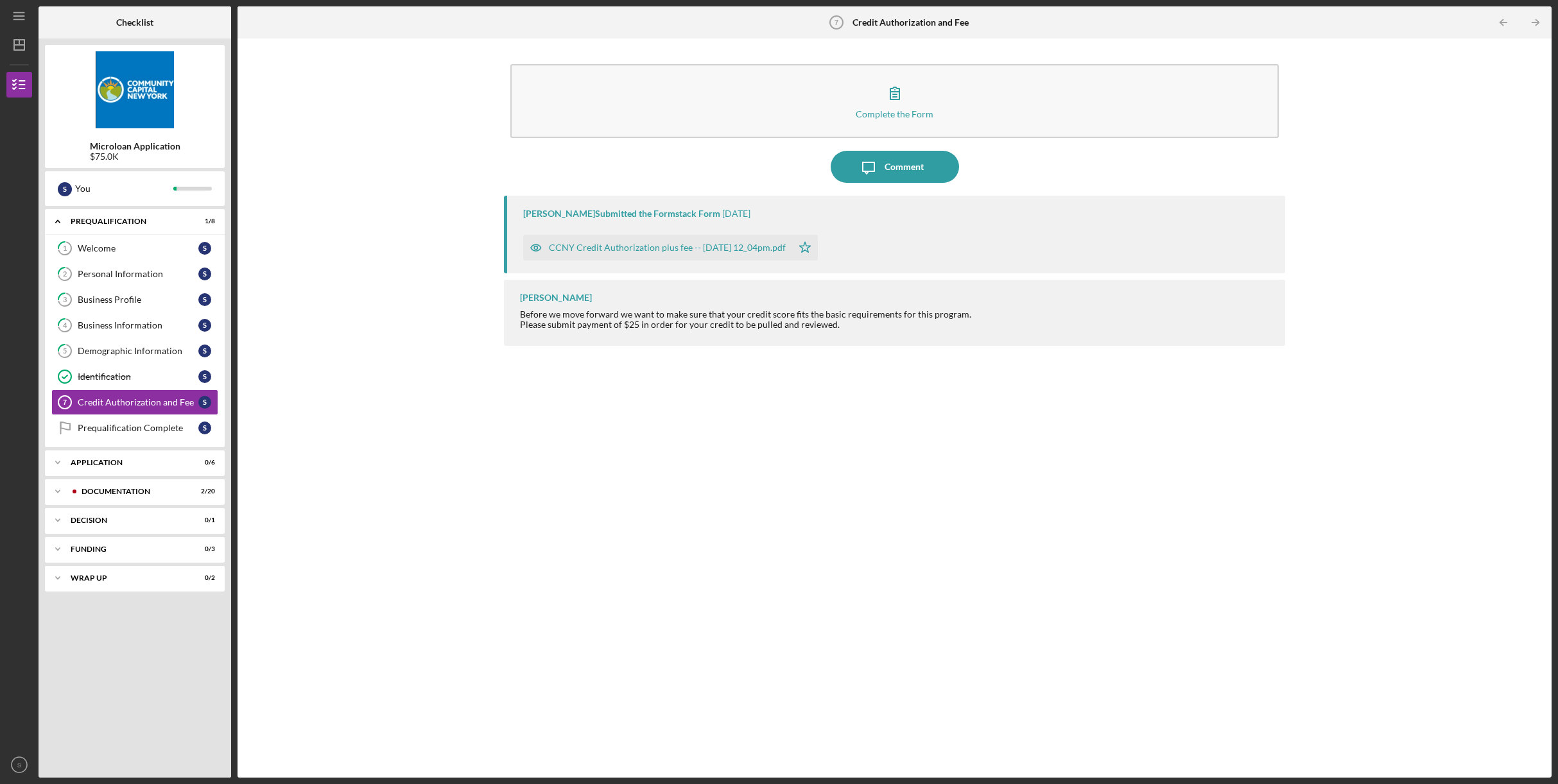
click at [615, 250] on div "CCNY Credit Authorization plus fee -- [DATE] 12_04pm.pdf" at bounding box center [667, 247] width 237 height 10
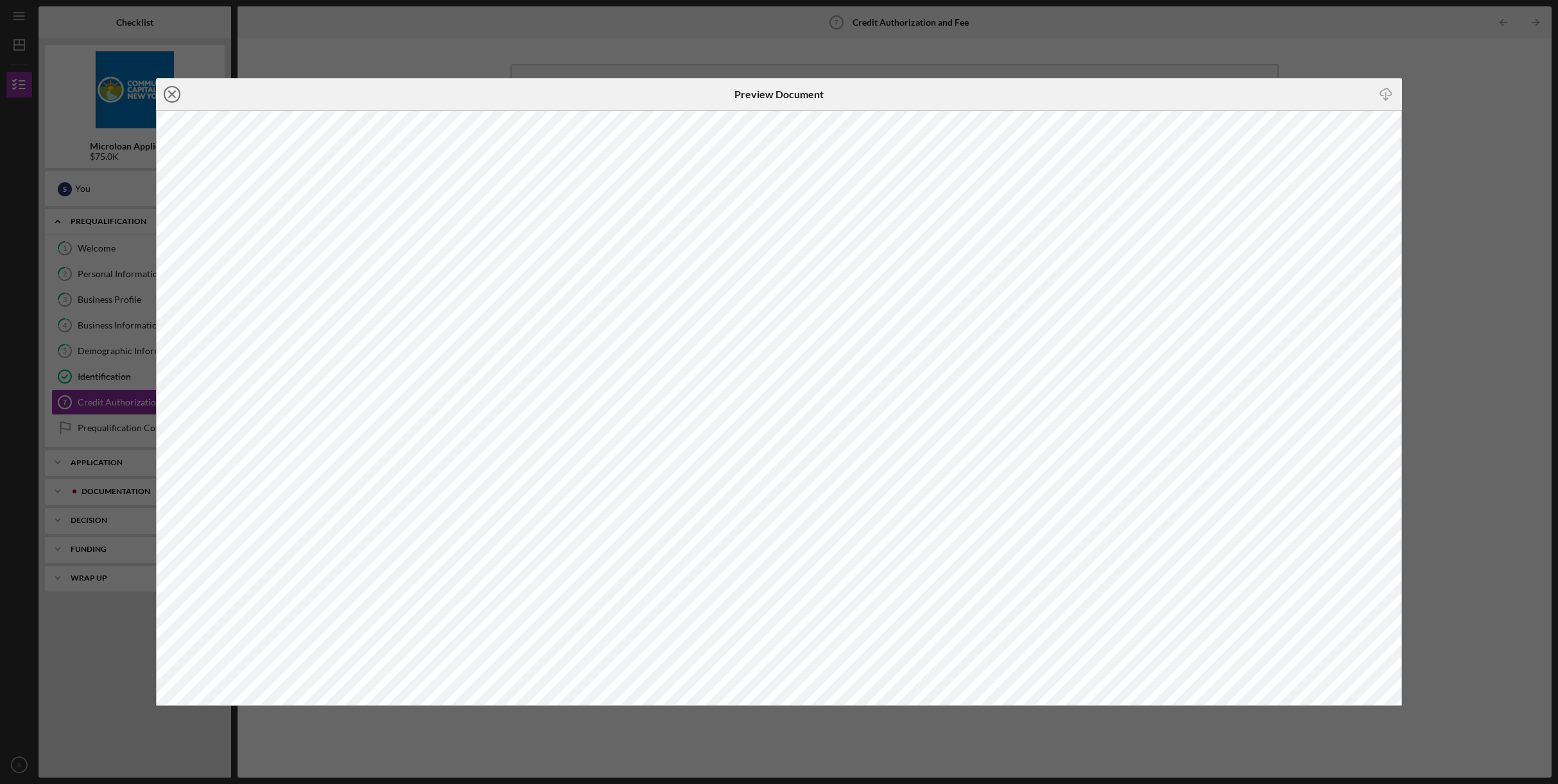
click at [170, 93] on icon "Icon/Close" at bounding box center [172, 94] width 32 height 32
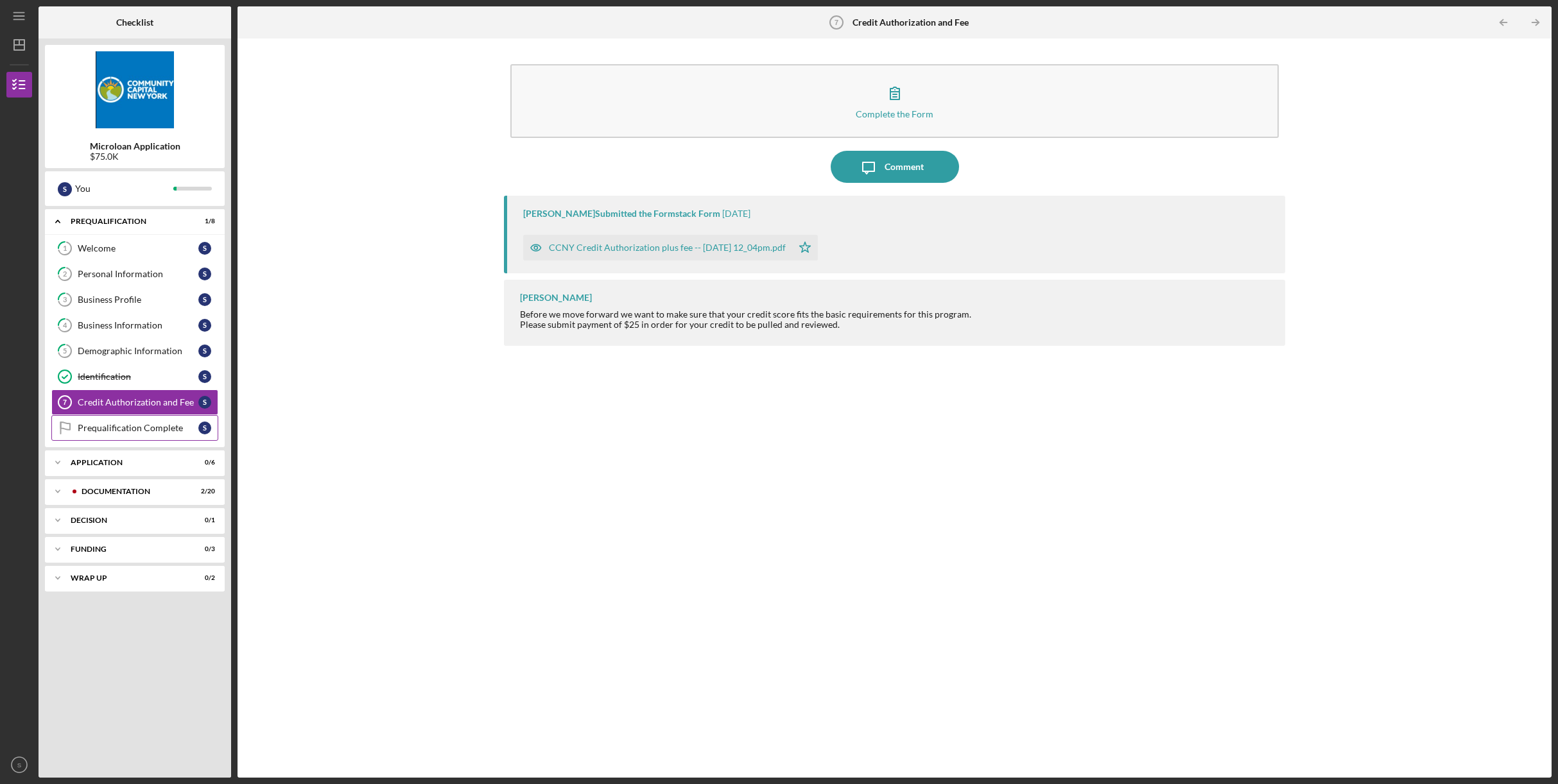
click at [125, 430] on div "Prequalification Complete" at bounding box center [137, 428] width 121 height 10
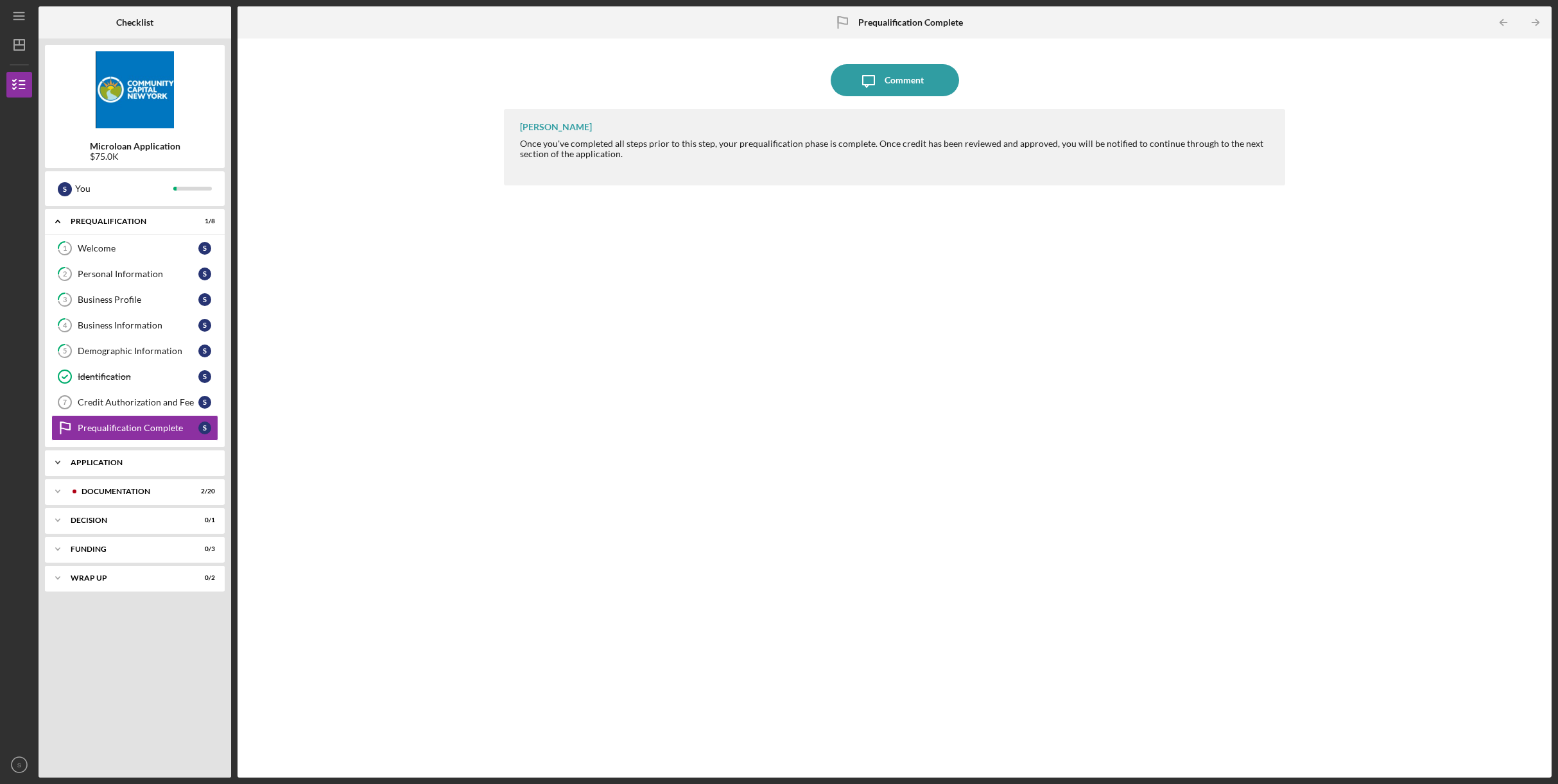
click at [170, 467] on div "Icon/Expander Application 0 / 6" at bounding box center [135, 463] width 180 height 26
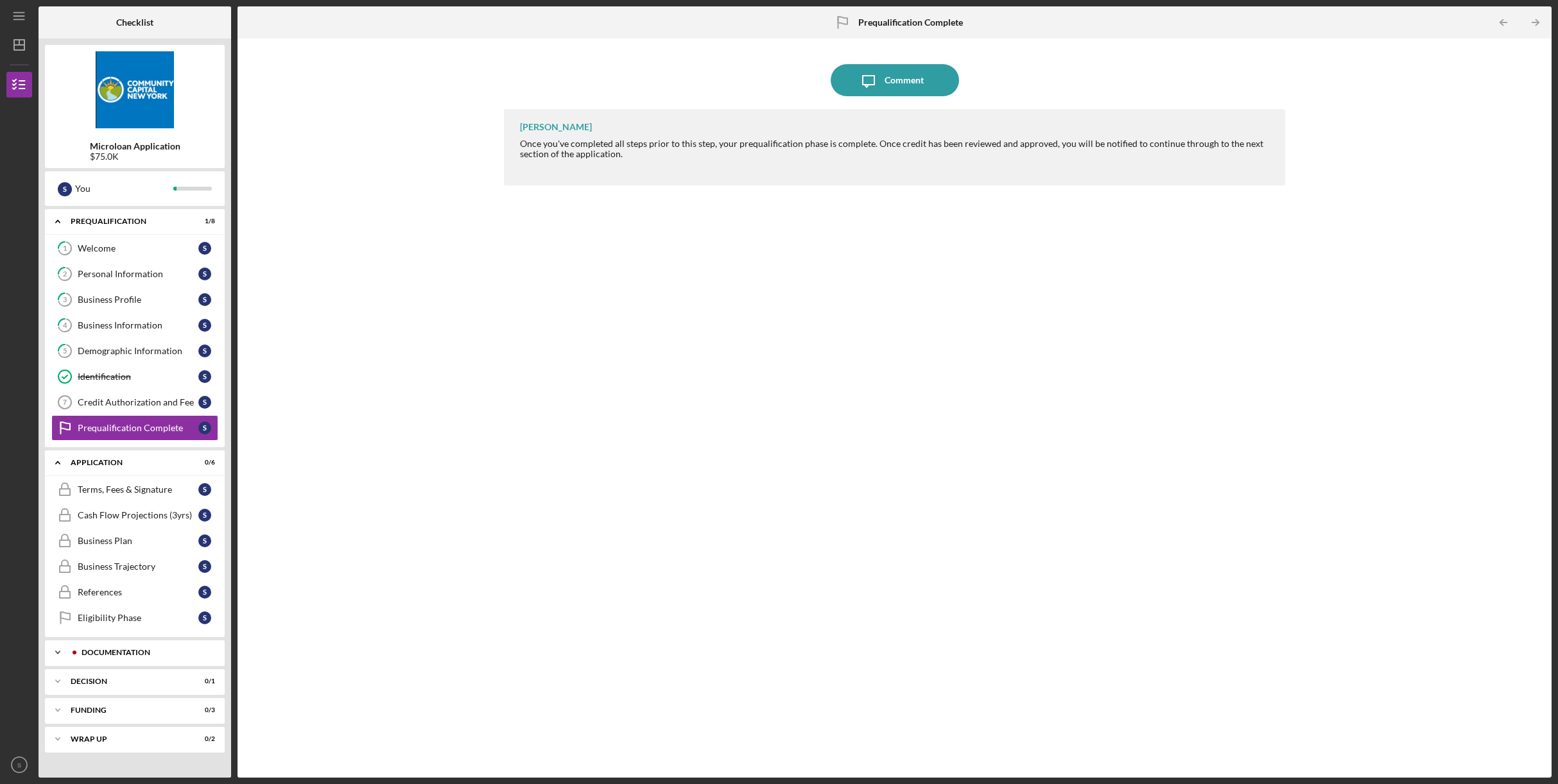
click at [112, 659] on div "Icon/Expander Documentation 2 / 20" at bounding box center [135, 653] width 180 height 26
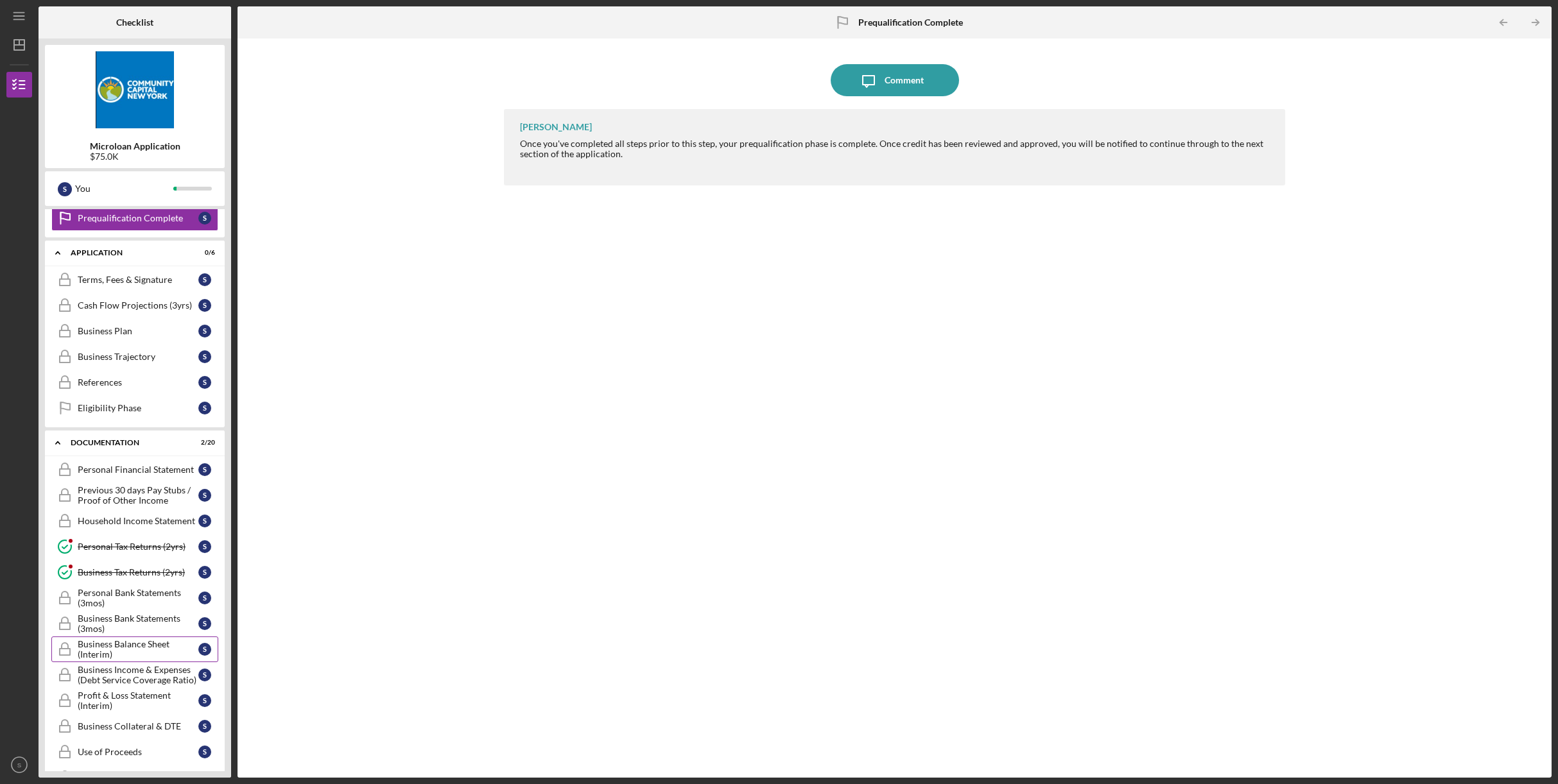
scroll to position [503, 0]
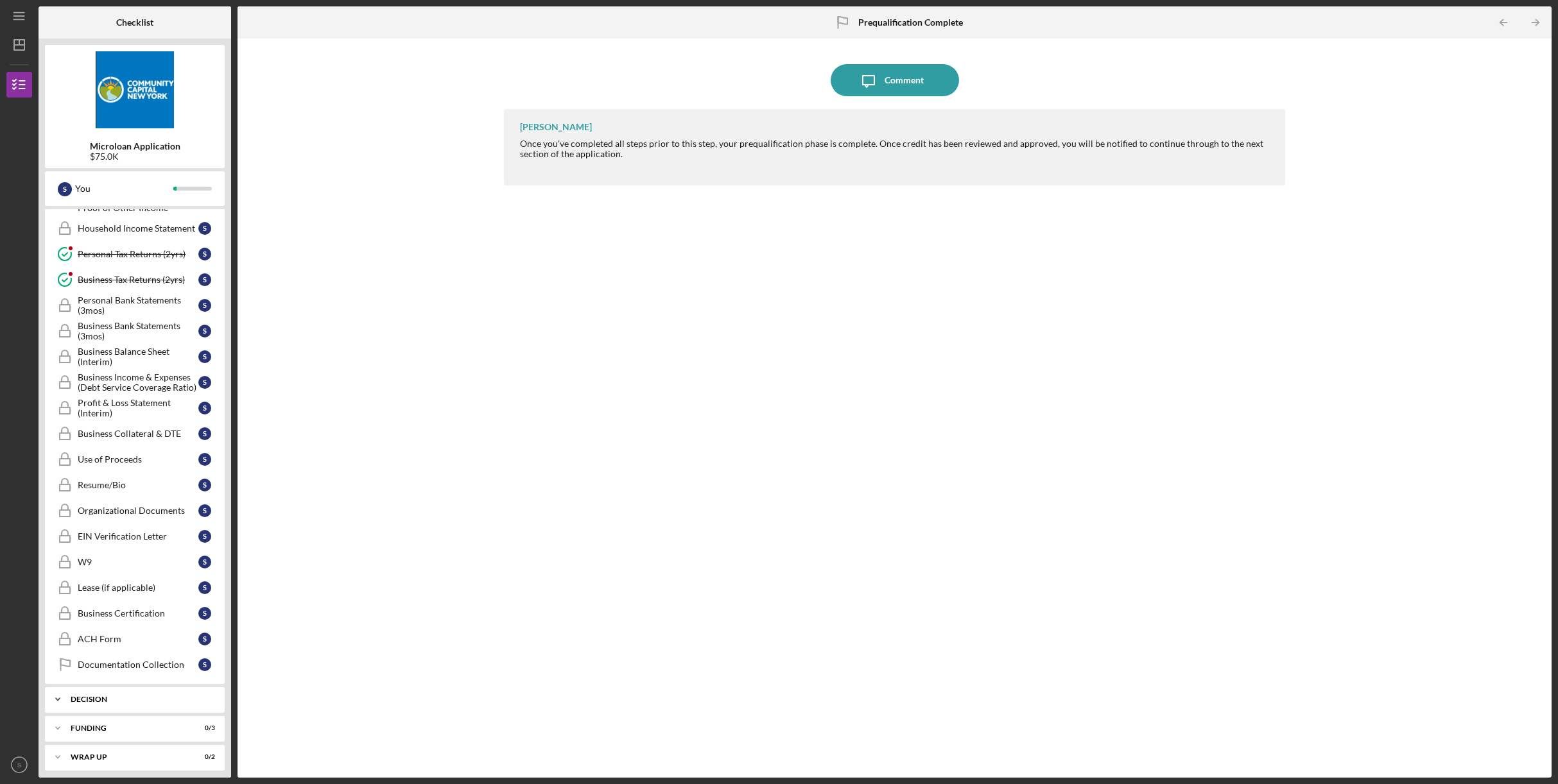
click at [162, 708] on div "Icon/Expander Decision 0 / 1" at bounding box center [135, 699] width 180 height 26
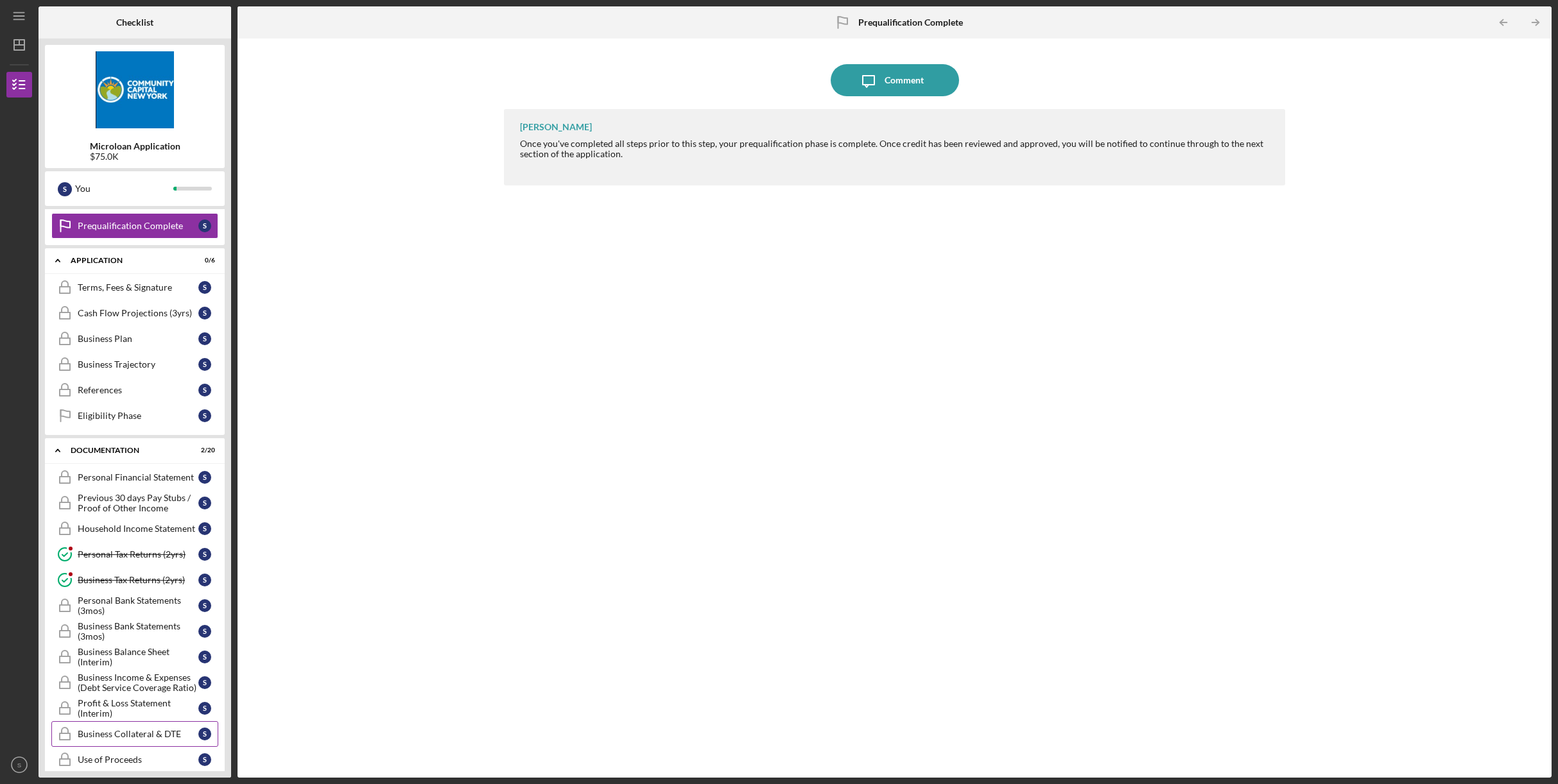
scroll to position [0, 0]
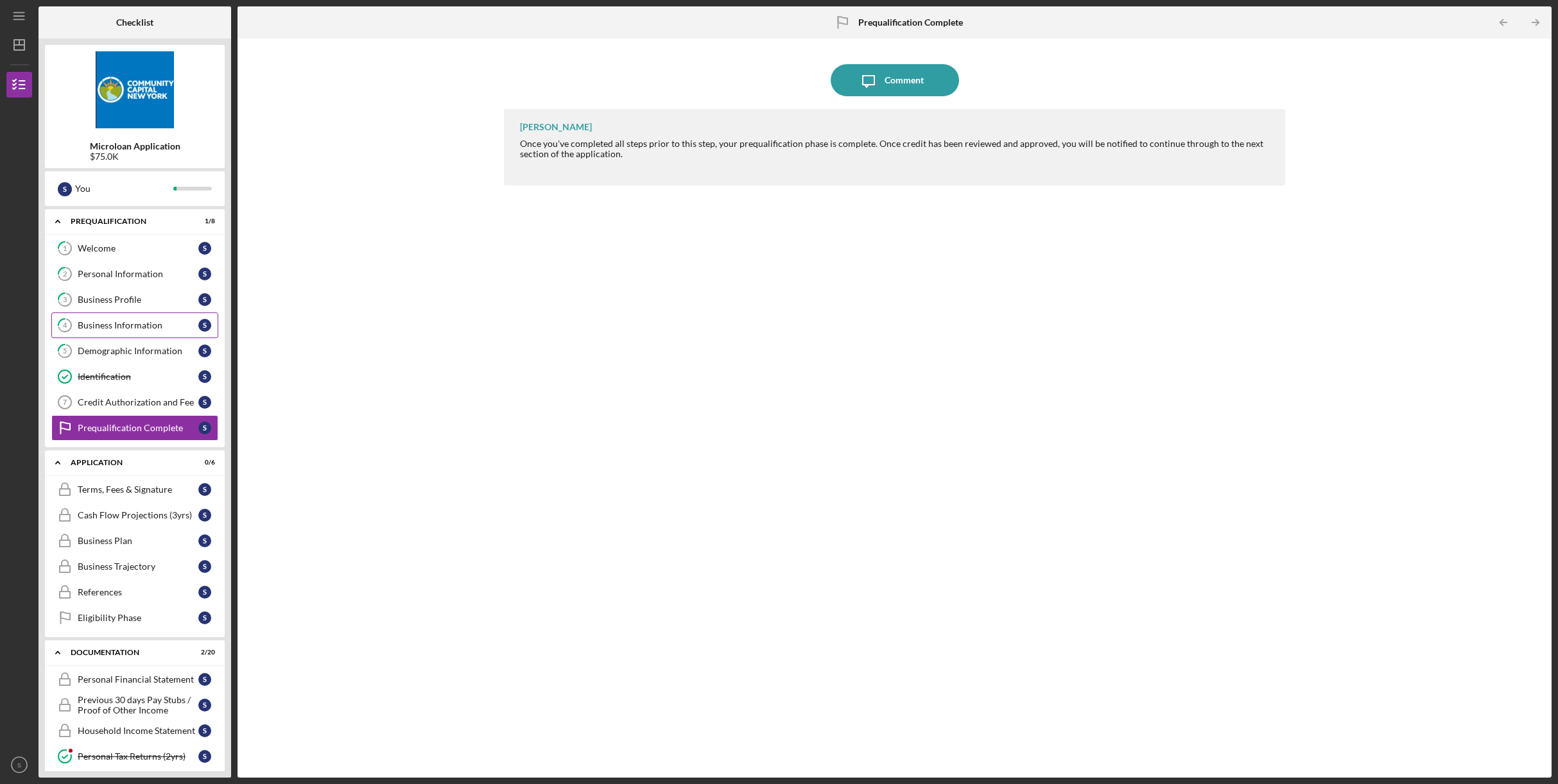
click at [122, 328] on div "Business Information" at bounding box center [137, 325] width 121 height 10
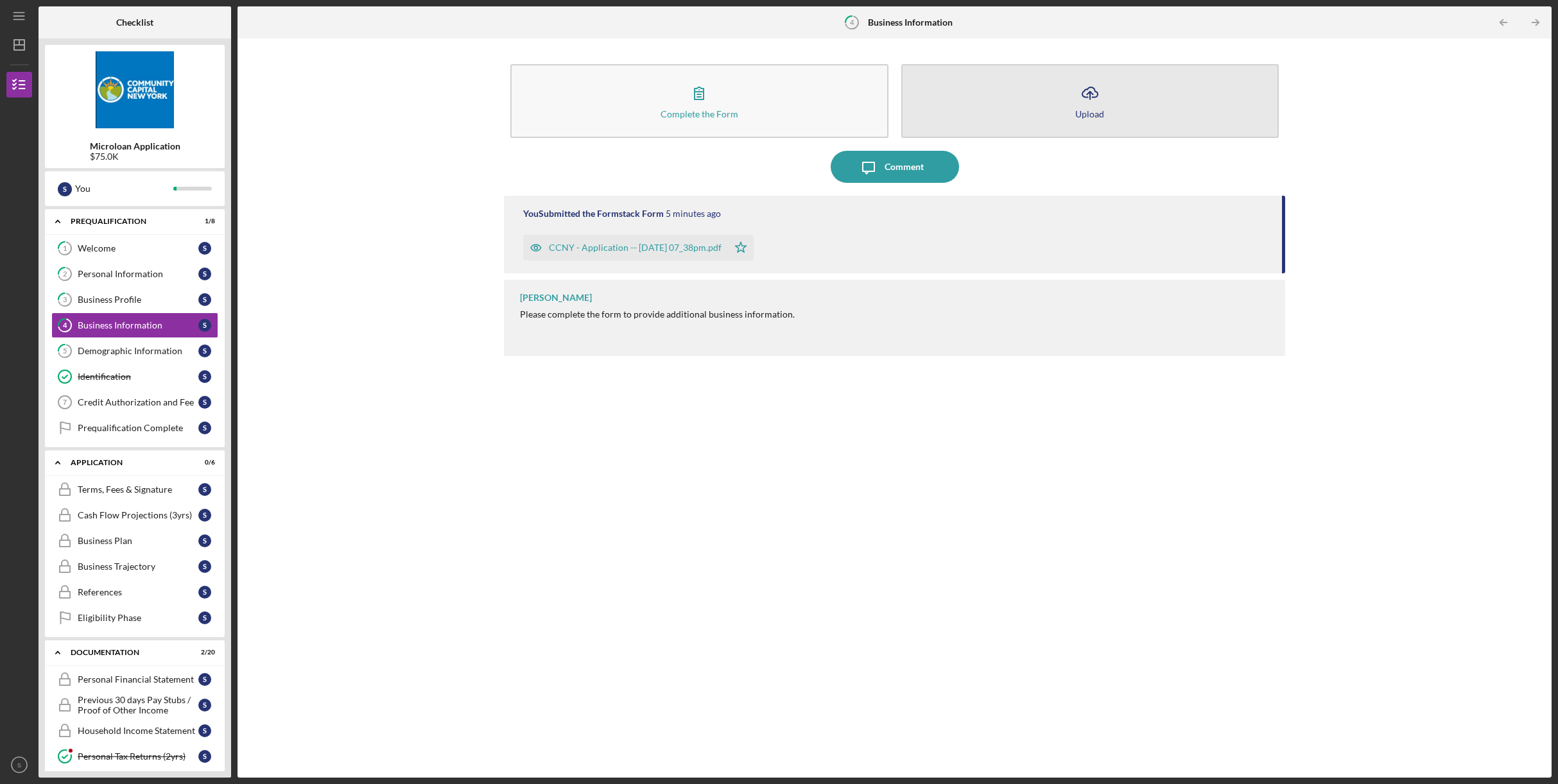
click at [1063, 97] on button "Icon/Upload Upload" at bounding box center [1090, 101] width 377 height 74
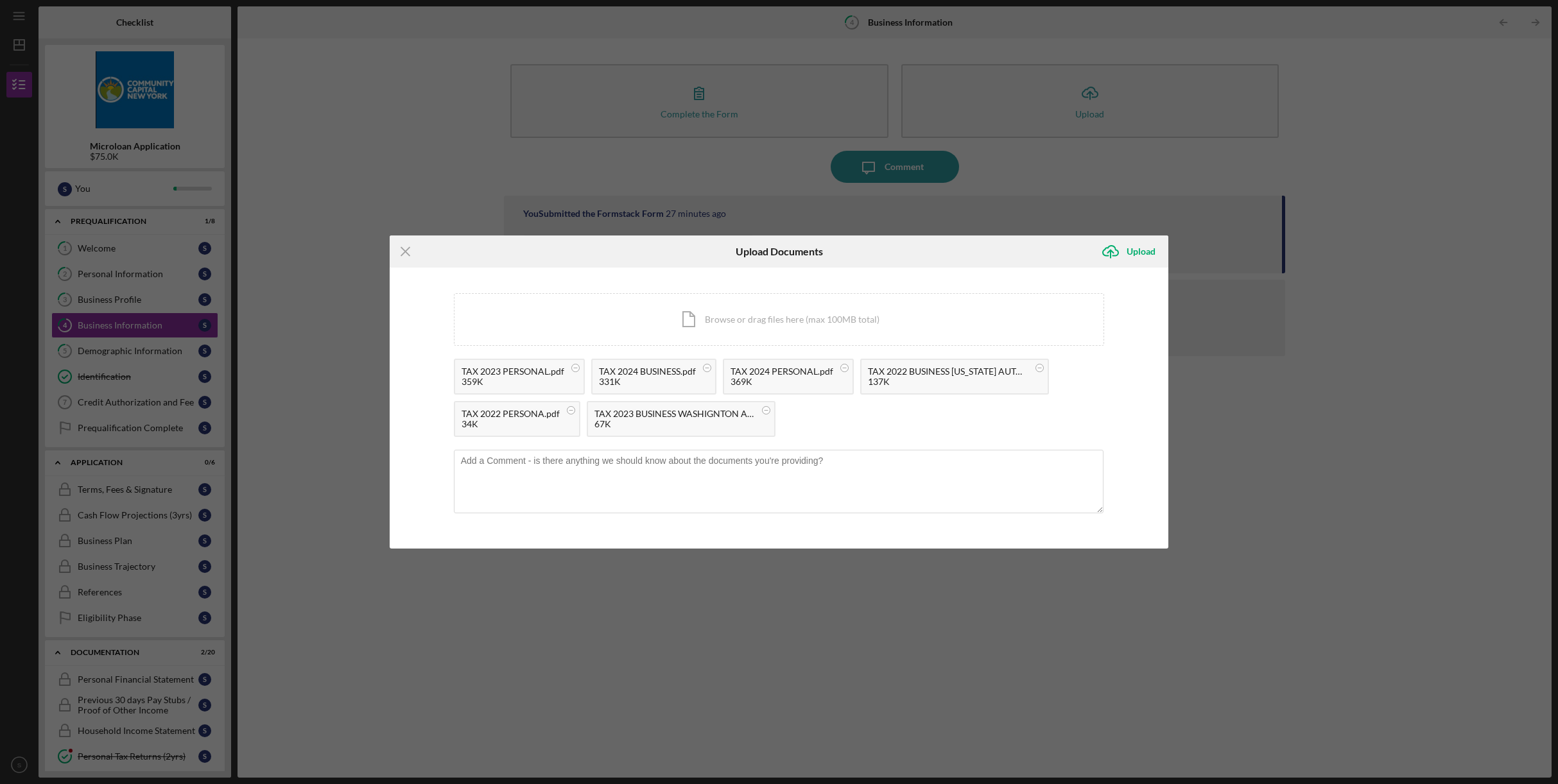
click at [864, 417] on div "TAX 2023 PERSONAL.pdf 359K TAX 2024 BUSINESS.pdf 331K TAX 2024 PERSONAL.pdf 369…" at bounding box center [779, 401] width 651 height 85
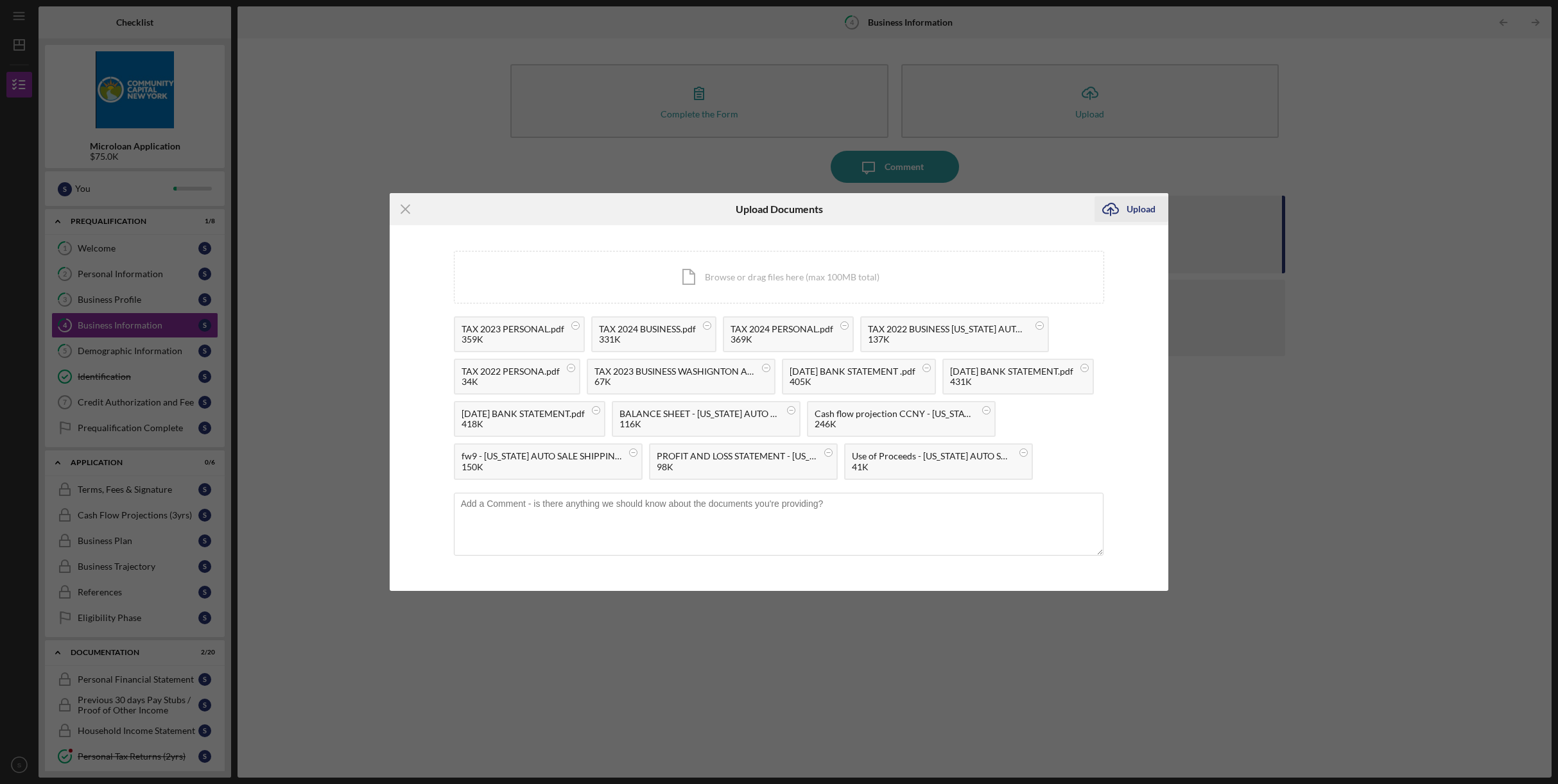
click at [1142, 196] on div "Upload" at bounding box center [1141, 209] width 29 height 26
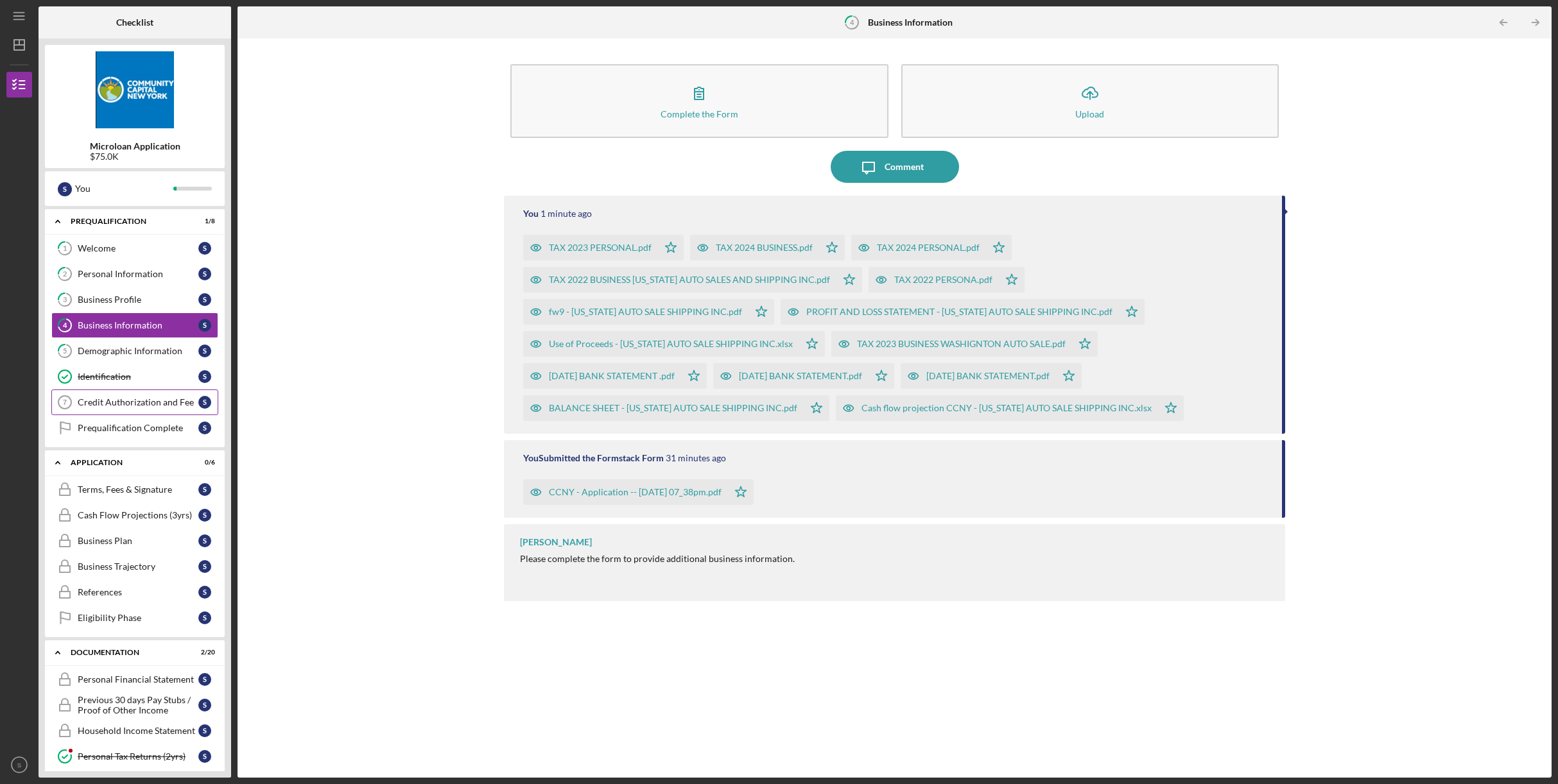
click at [136, 400] on div "Credit Authorization and Fee" at bounding box center [137, 402] width 121 height 10
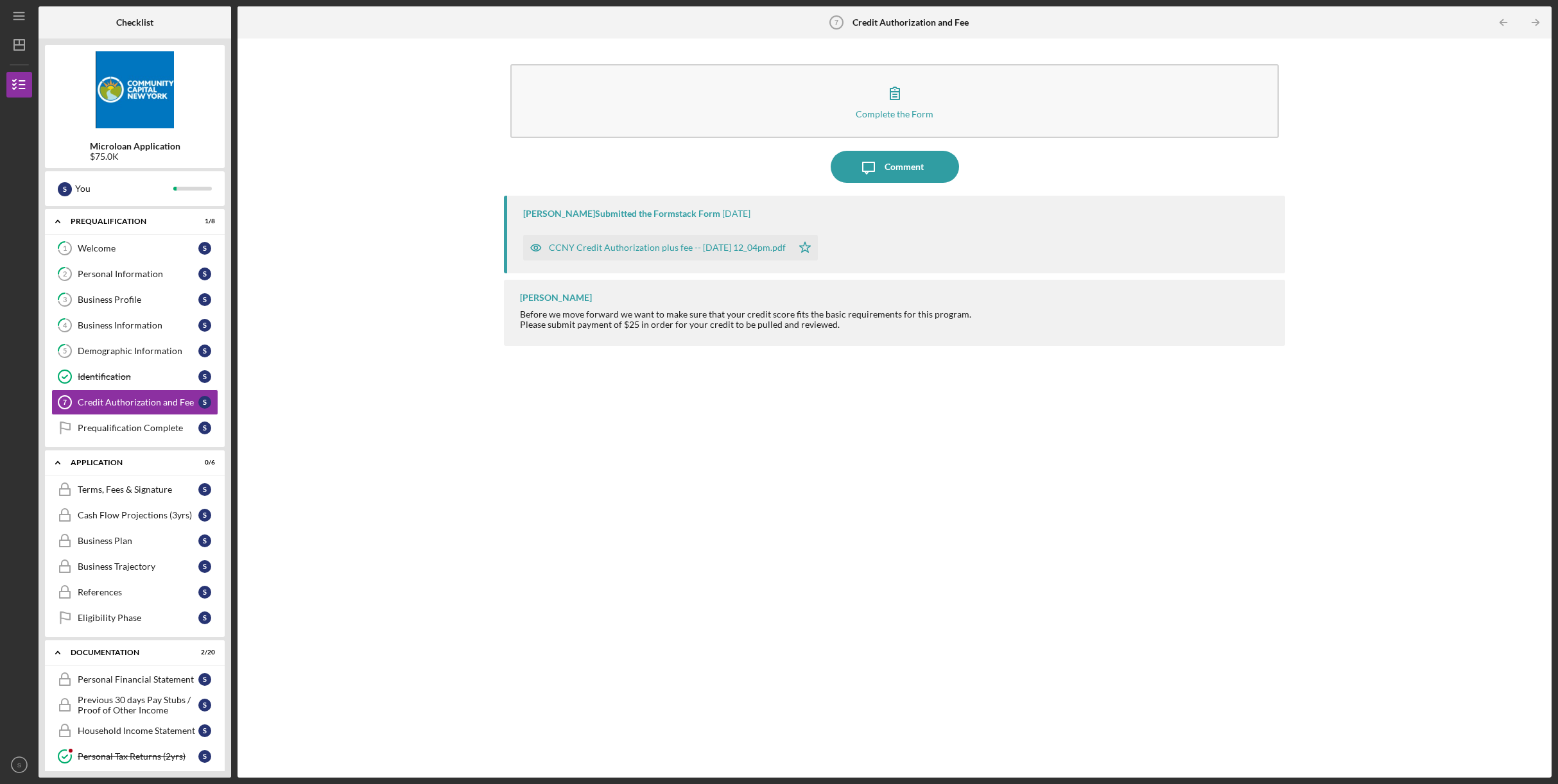
click at [596, 253] on div "CCNY Credit Authorization plus fee -- [DATE] 12_04pm.pdf" at bounding box center [657, 247] width 269 height 26
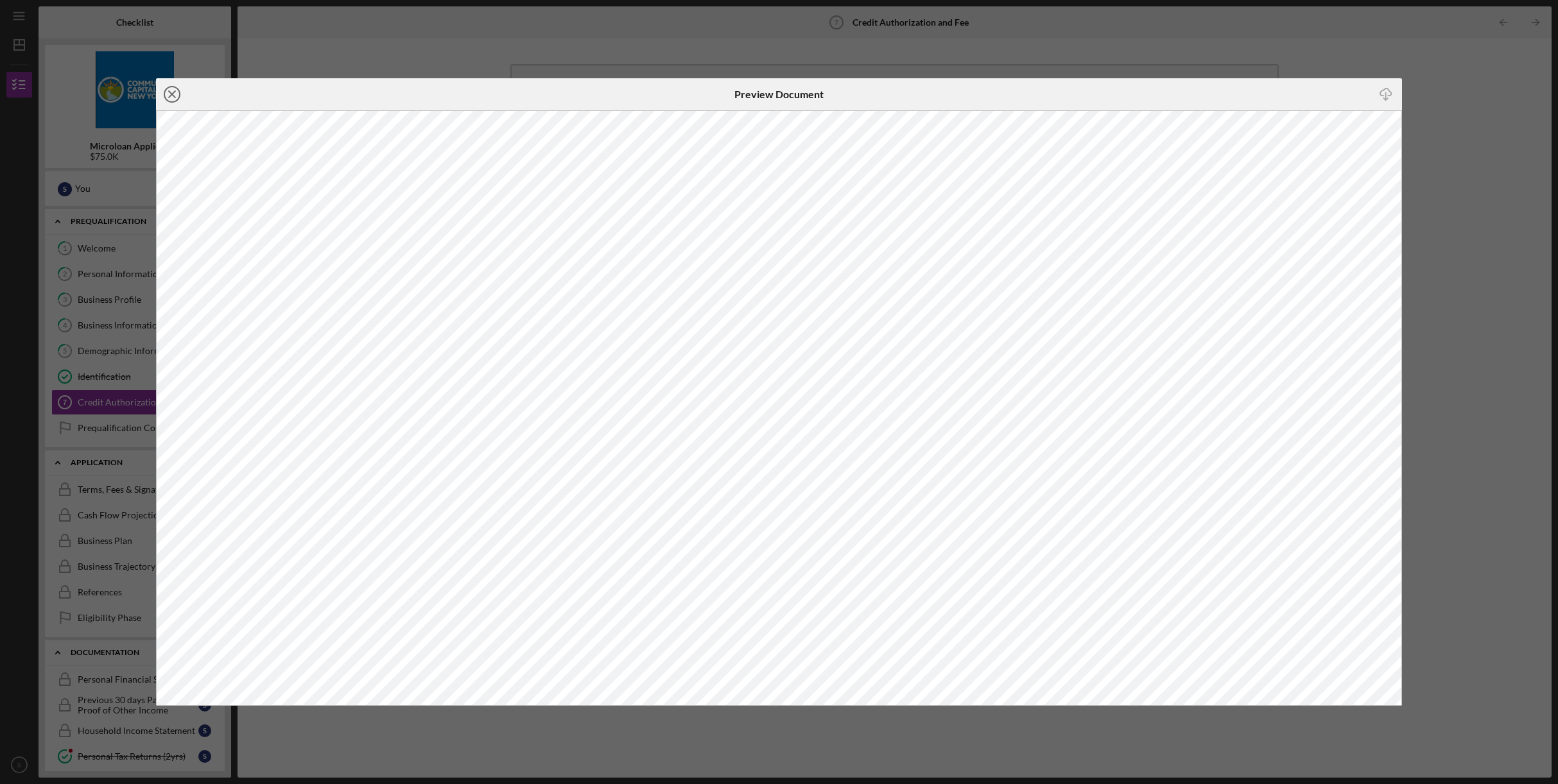
click at [176, 93] on icon "Icon/Close" at bounding box center [172, 94] width 32 height 32
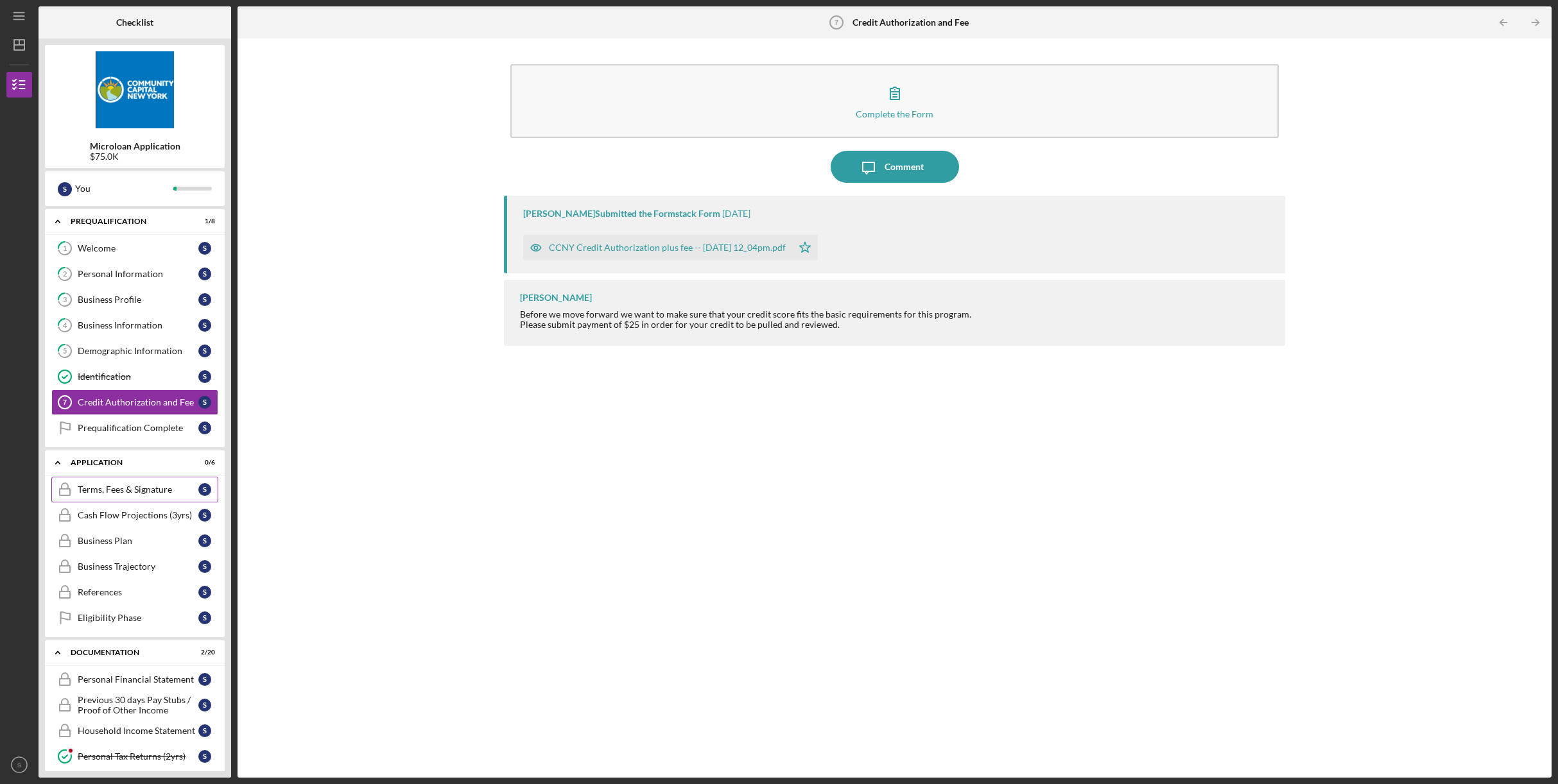
click at [130, 484] on div "Terms, Fees & Signature" at bounding box center [137, 489] width 121 height 10
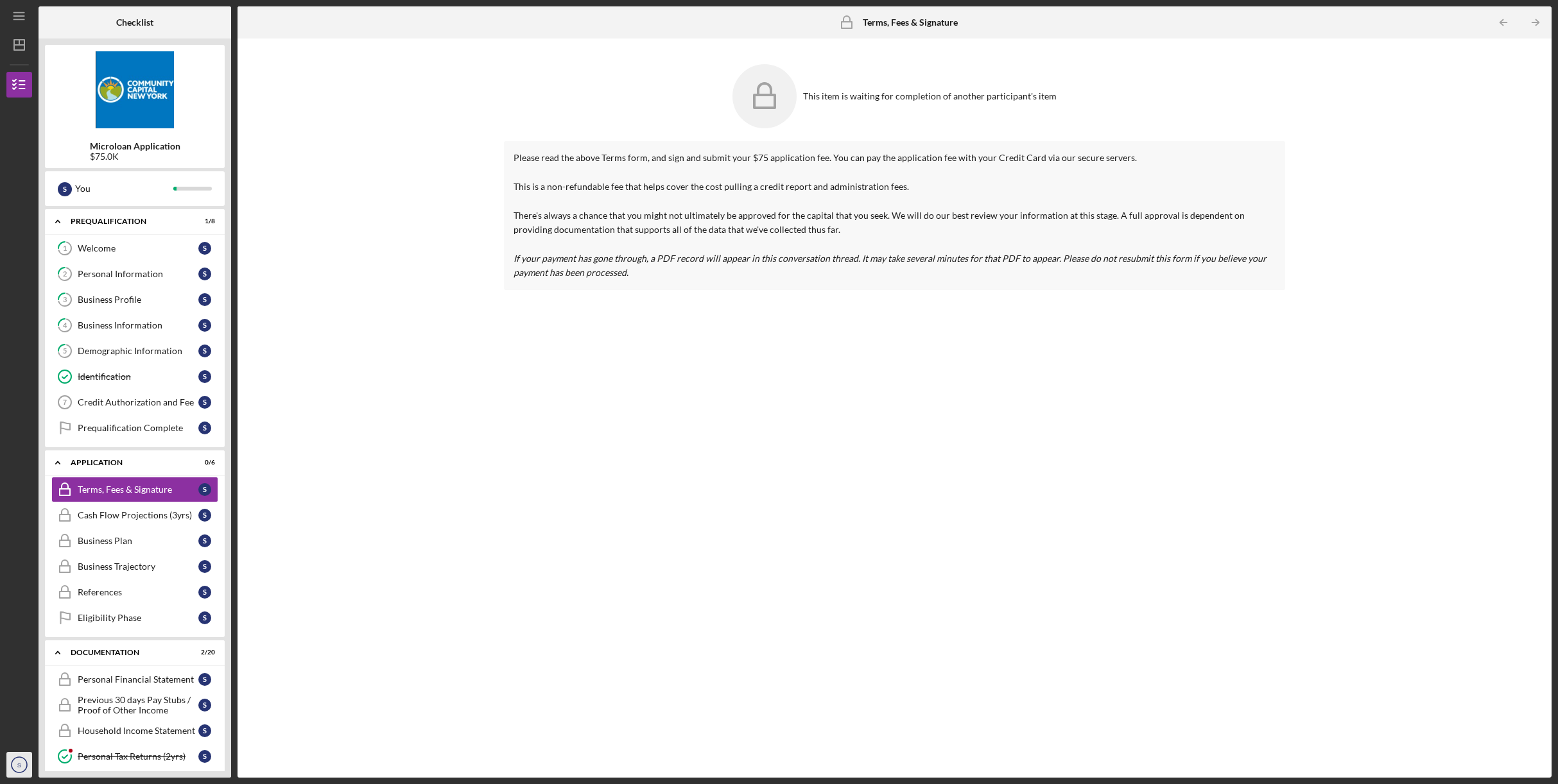
click at [18, 769] on icon "S" at bounding box center [19, 765] width 26 height 32
click at [27, 734] on link "Logout" at bounding box center [77, 735] width 142 height 27
